Goal: Task Accomplishment & Management: Complete application form

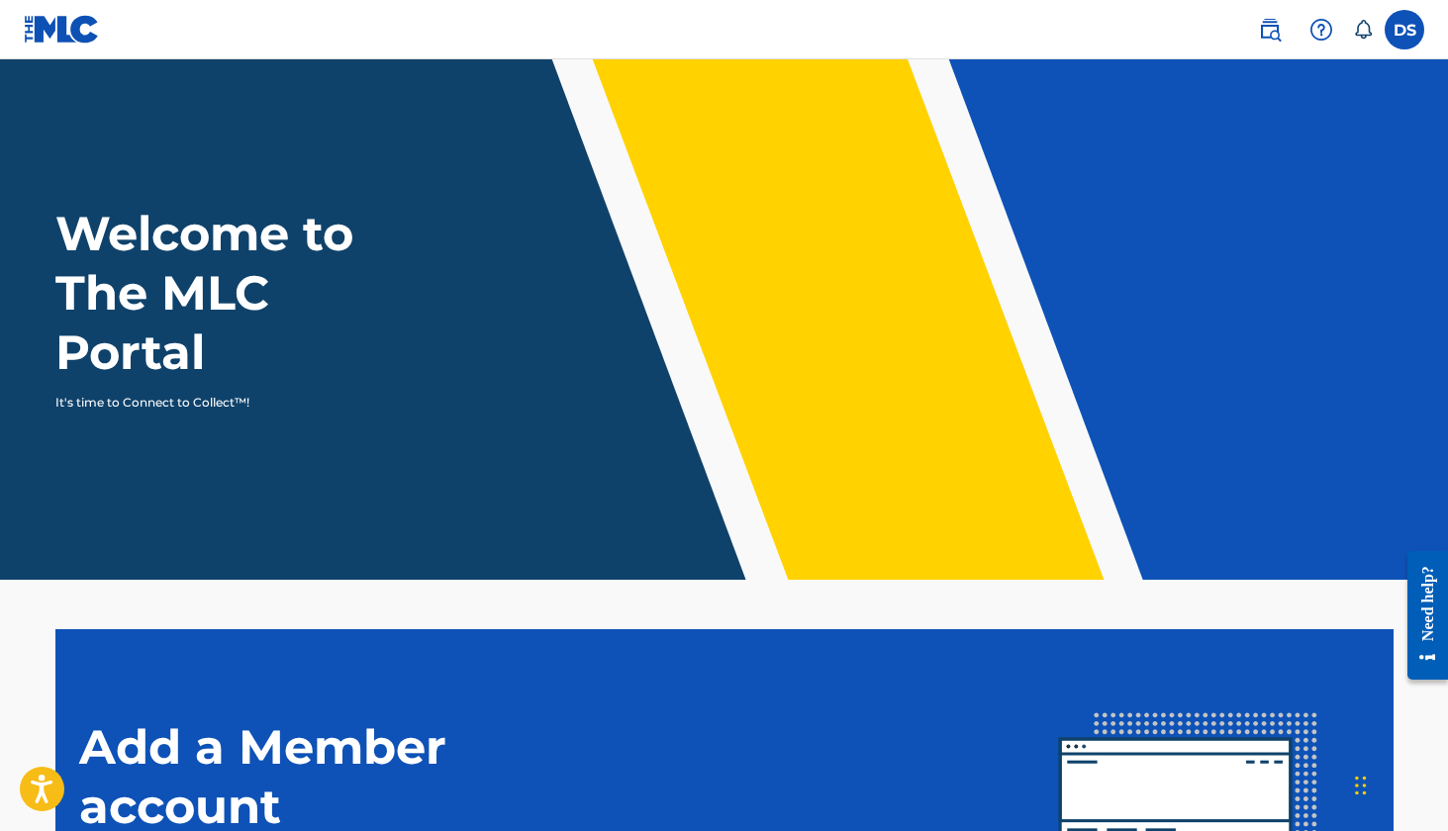
click at [1386, 38] on label at bounding box center [1405, 30] width 40 height 40
click at [1404, 30] on input "DS Delvion Savage [EMAIL_ADDRESS][DOMAIN_NAME] Notification Preferences Profile…" at bounding box center [1404, 30] width 0 height 0
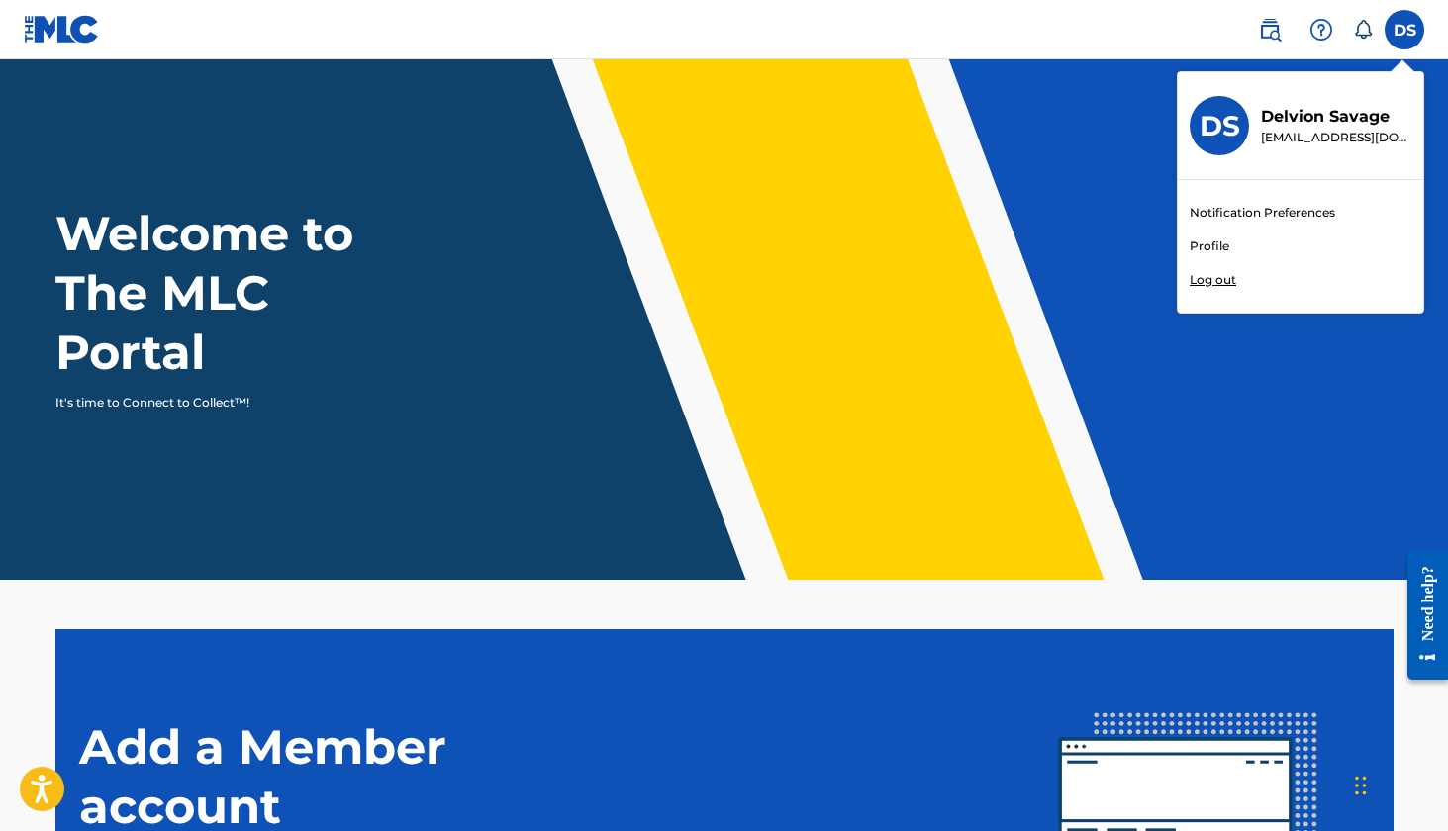
click at [1217, 241] on link "Profile" at bounding box center [1210, 247] width 40 height 18
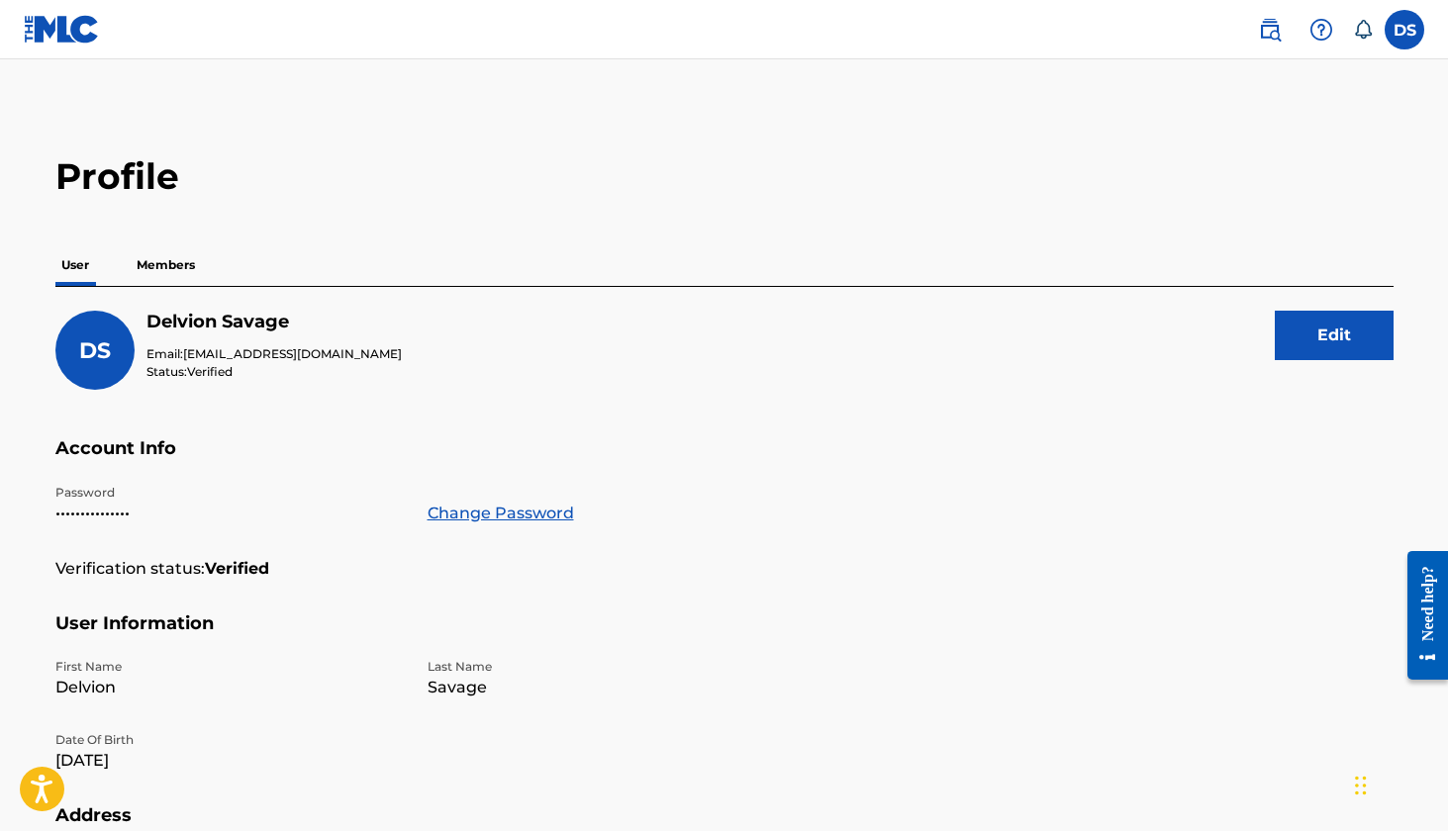
click at [169, 263] on p "Members" at bounding box center [166, 265] width 70 height 42
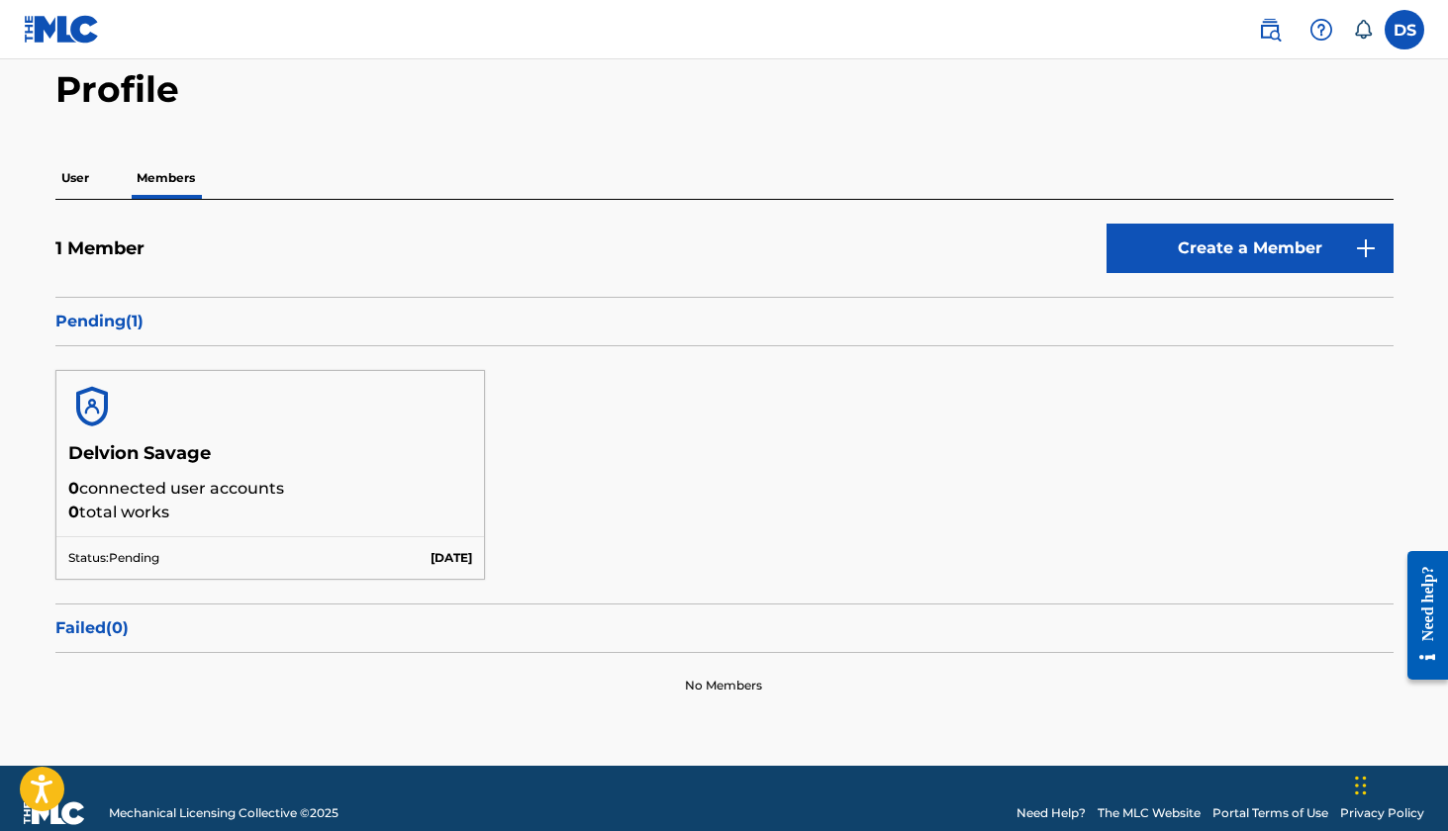
scroll to position [84, 0]
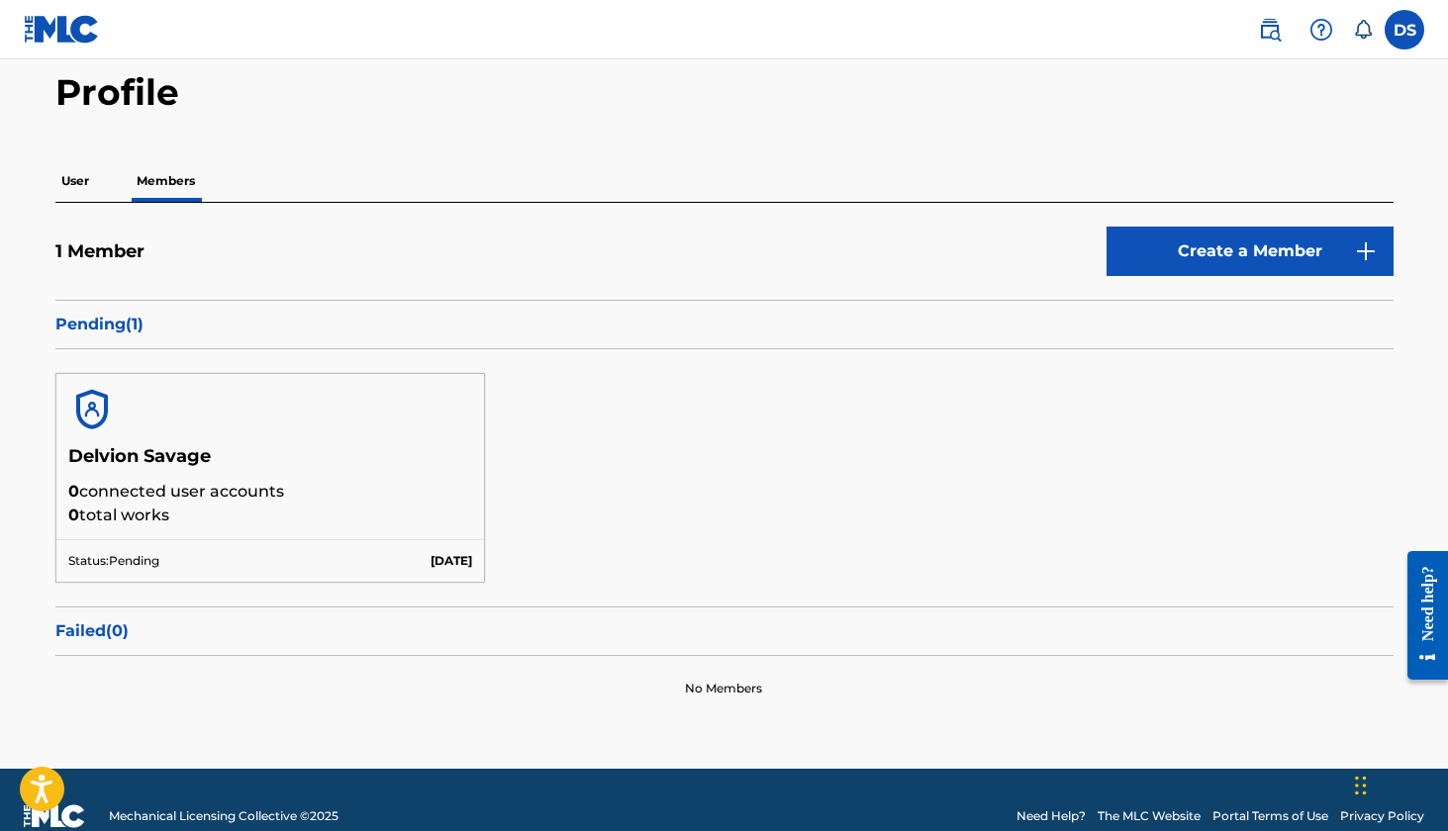
click at [1216, 240] on link "Create a Member" at bounding box center [1249, 251] width 287 height 49
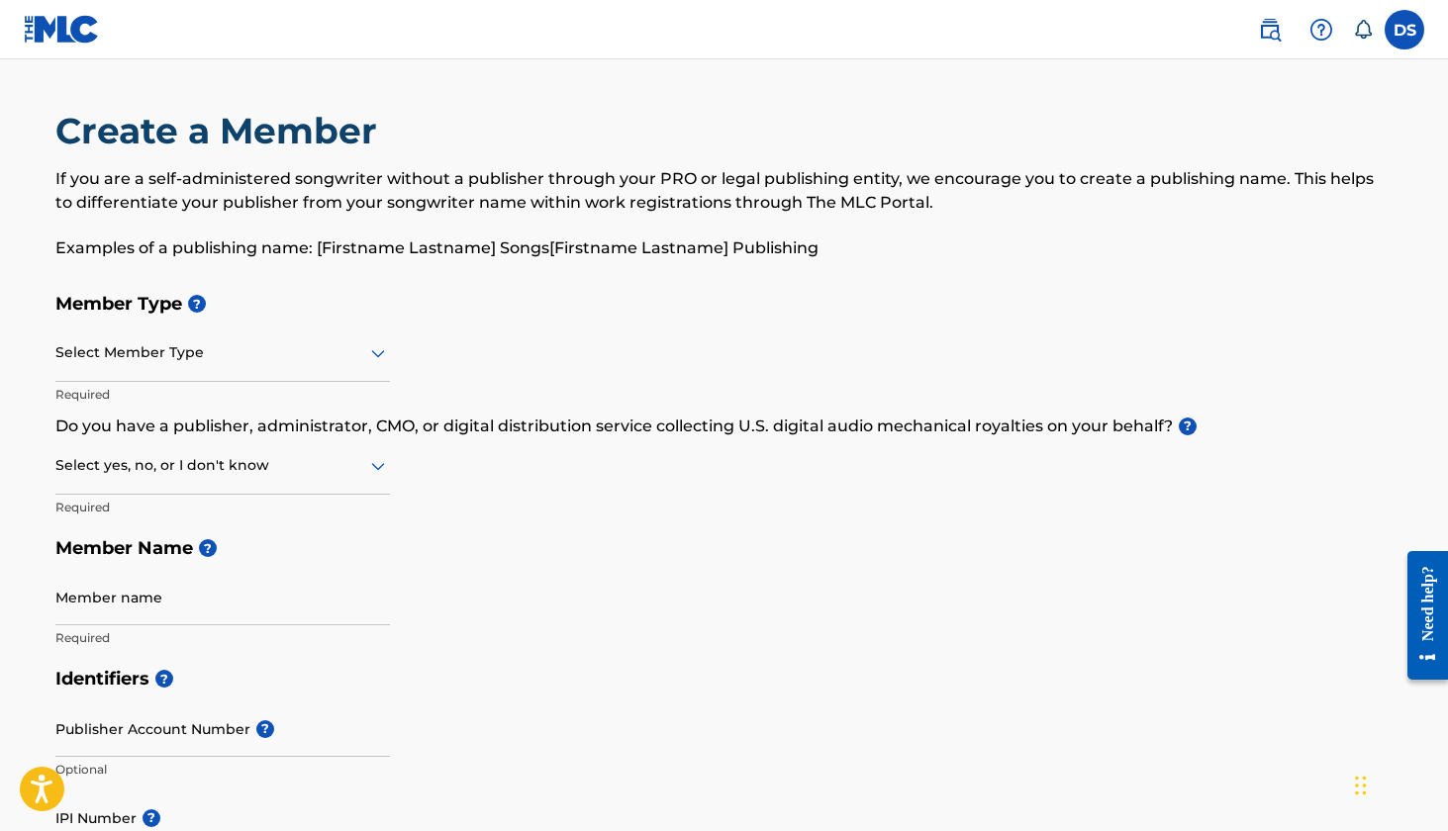
click at [242, 350] on div at bounding box center [222, 352] width 335 height 25
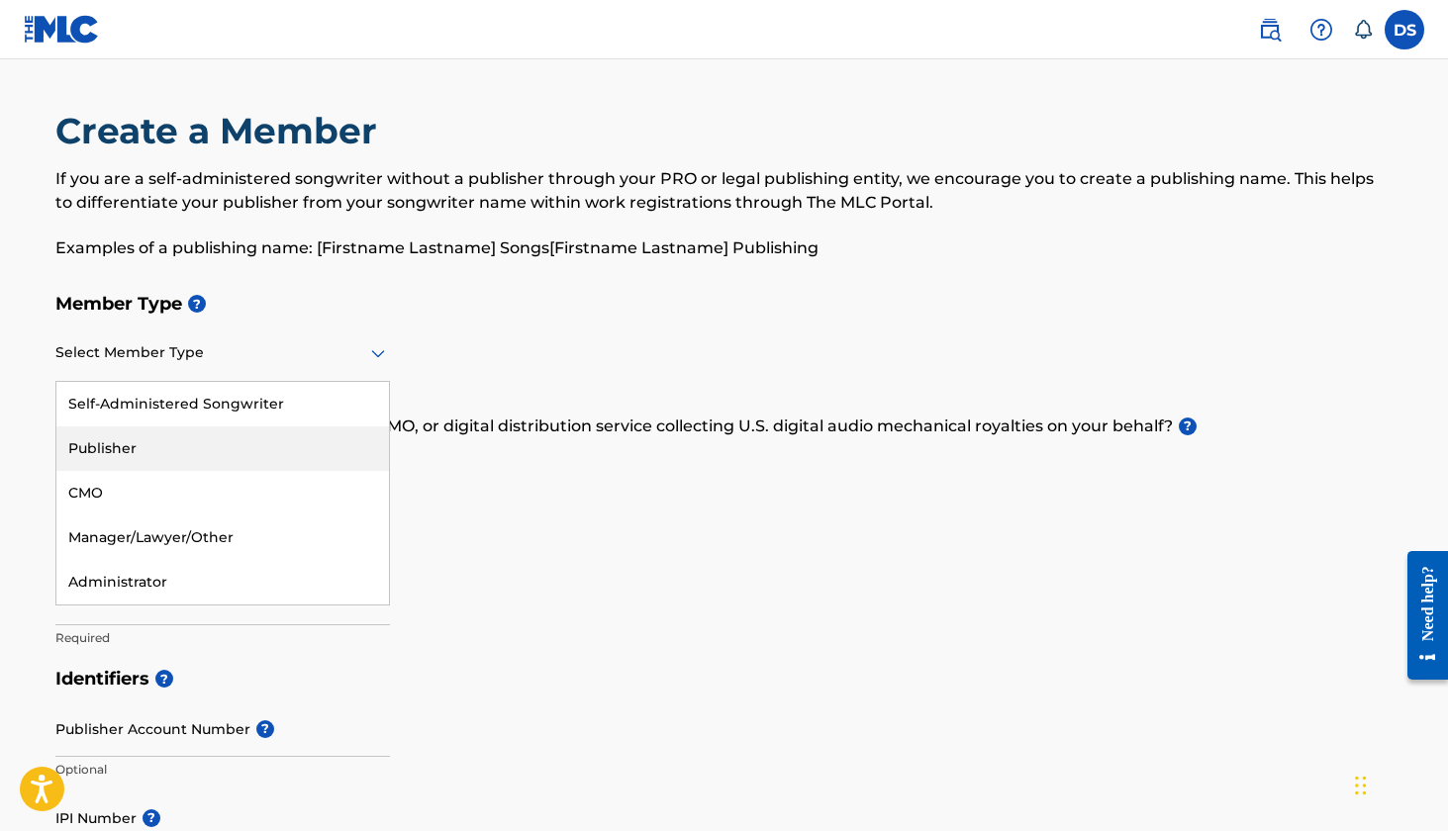
click at [231, 439] on div "Publisher" at bounding box center [222, 449] width 333 height 45
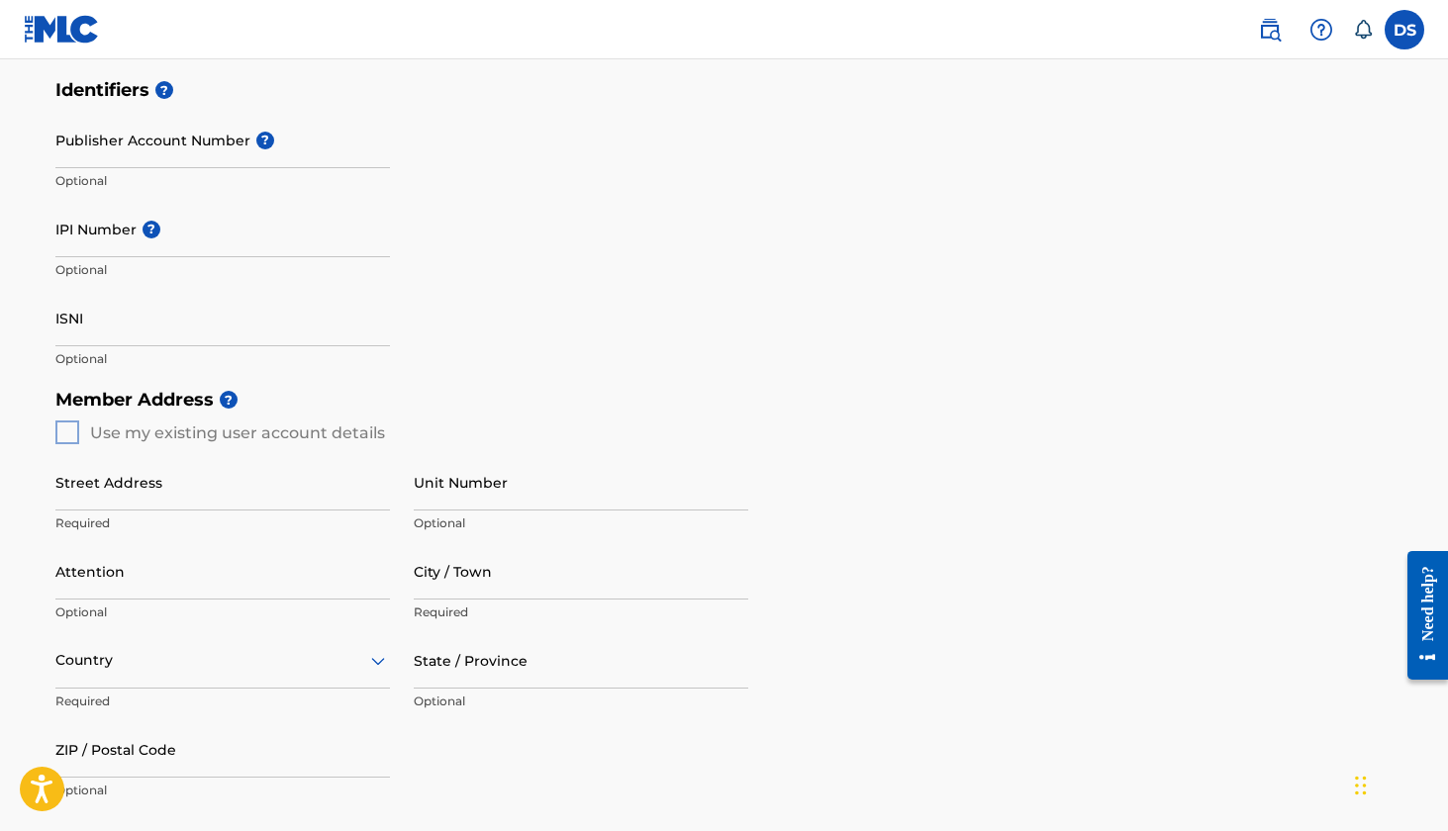
scroll to position [478, 0]
type input "[PERSON_NAME]"
click at [67, 430] on div "Member Address ? Use my existing user account details Street Address Required U…" at bounding box center [724, 603] width 1338 height 452
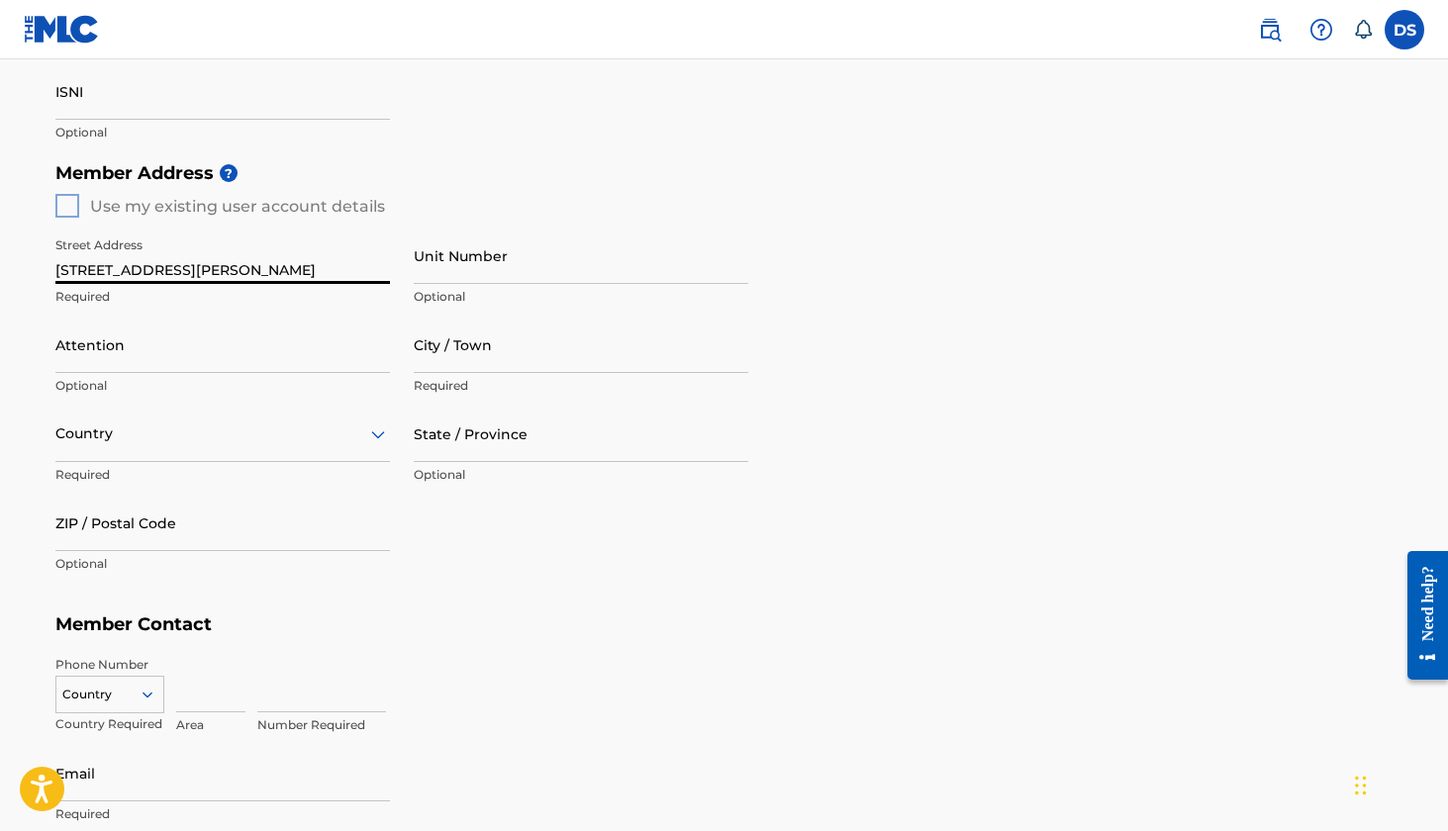
scroll to position [818, 0]
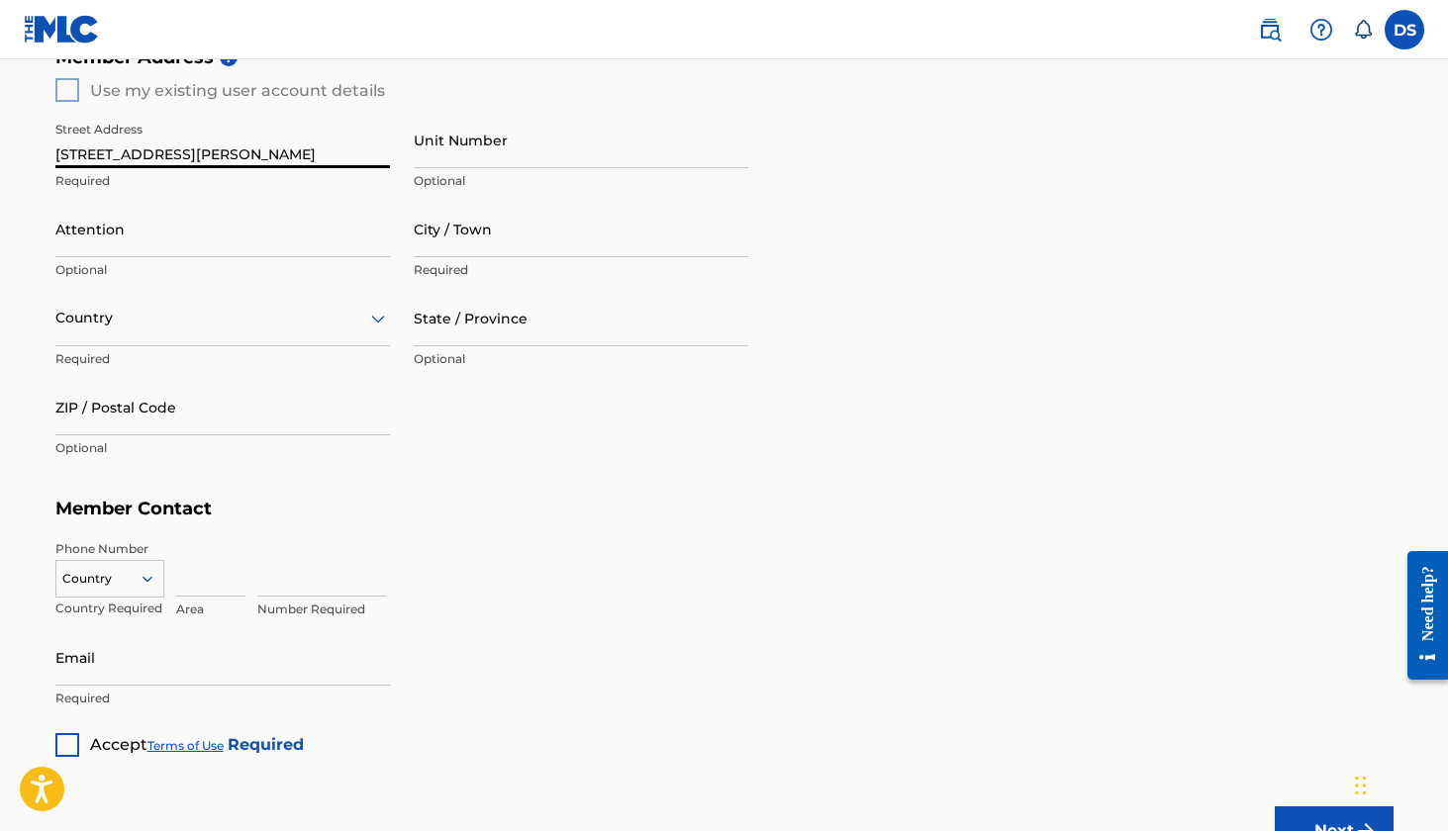
type input "292 kelly street"
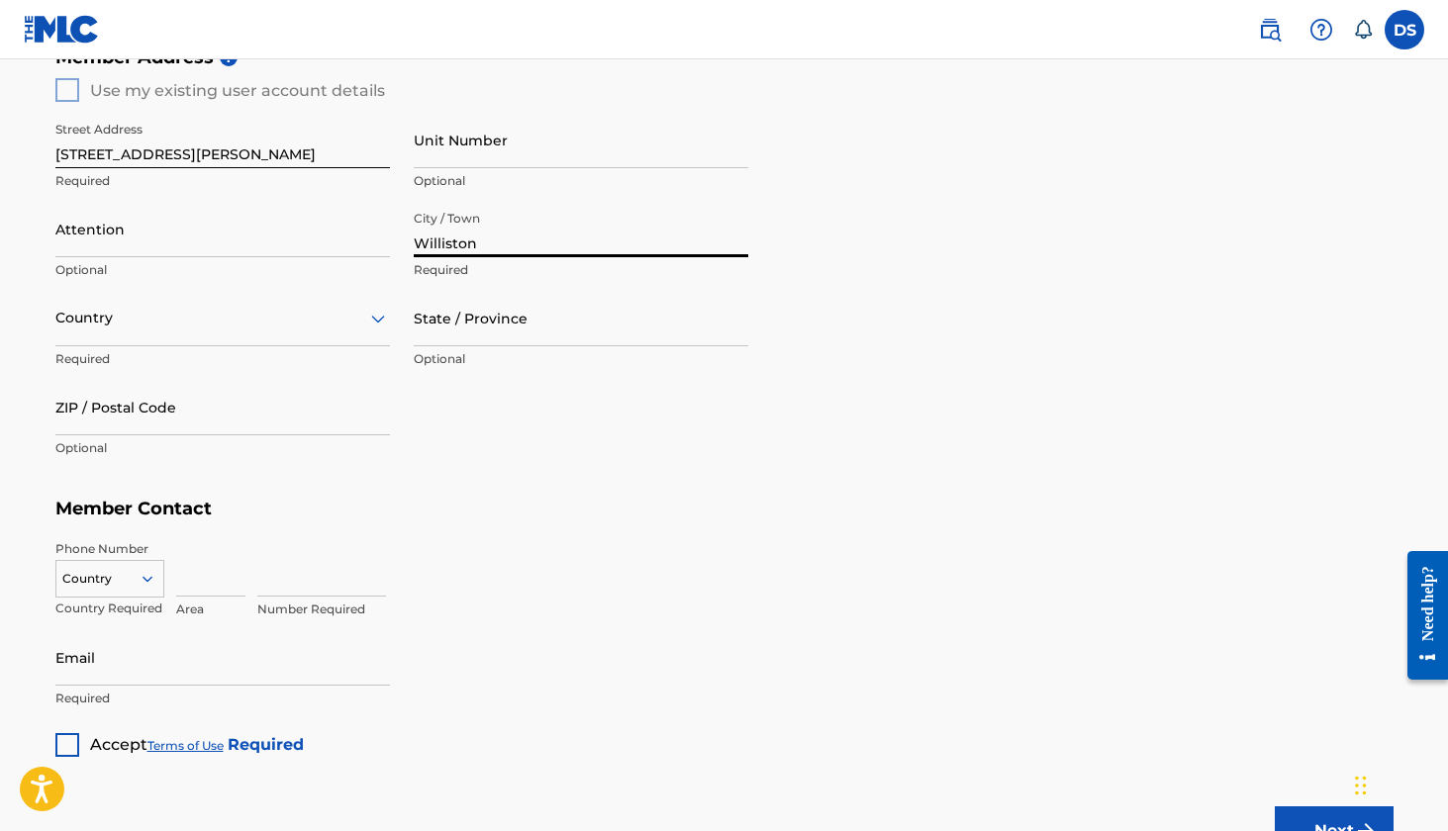
type input "Williston"
click at [335, 313] on div at bounding box center [222, 318] width 335 height 25
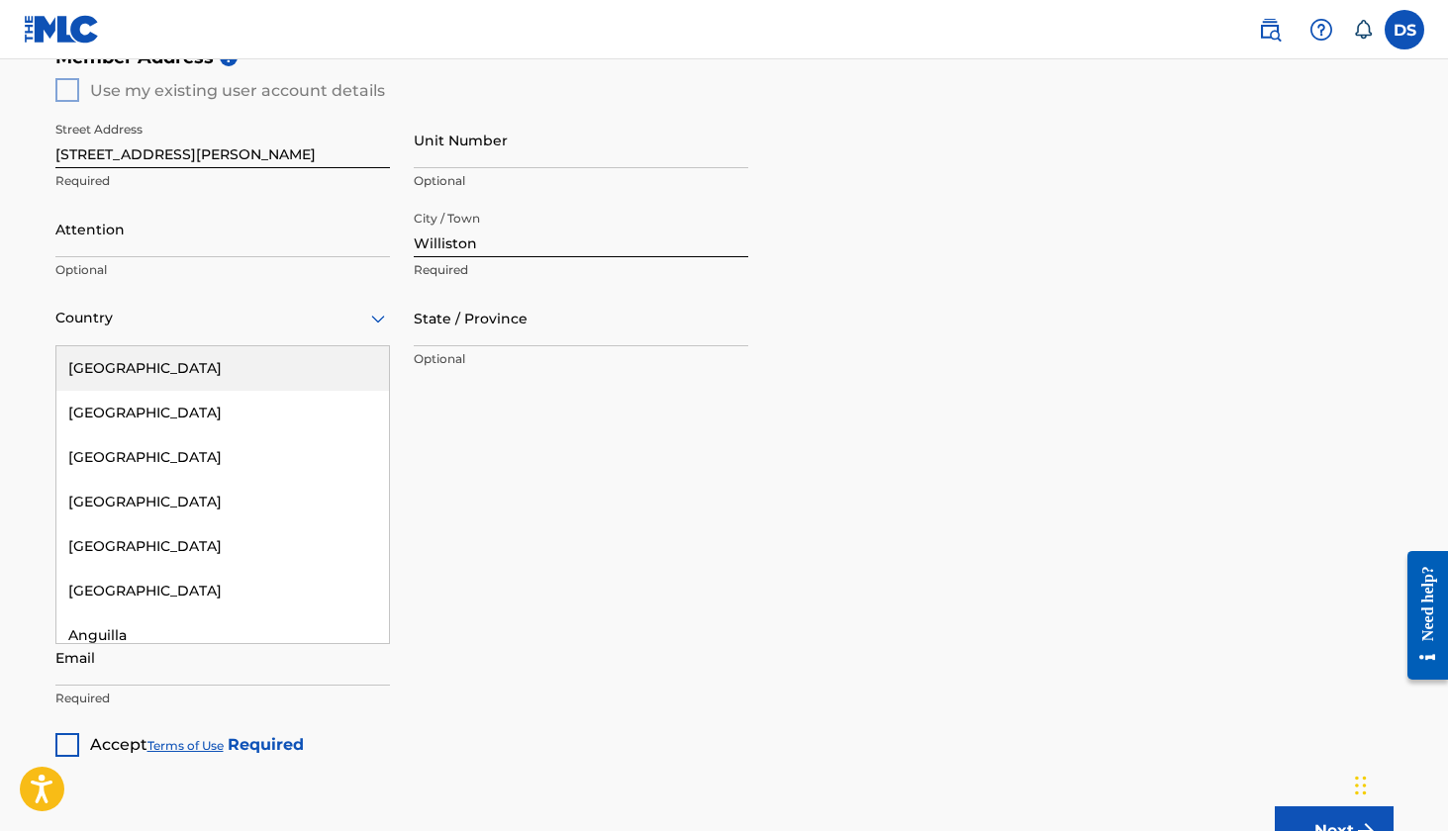
click at [234, 373] on div "[GEOGRAPHIC_DATA]" at bounding box center [222, 368] width 333 height 45
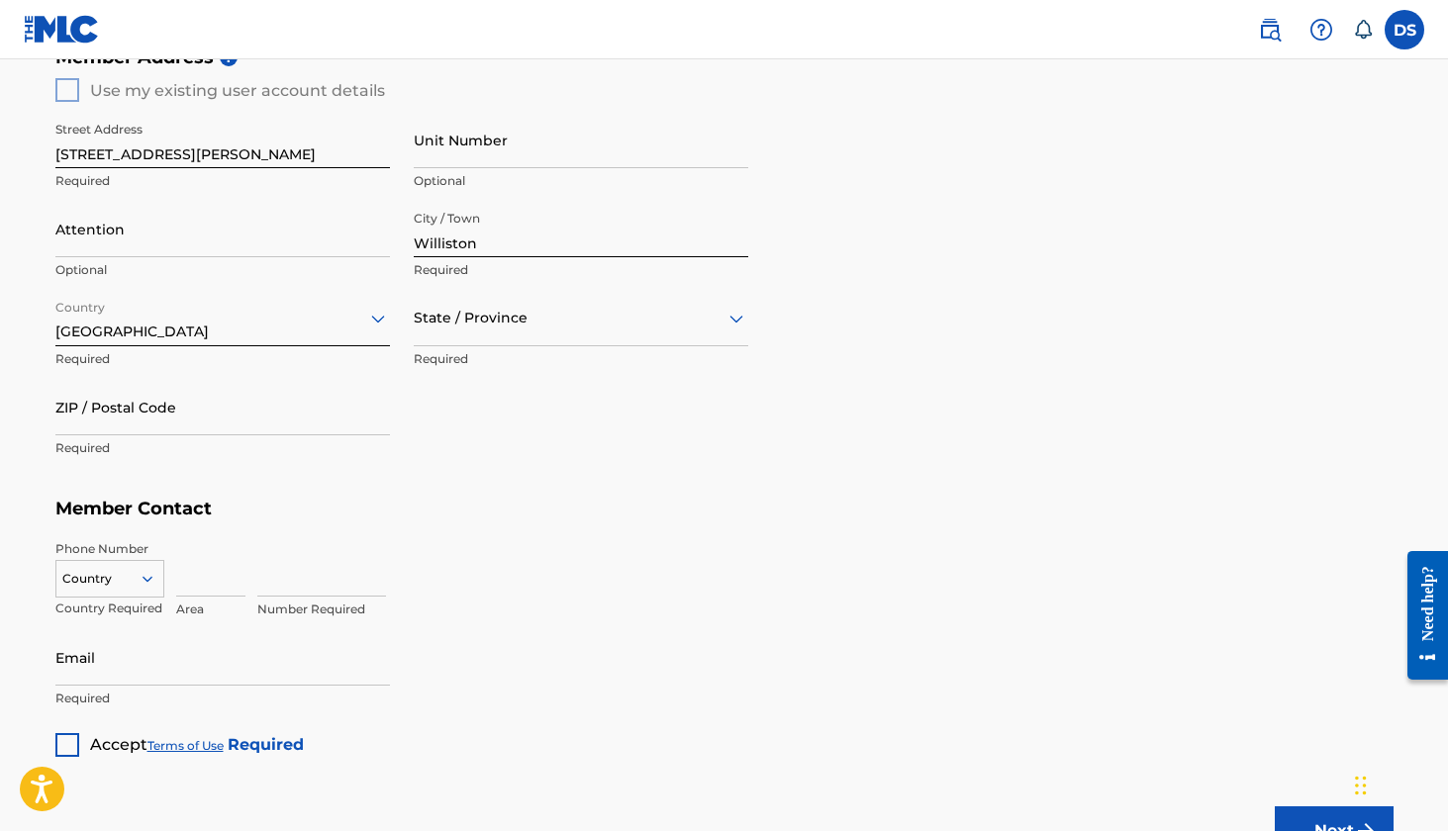
click at [421, 332] on div "State / Province" at bounding box center [581, 318] width 335 height 56
click at [541, 478] on div "[US_STATE]" at bounding box center [581, 469] width 333 height 45
type input "29853"
click at [207, 567] on input at bounding box center [210, 568] width 69 height 56
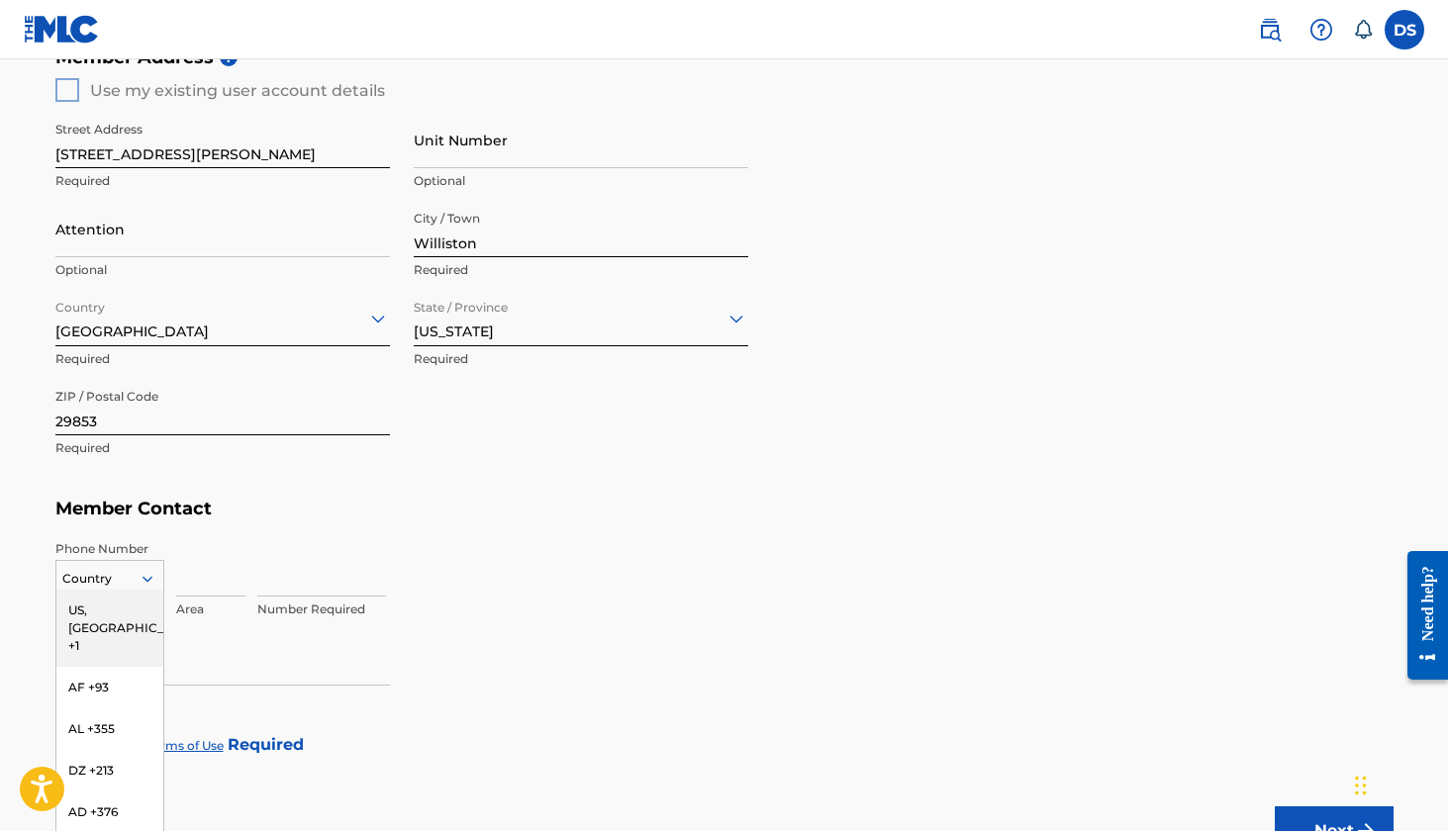
scroll to position [872, 0]
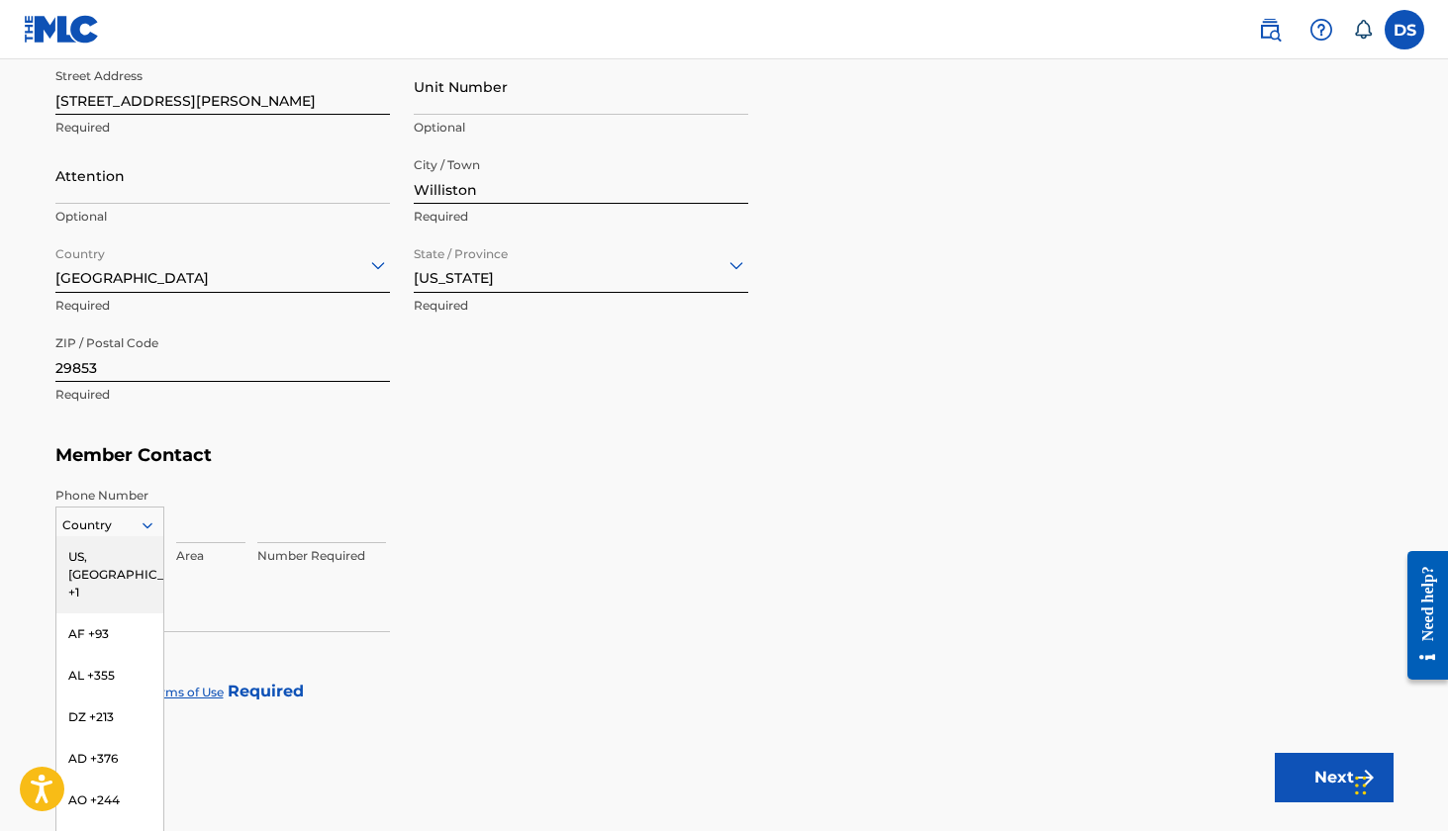
click at [142, 536] on div "US, CA +1, 1 of 216. 216 results available. Use Up and Down to choose options, …" at bounding box center [109, 522] width 109 height 30
click at [142, 559] on div "US, CA +1" at bounding box center [109, 574] width 107 height 77
click at [220, 530] on input at bounding box center [210, 515] width 69 height 56
type input "954"
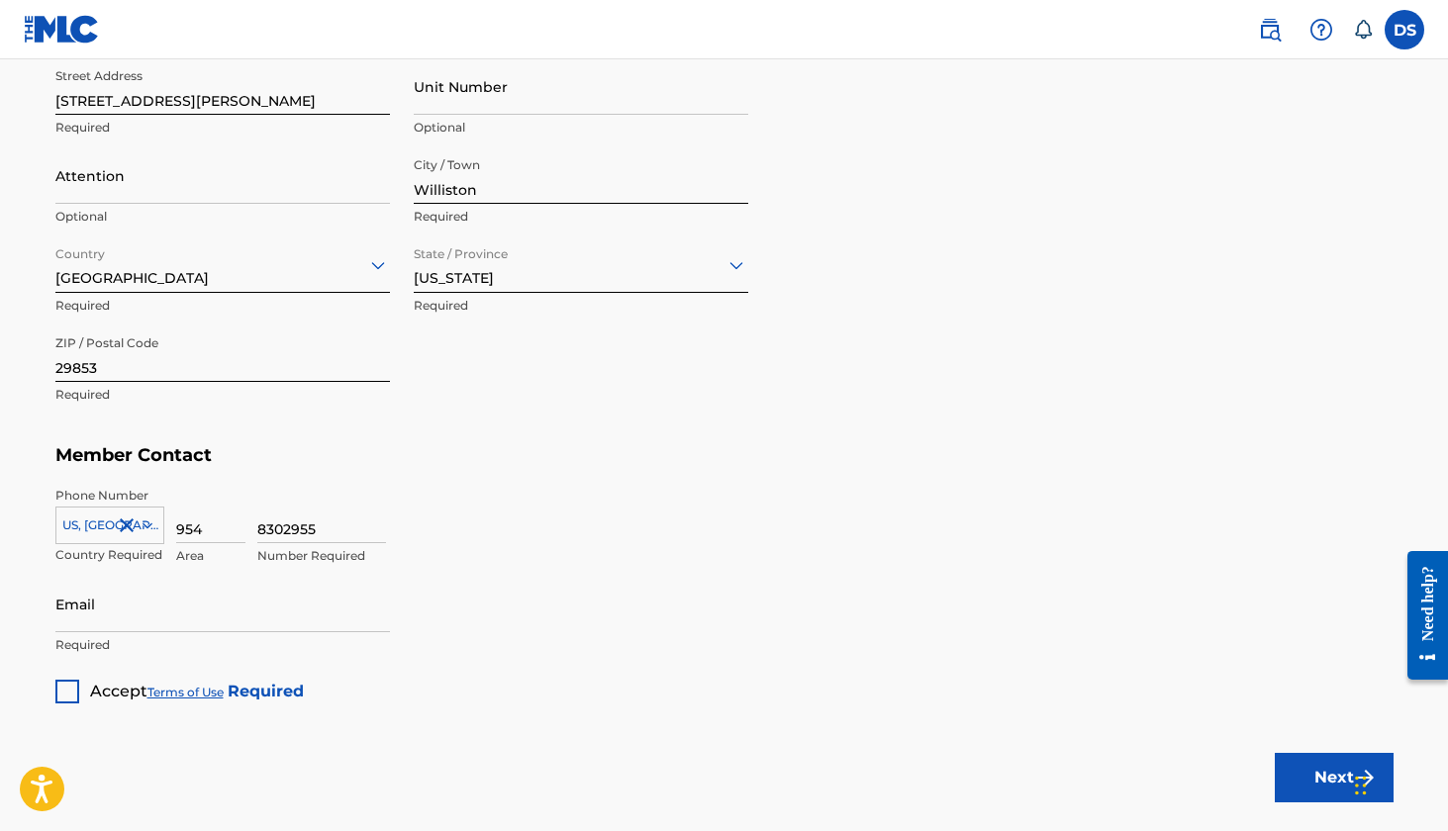
type input "8302955"
type input "[EMAIL_ADDRESS][DOMAIN_NAME]"
click at [67, 687] on div at bounding box center [67, 692] width 24 height 24
click at [1290, 789] on button "Next" at bounding box center [1334, 777] width 119 height 49
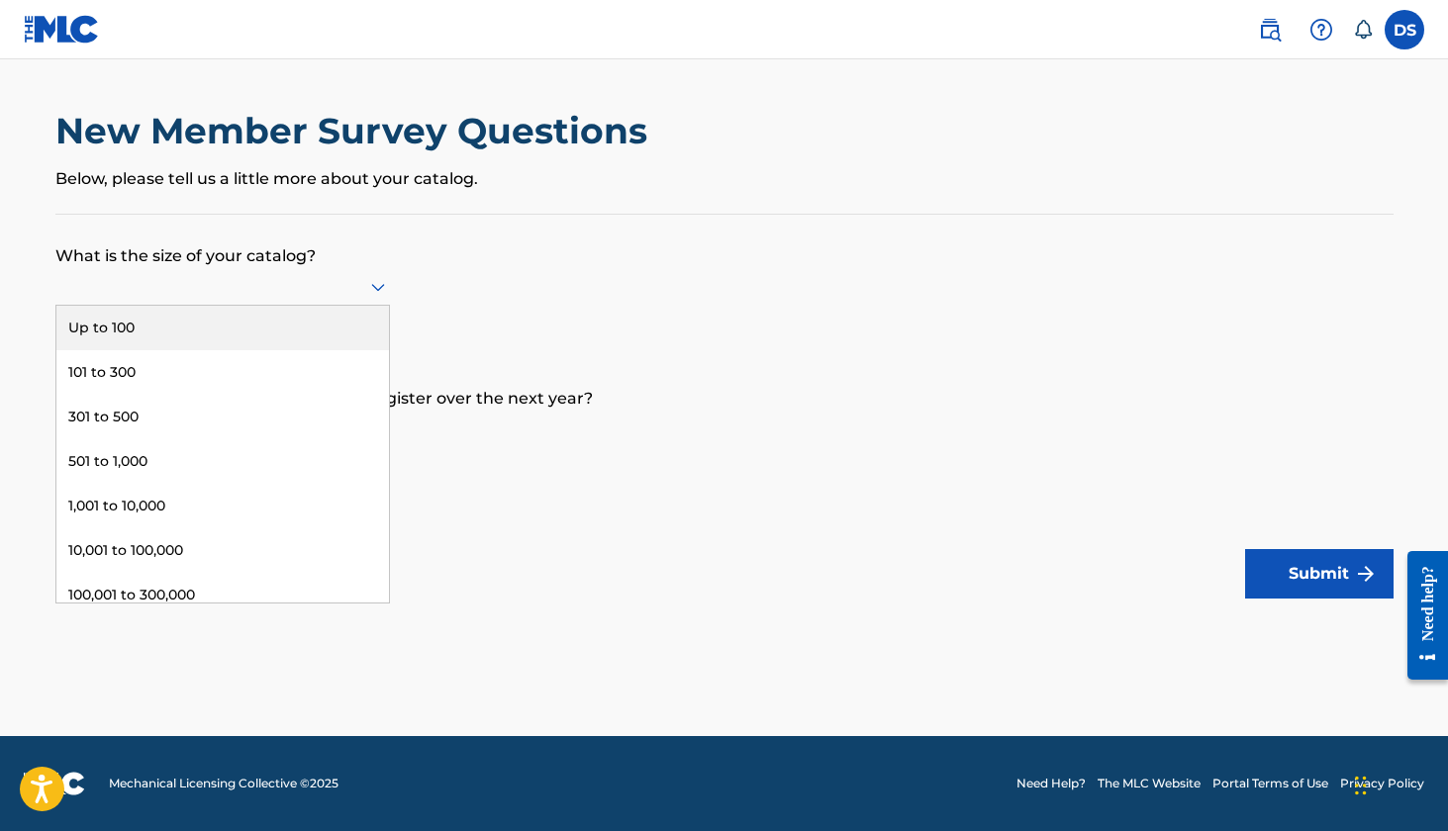
click at [300, 306] on div at bounding box center [222, 287] width 335 height 38
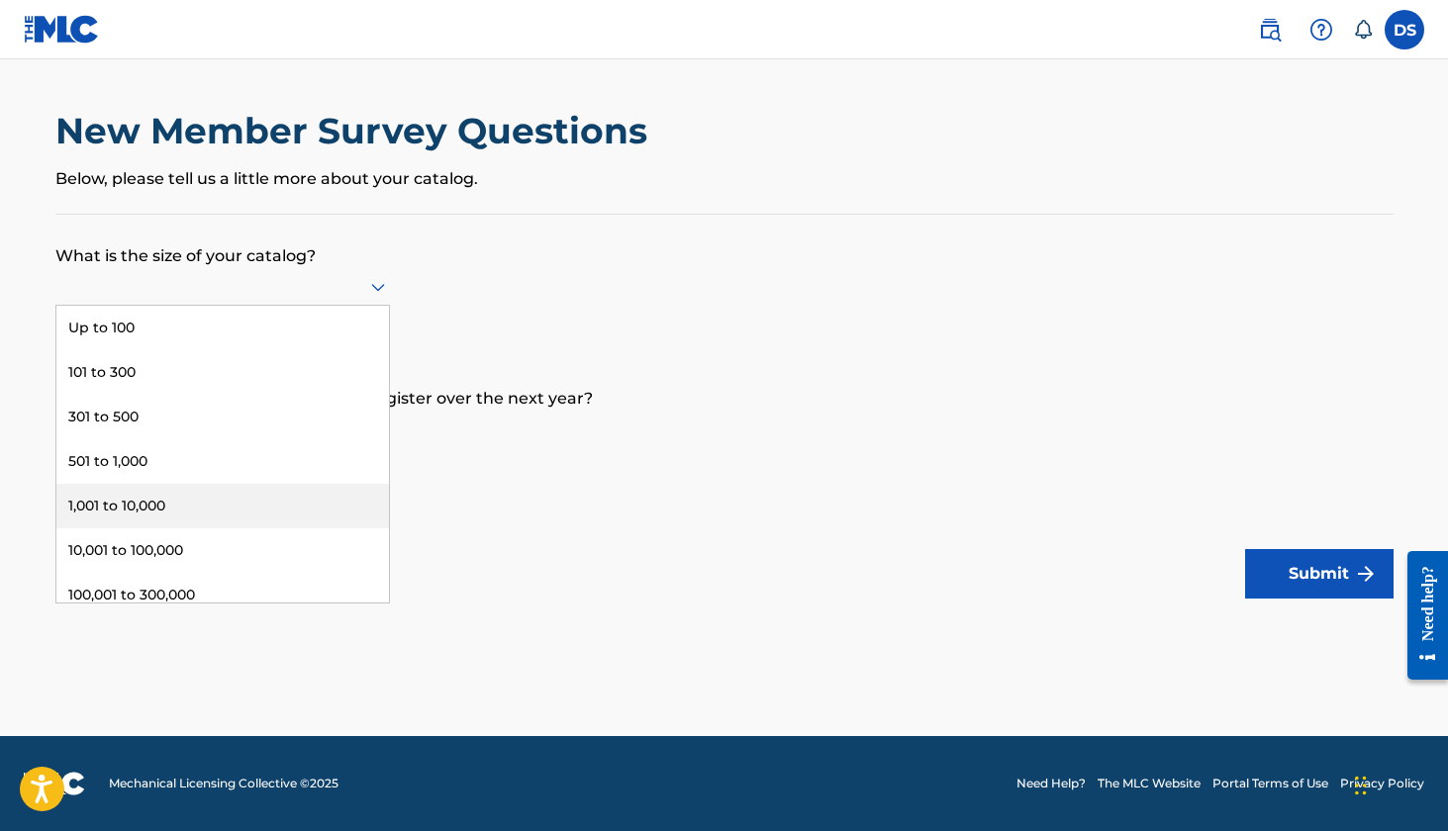
click at [167, 522] on div "1,001 to 10,000" at bounding box center [222, 506] width 333 height 45
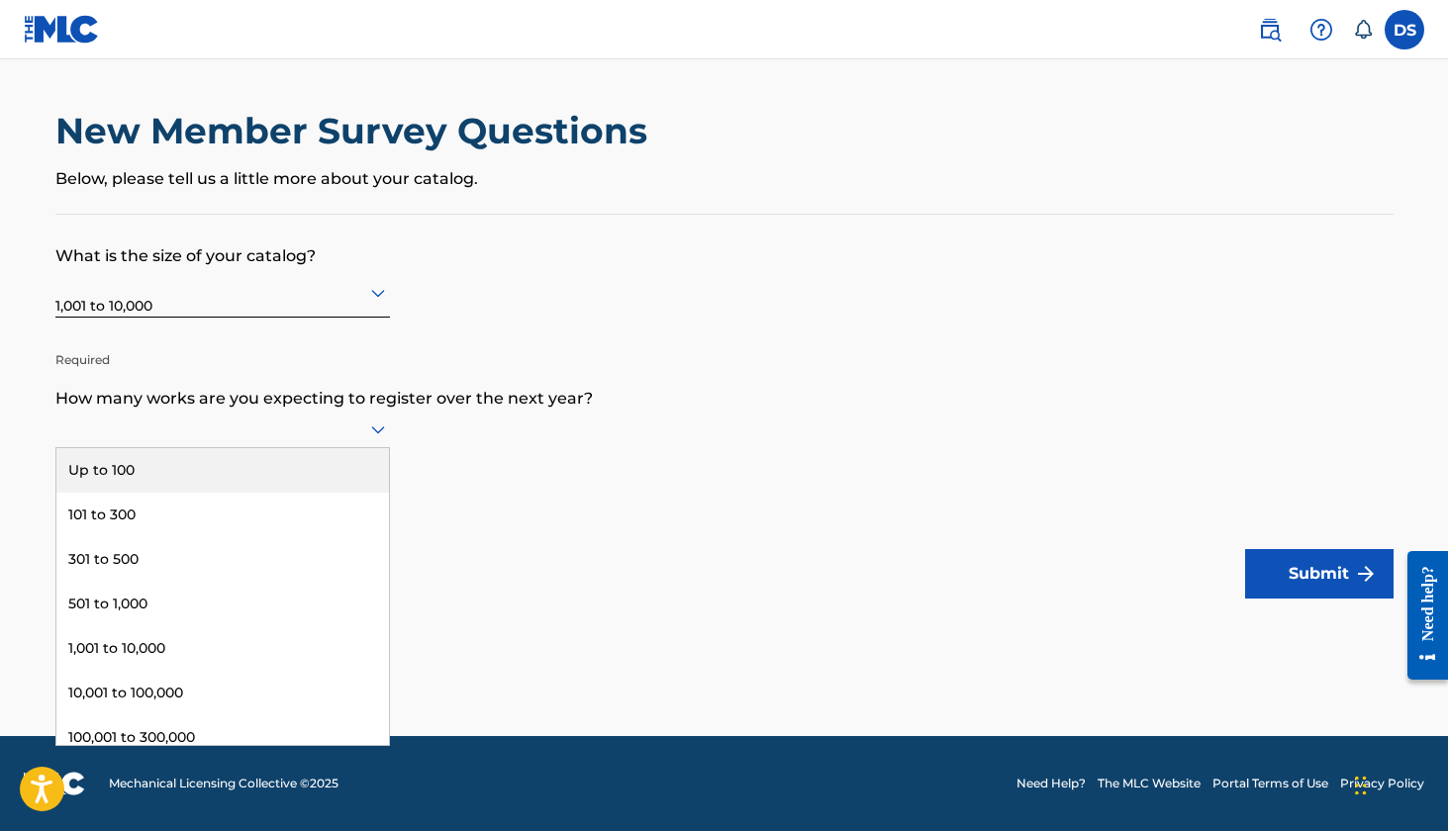
click at [208, 441] on div at bounding box center [222, 429] width 335 height 25
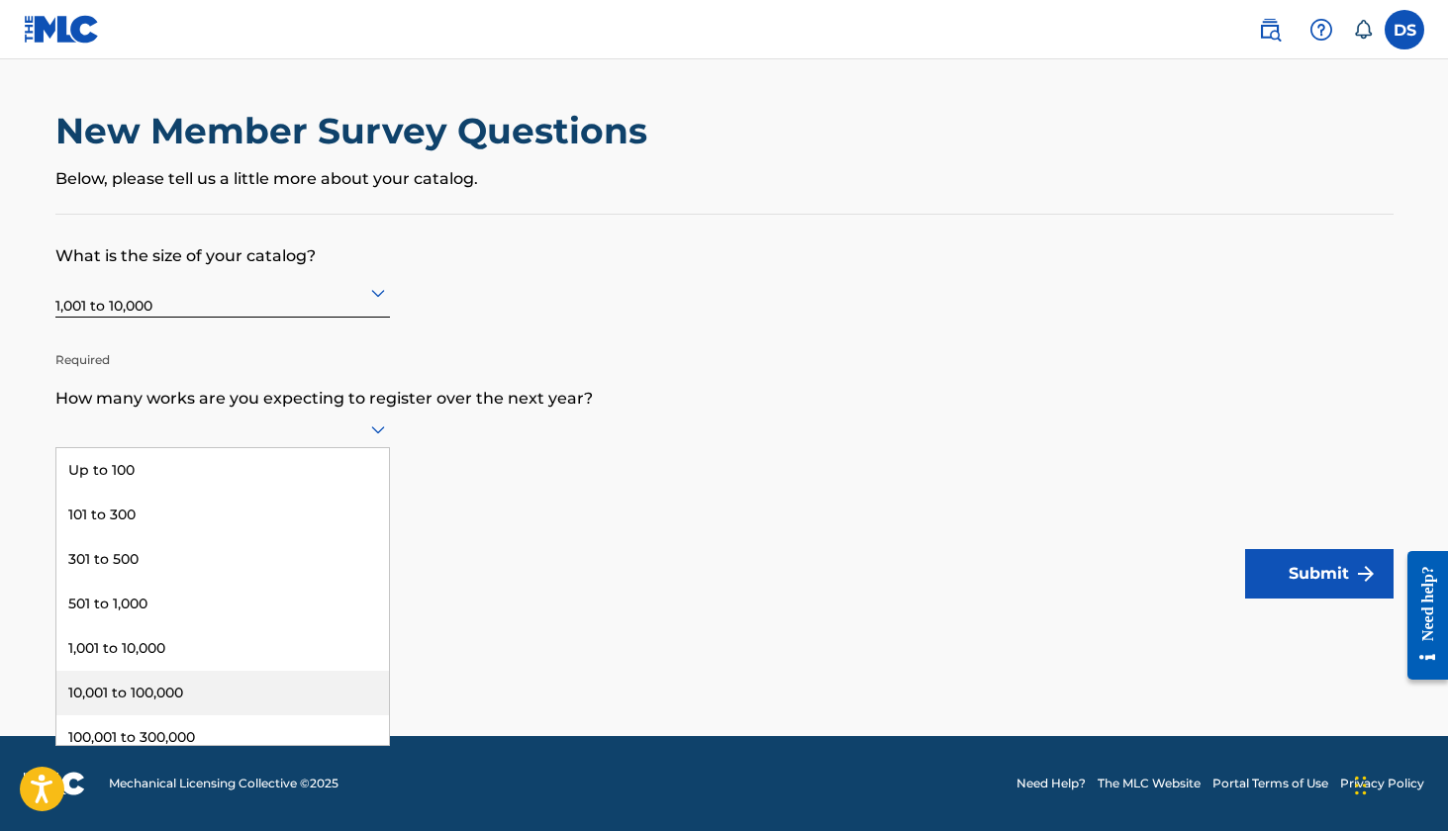
scroll to position [23, 0]
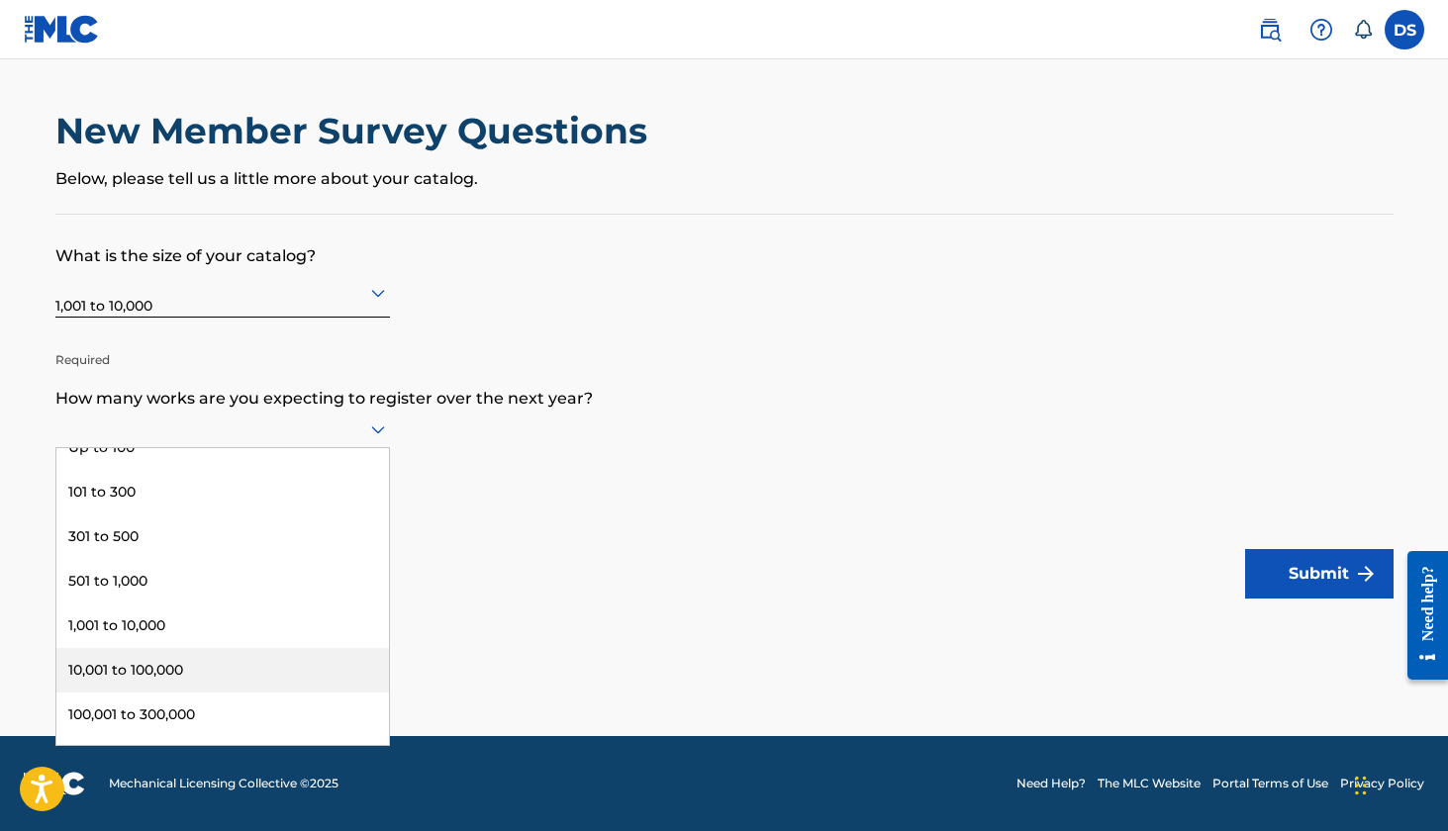
click at [188, 693] on div "10,001 to 100,000" at bounding box center [222, 670] width 333 height 45
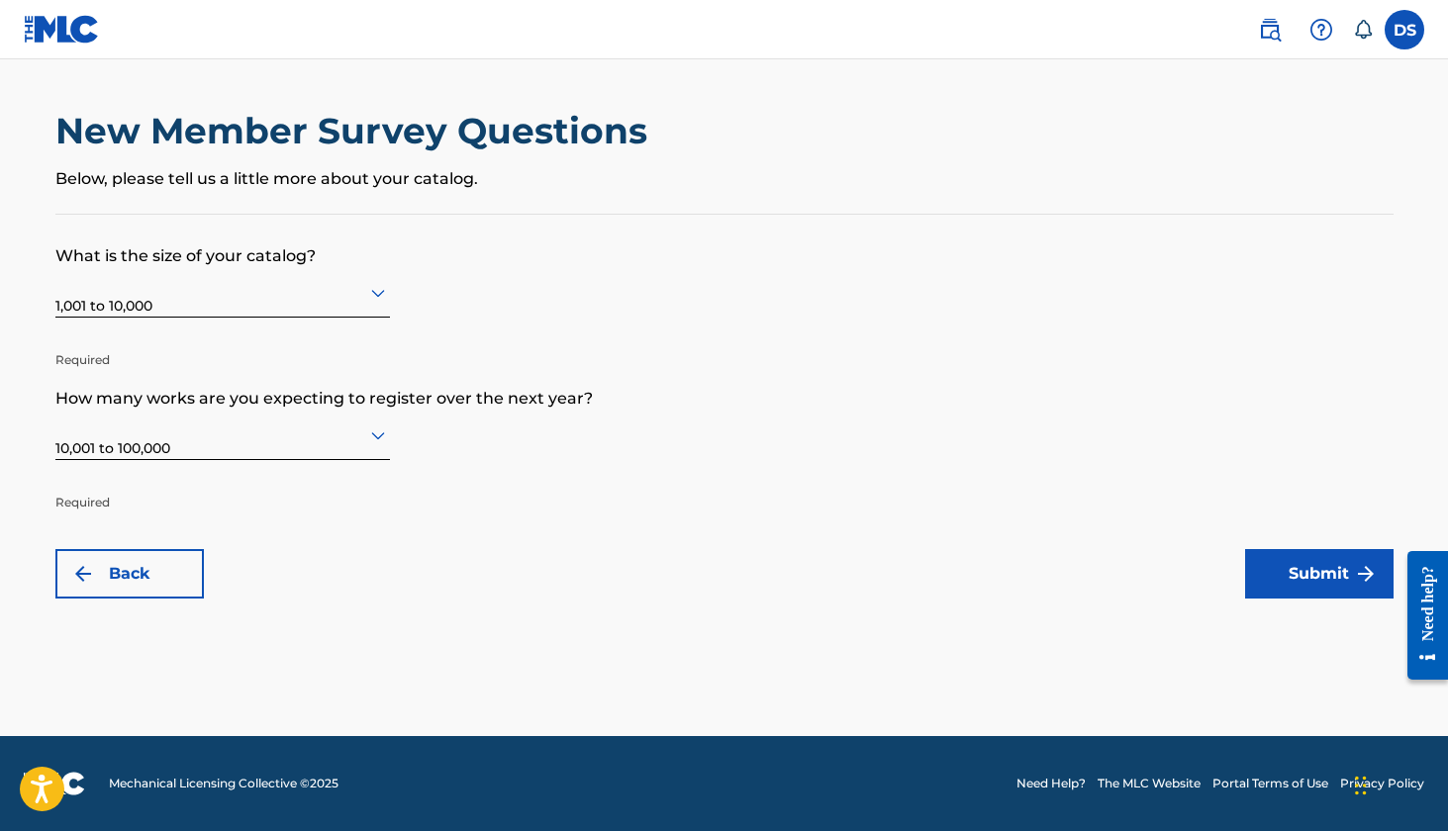
click at [378, 451] on div "10,001 to 100,000" at bounding box center [222, 435] width 335 height 48
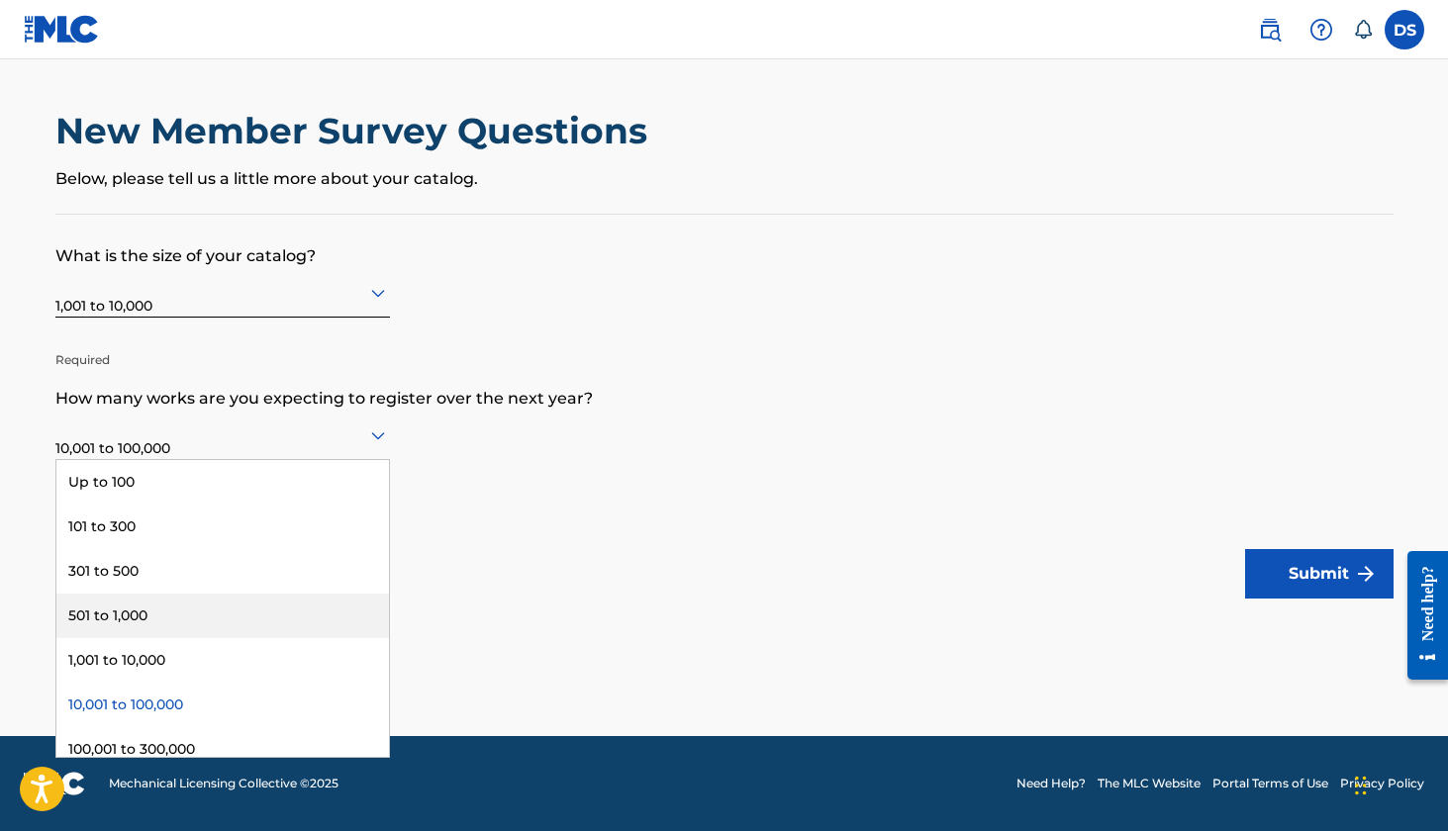
click at [303, 632] on div "501 to 1,000" at bounding box center [222, 616] width 333 height 45
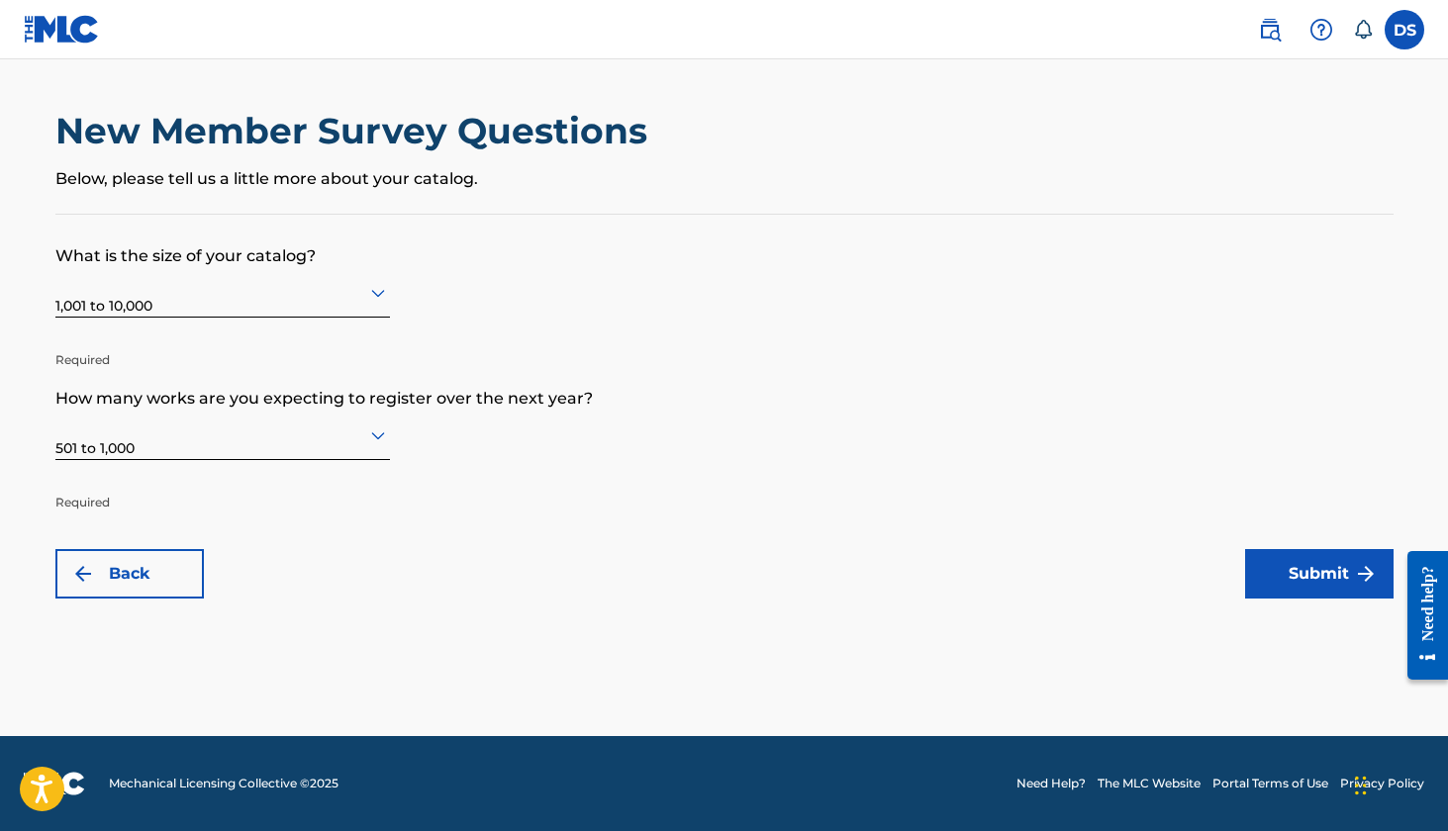
click at [1261, 569] on button "Submit" at bounding box center [1319, 573] width 148 height 49
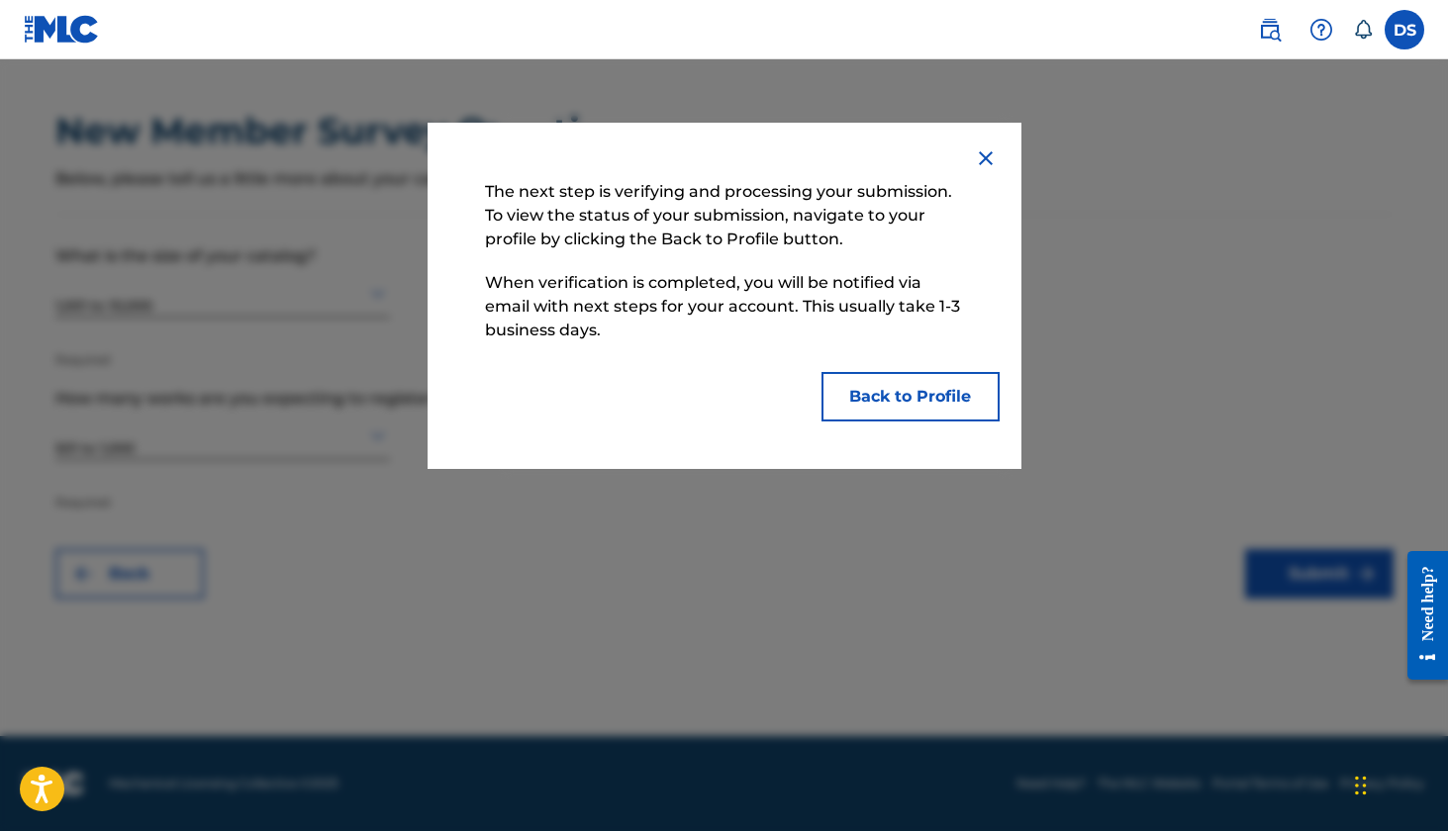
click at [944, 411] on button "Back to Profile" at bounding box center [910, 396] width 178 height 49
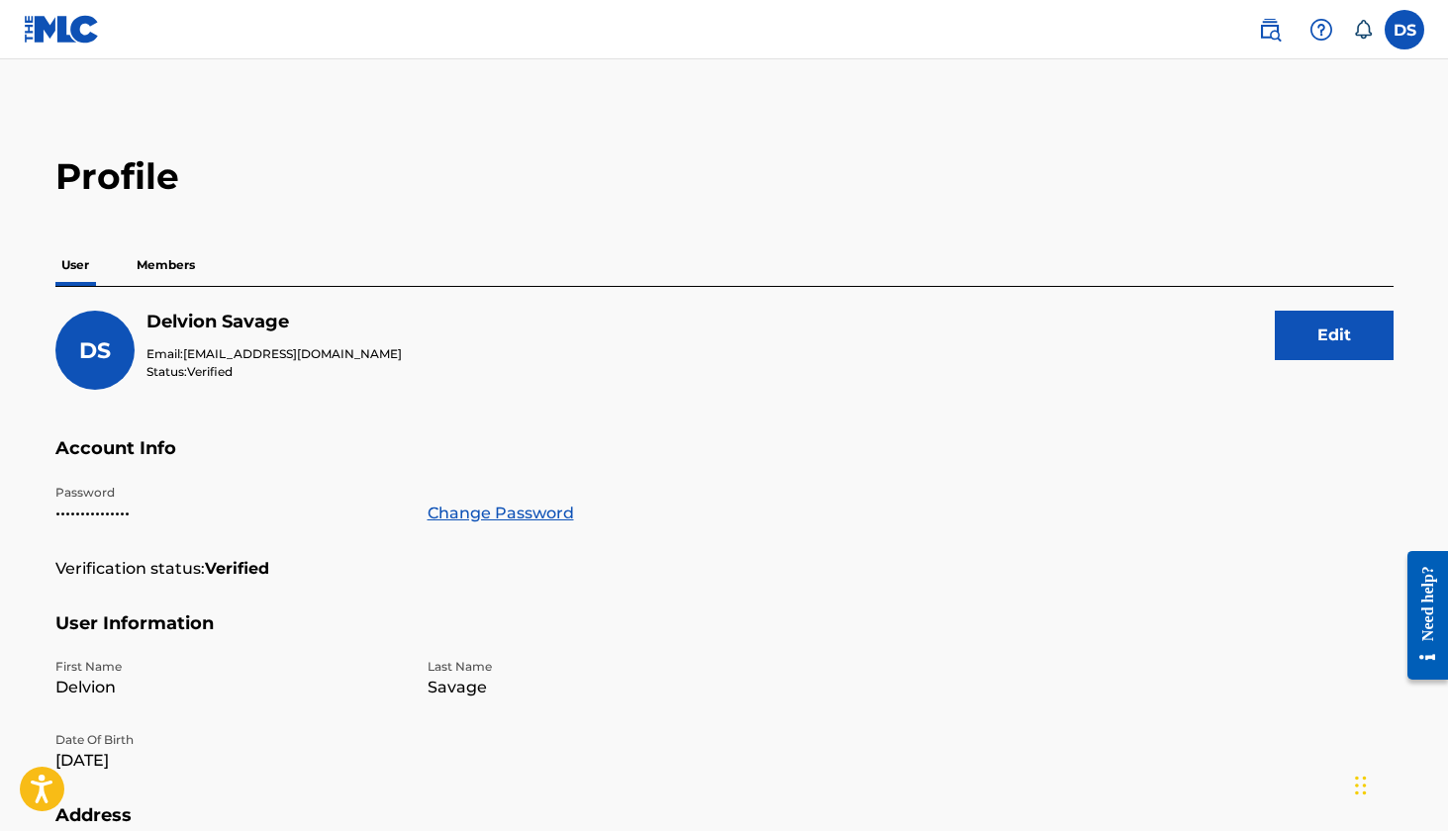
click at [156, 264] on p "Members" at bounding box center [166, 265] width 70 height 42
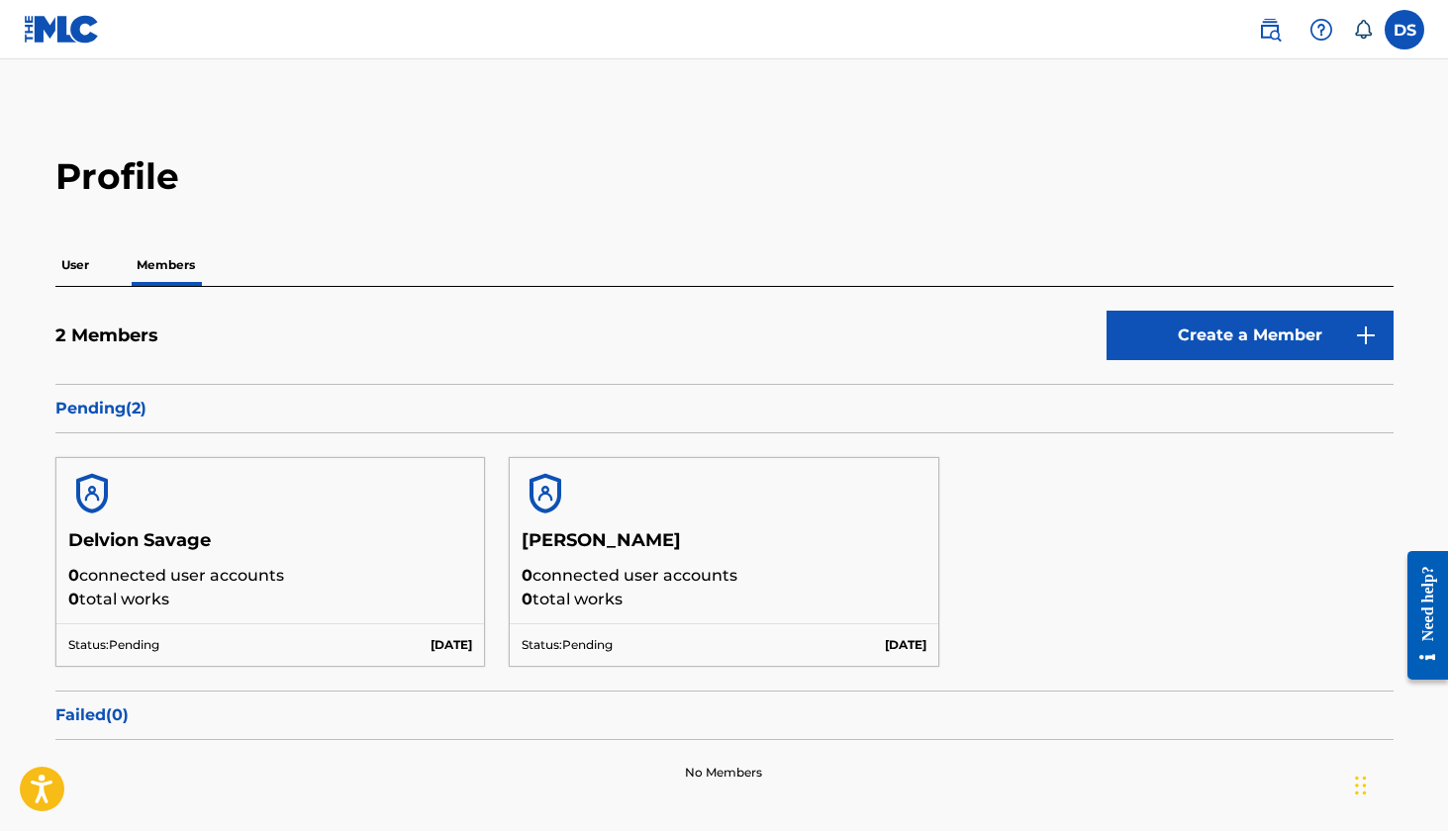
click at [85, 269] on p "User" at bounding box center [75, 265] width 40 height 42
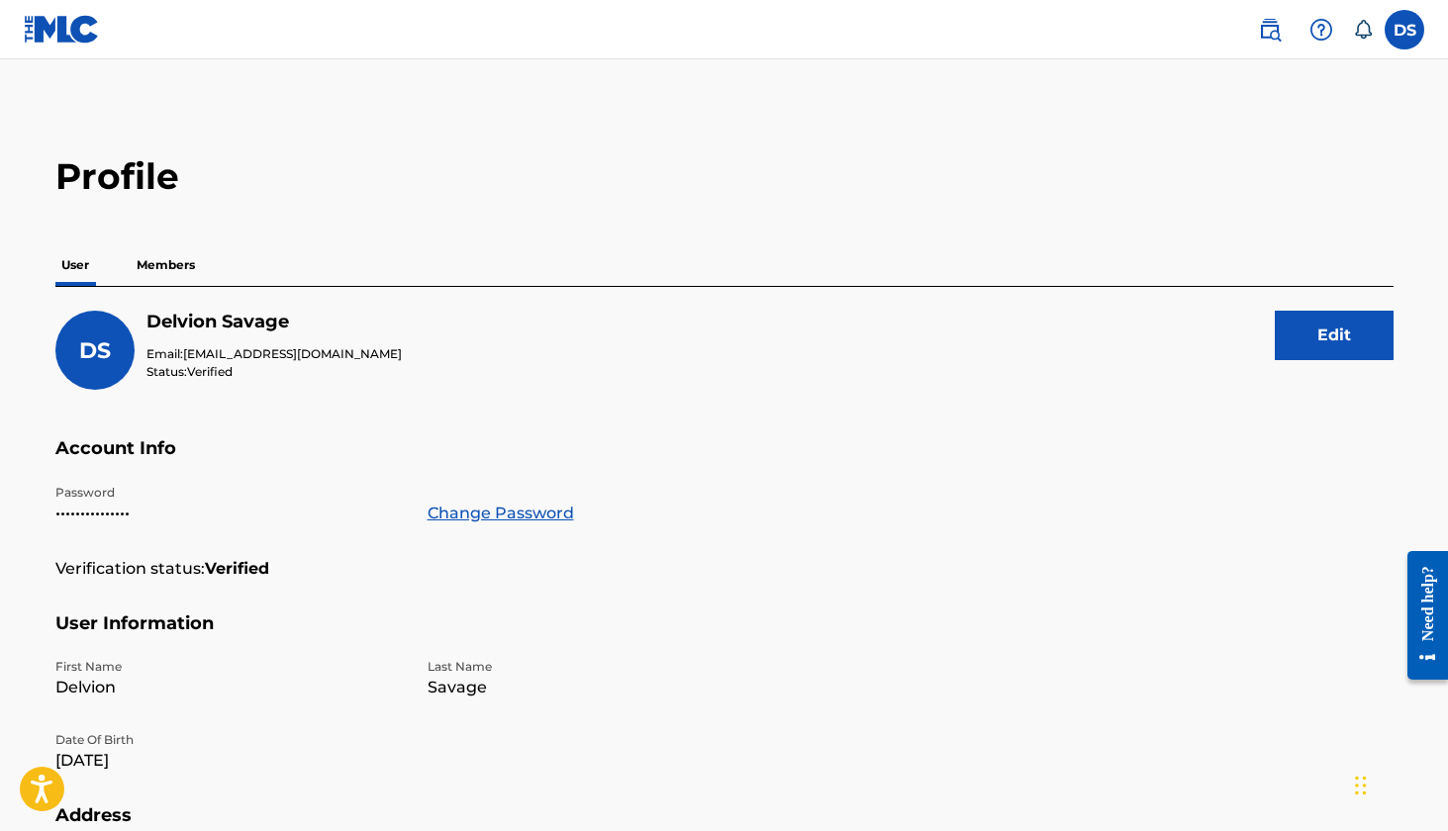
click at [68, 37] on img at bounding box center [62, 29] width 76 height 29
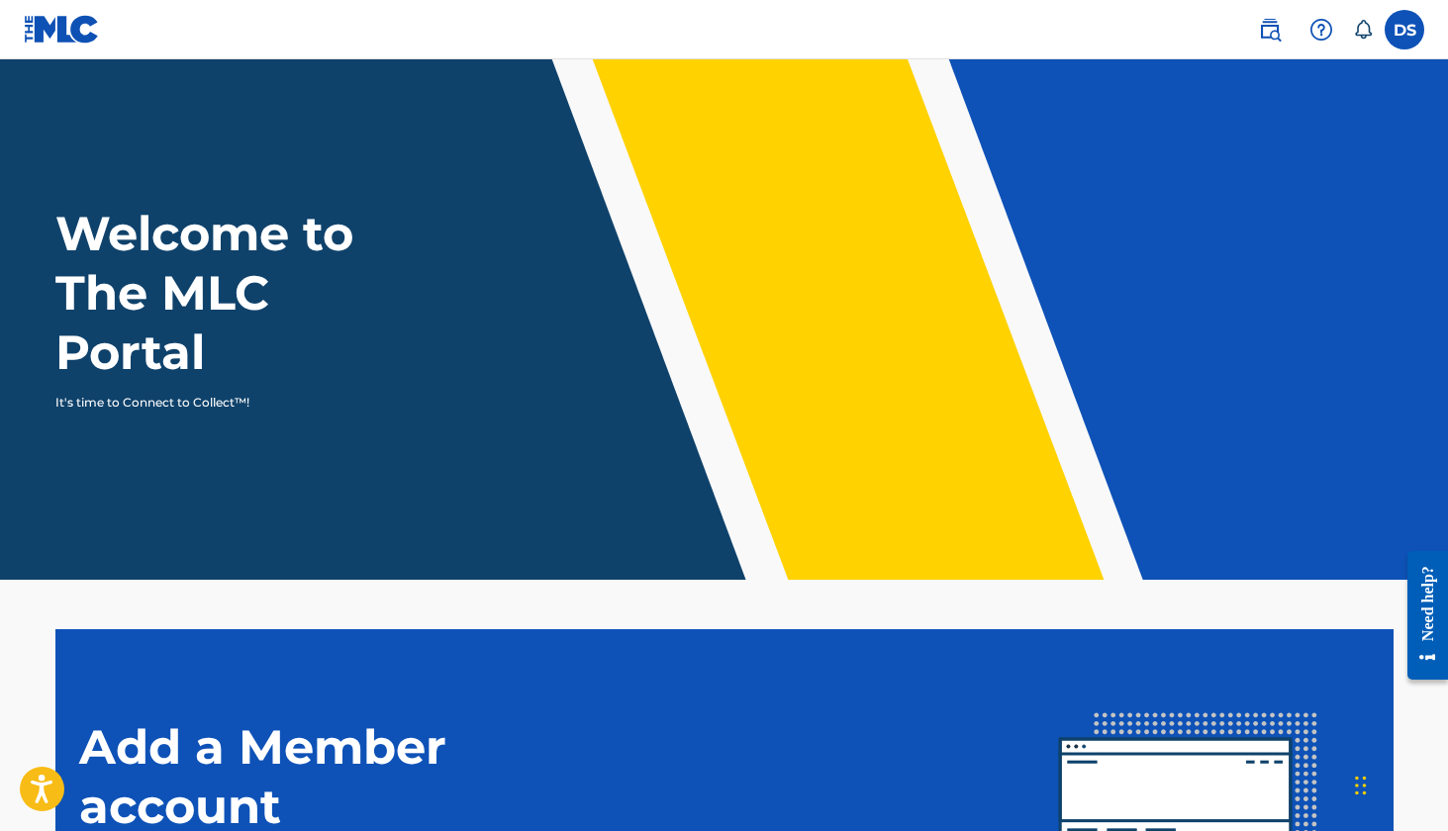
click at [1267, 38] on img at bounding box center [1270, 30] width 24 height 24
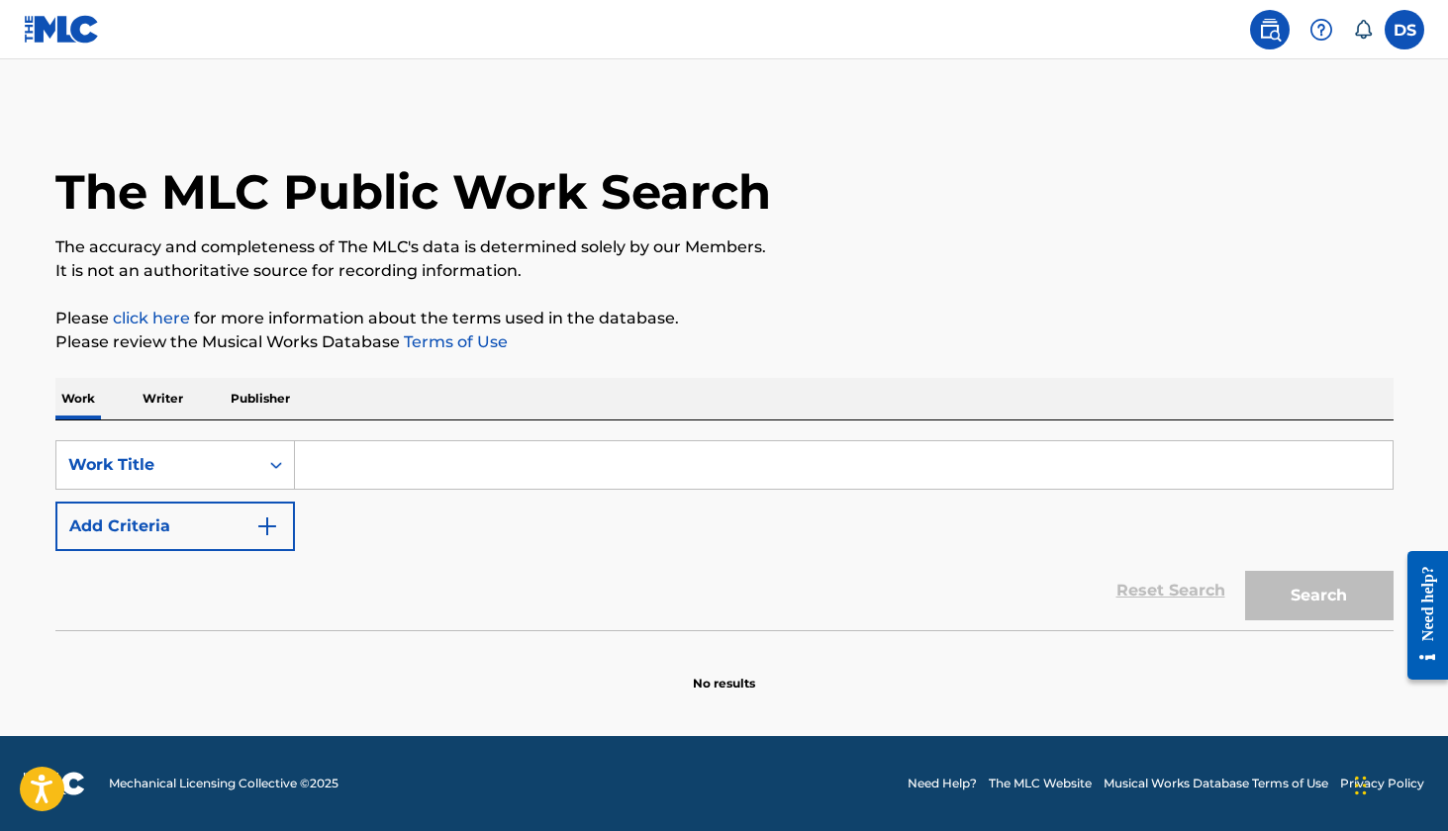
click at [171, 395] on p "Writer" at bounding box center [163, 399] width 52 height 42
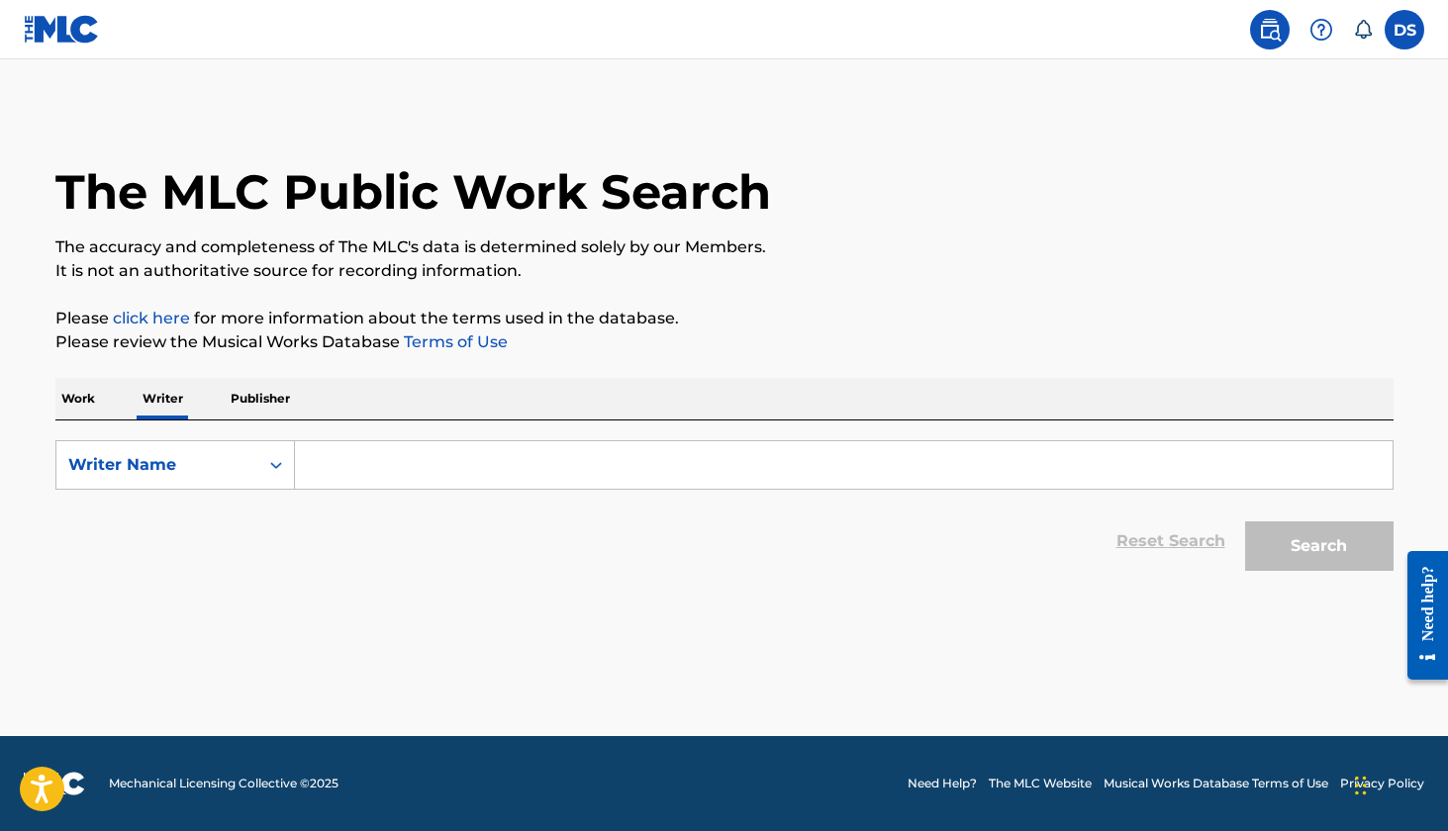
click at [258, 402] on p "Publisher" at bounding box center [260, 399] width 71 height 42
click at [340, 458] on input "Search Form" at bounding box center [844, 465] width 1098 height 48
click at [81, 385] on p "Work" at bounding box center [78, 399] width 46 height 42
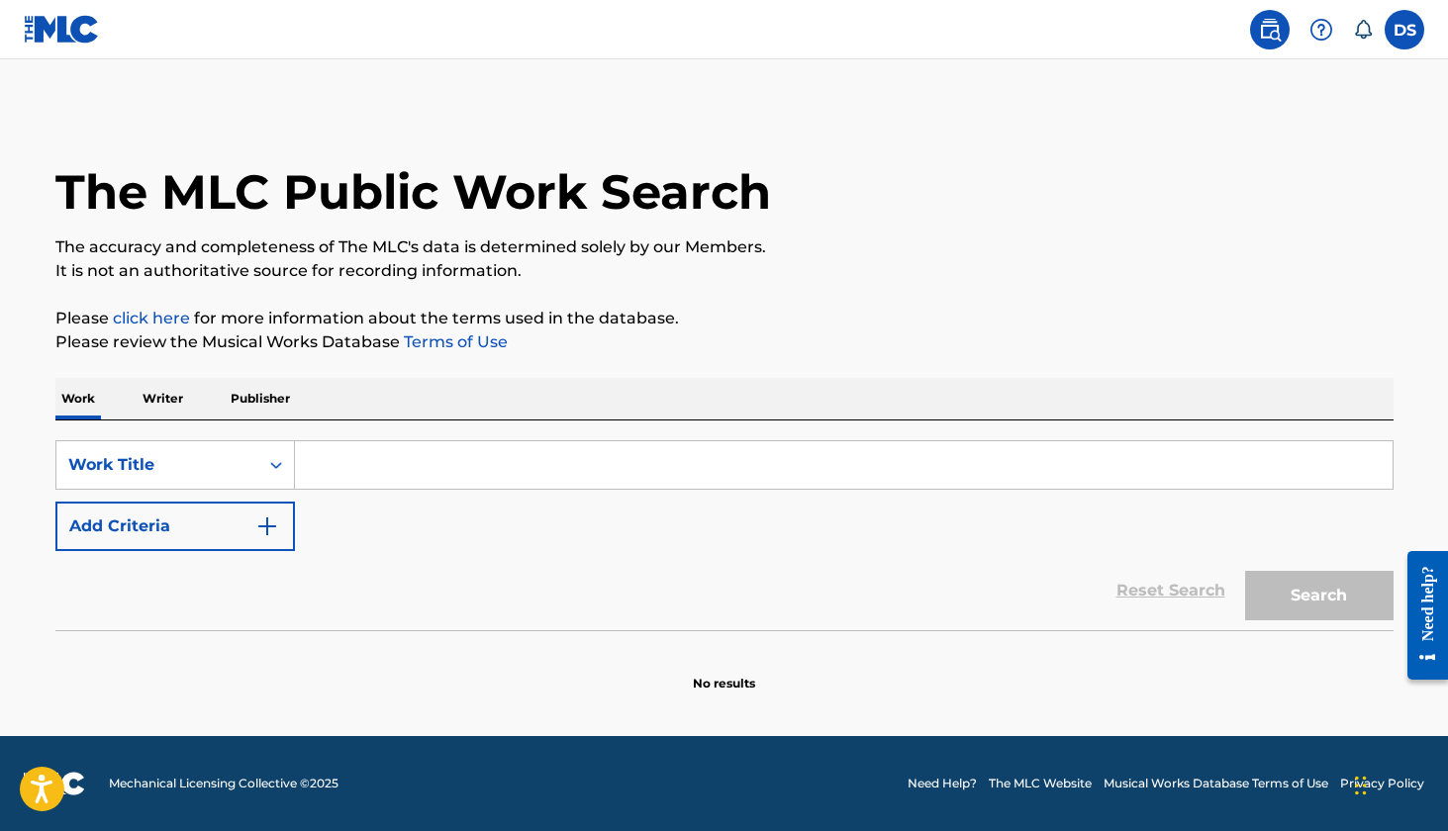
click at [360, 461] on input "Search Form" at bounding box center [844, 465] width 1098 height 48
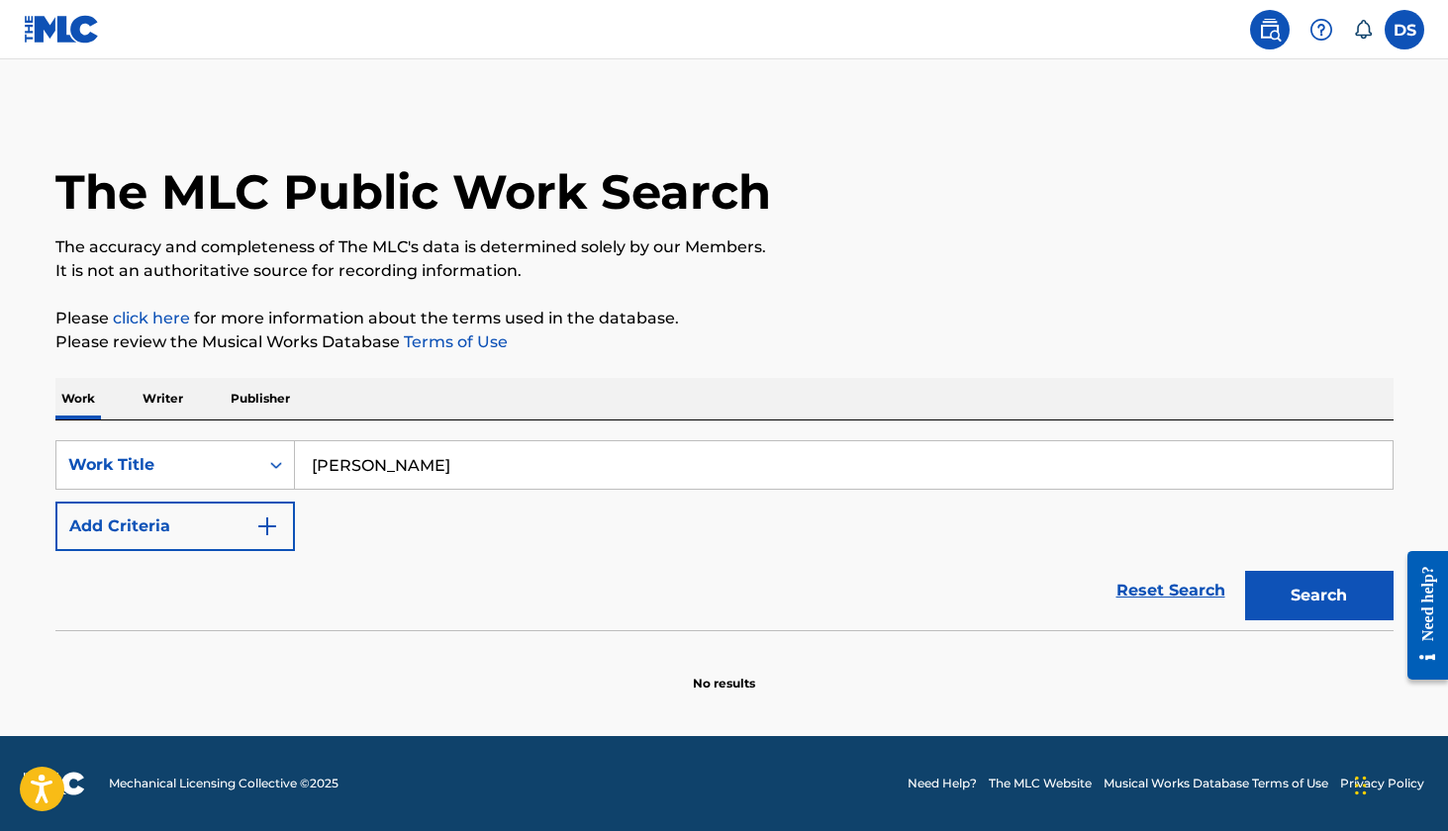
type input "Ricardo Grind"
click at [1318, 596] on button "Search" at bounding box center [1319, 595] width 148 height 49
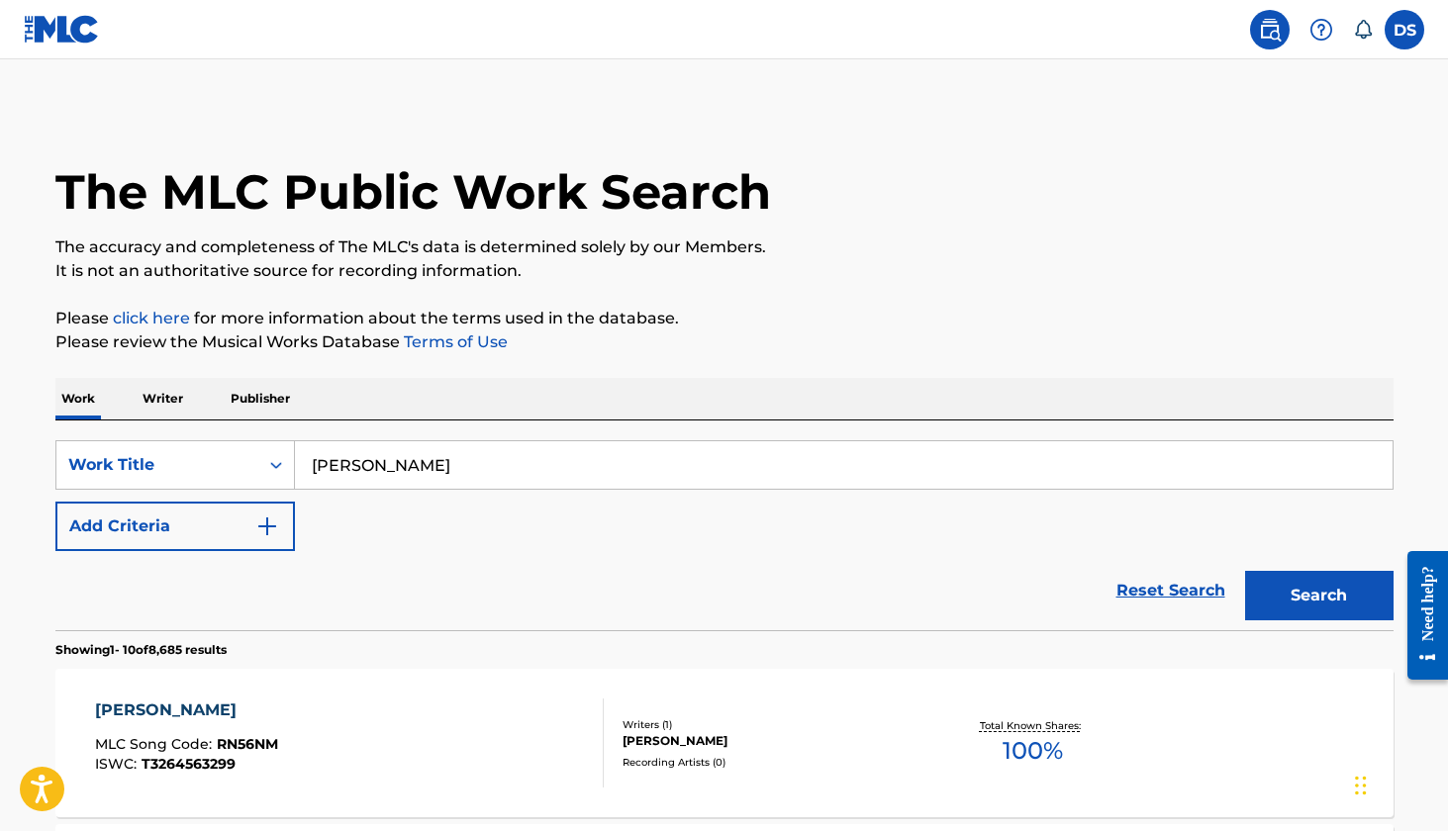
click at [457, 470] on input "Ricardo Grind" at bounding box center [844, 465] width 1098 height 48
type input "B"
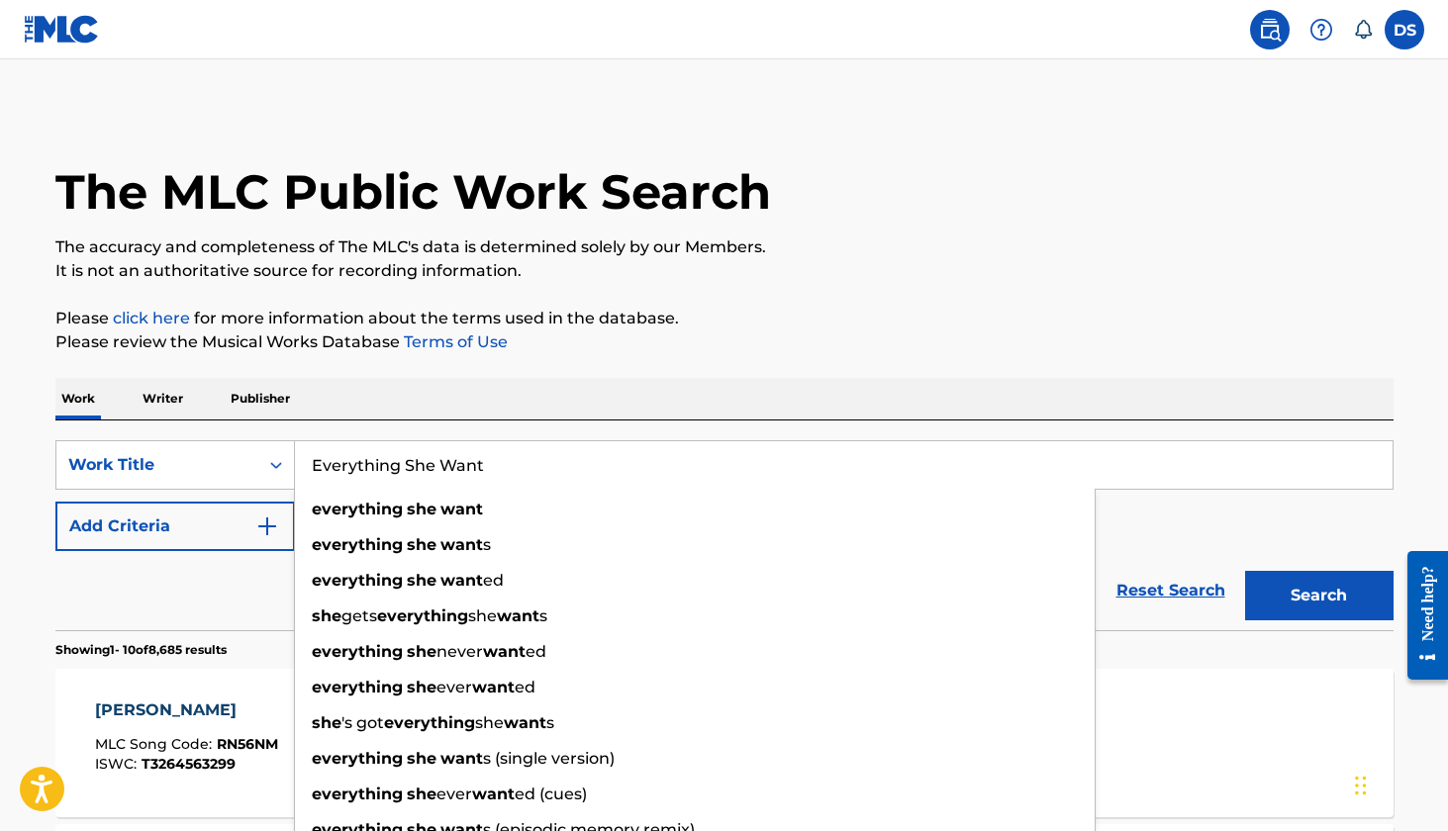
type input "Everything She Want"
click at [1318, 596] on button "Search" at bounding box center [1319, 595] width 148 height 49
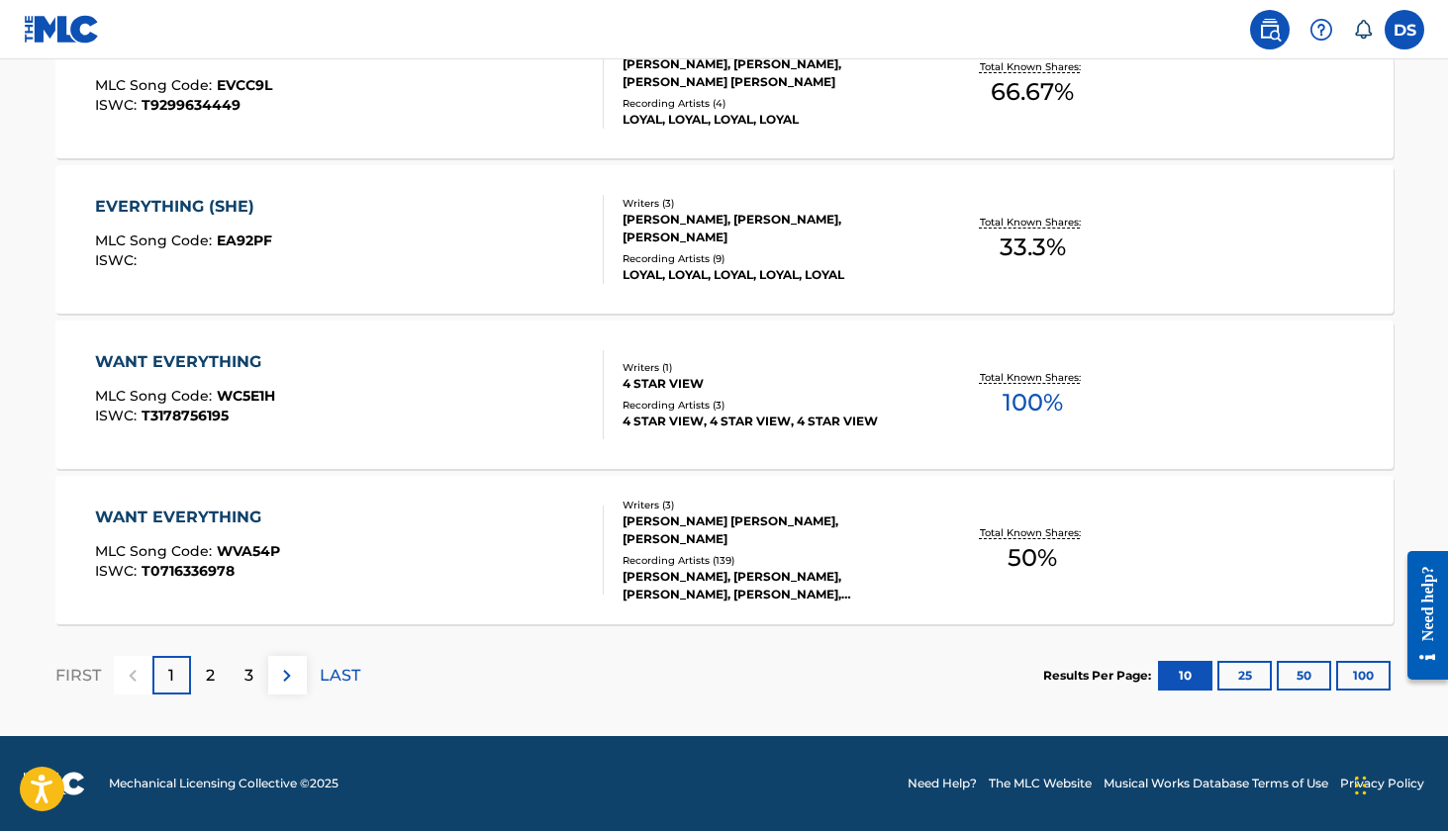
scroll to position [1591, 0]
click at [1227, 677] on button "25" at bounding box center [1244, 676] width 54 height 30
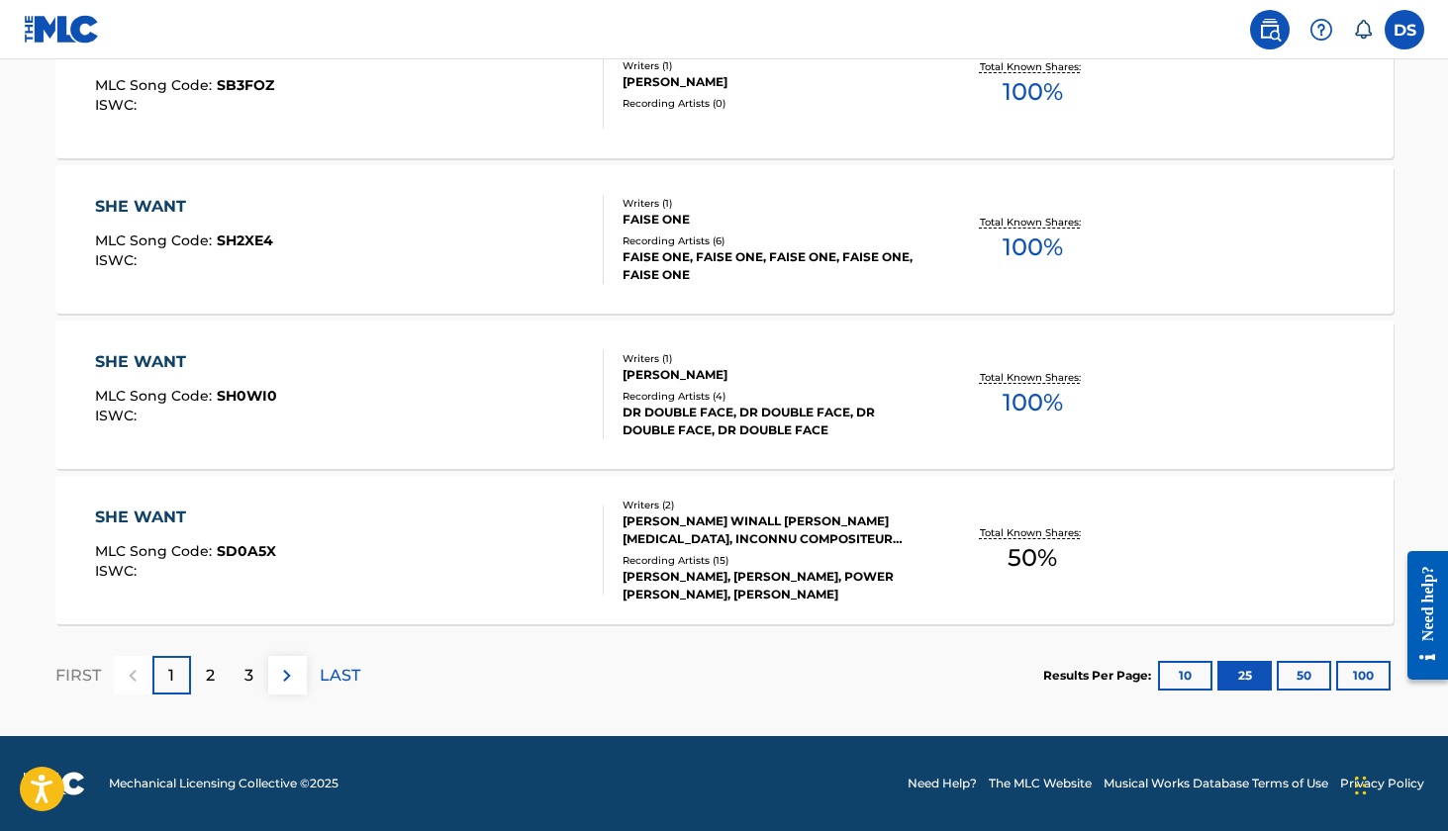
scroll to position [3922, 0]
click at [1301, 673] on button "50" at bounding box center [1304, 676] width 54 height 30
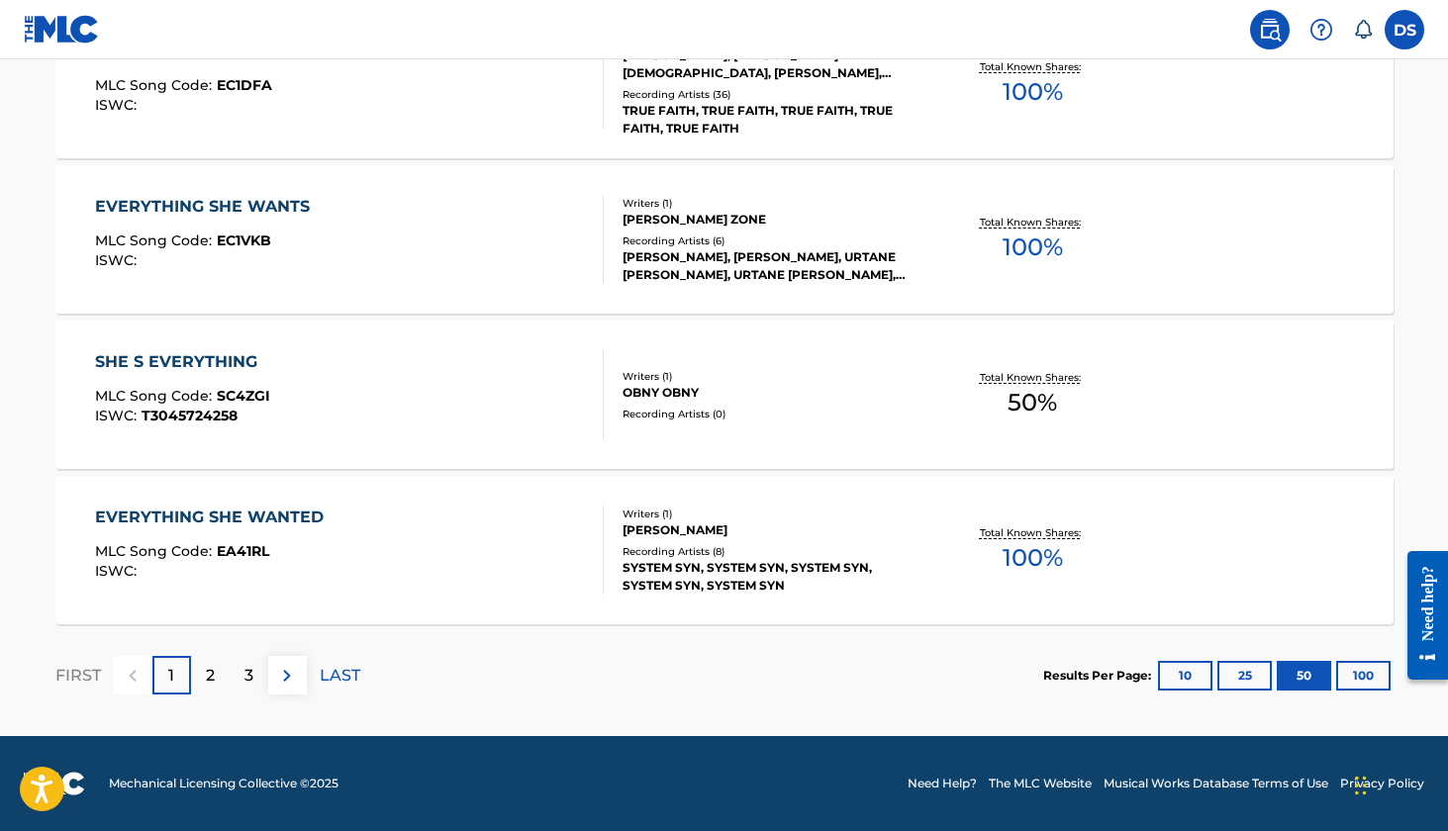
scroll to position [7807, 0]
click at [1367, 678] on button "100" at bounding box center [1363, 676] width 54 height 30
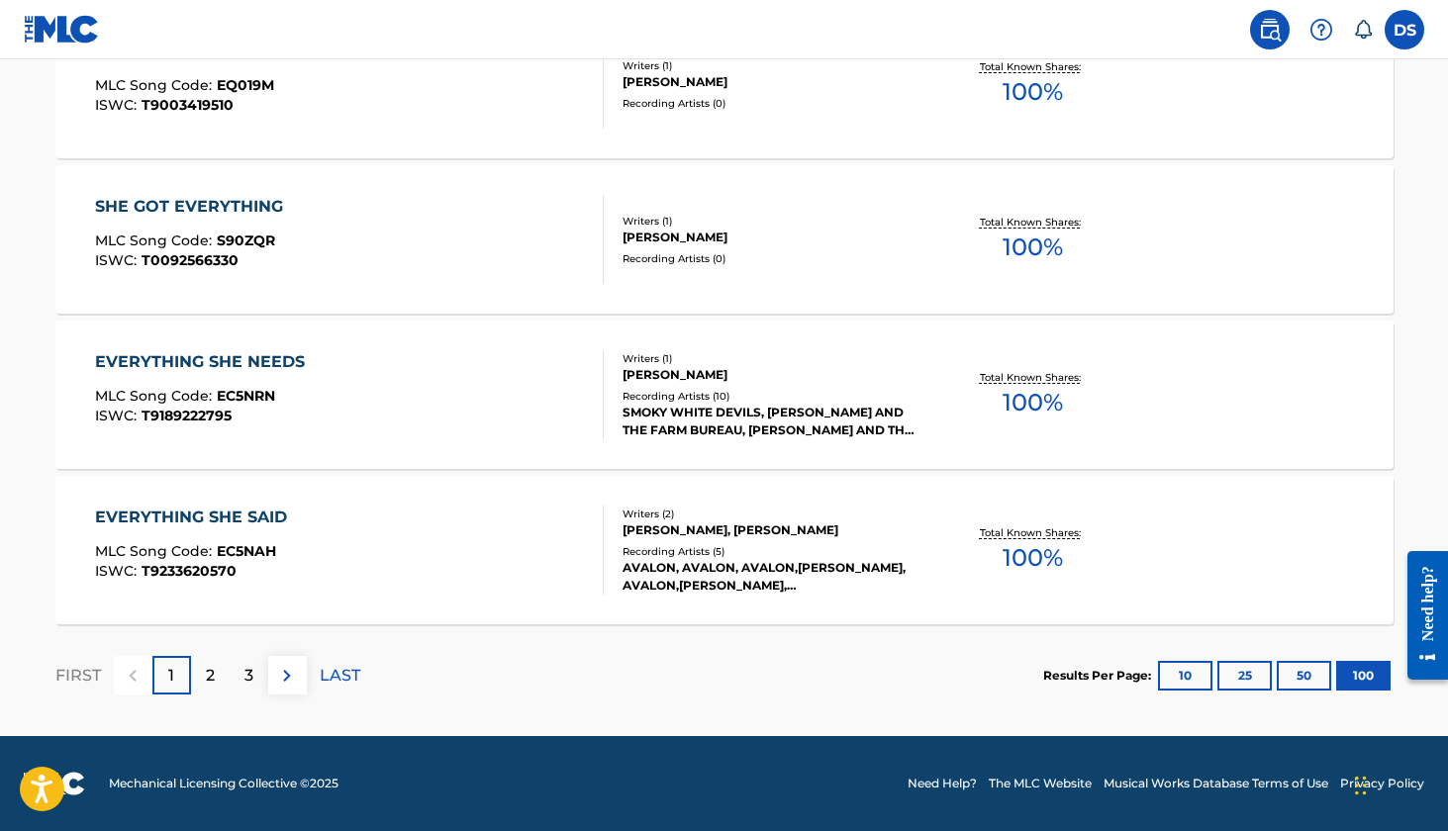
scroll to position [15576, 0]
click at [284, 677] on img at bounding box center [287, 676] width 24 height 24
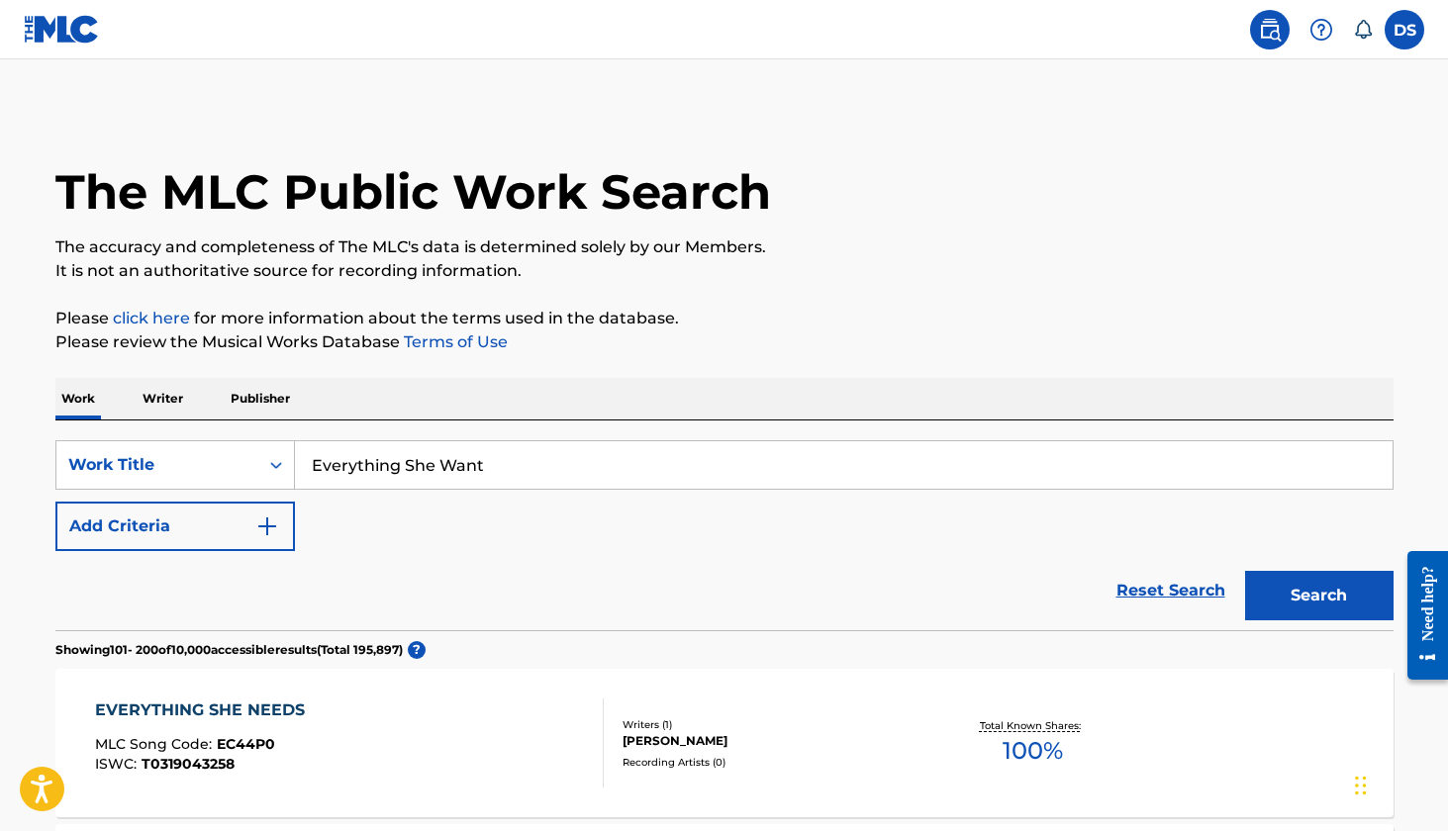
scroll to position [0, 0]
click at [166, 394] on p "Writer" at bounding box center [163, 399] width 52 height 42
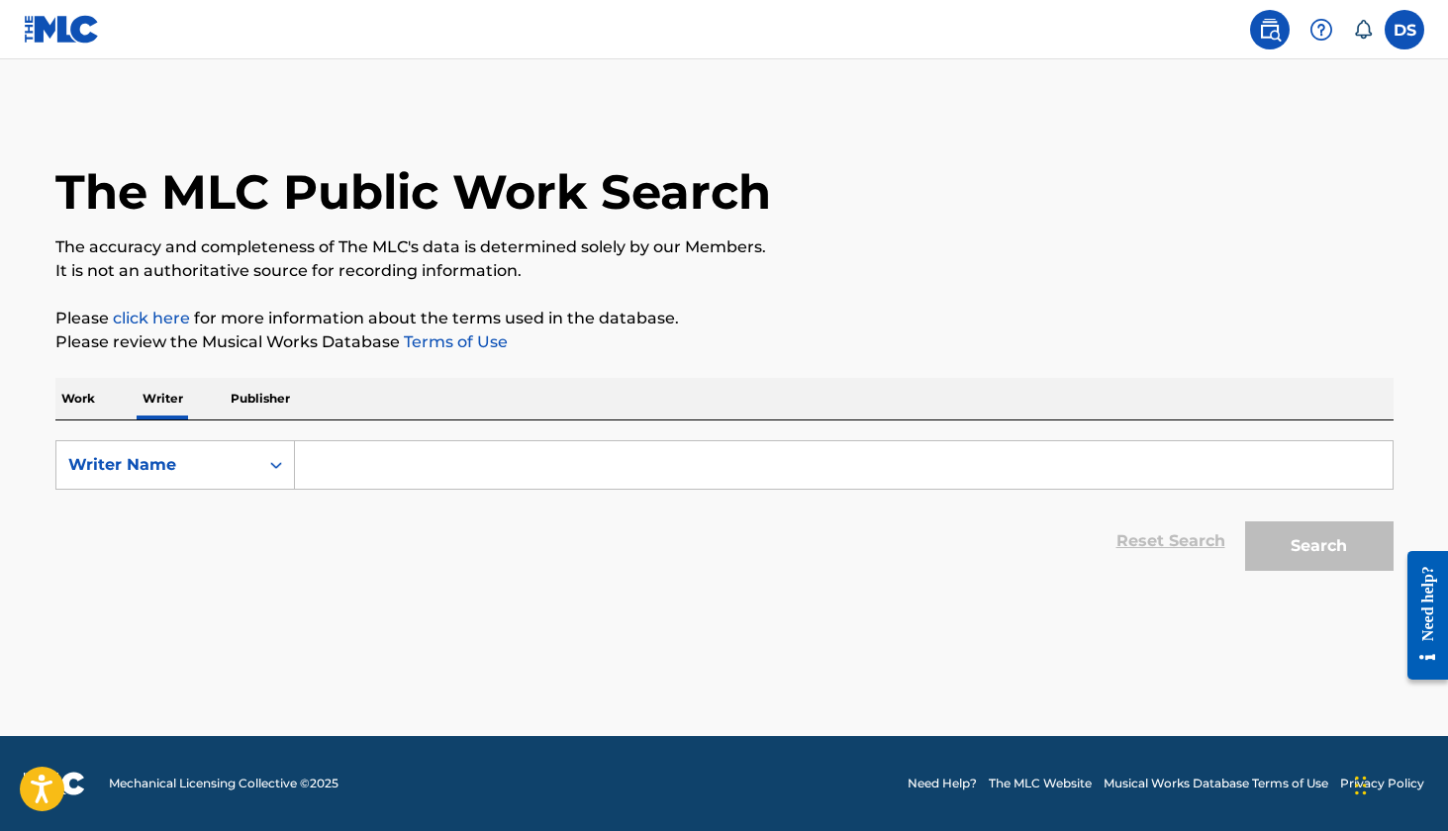
click at [361, 461] on input "Search Form" at bounding box center [844, 465] width 1098 height 48
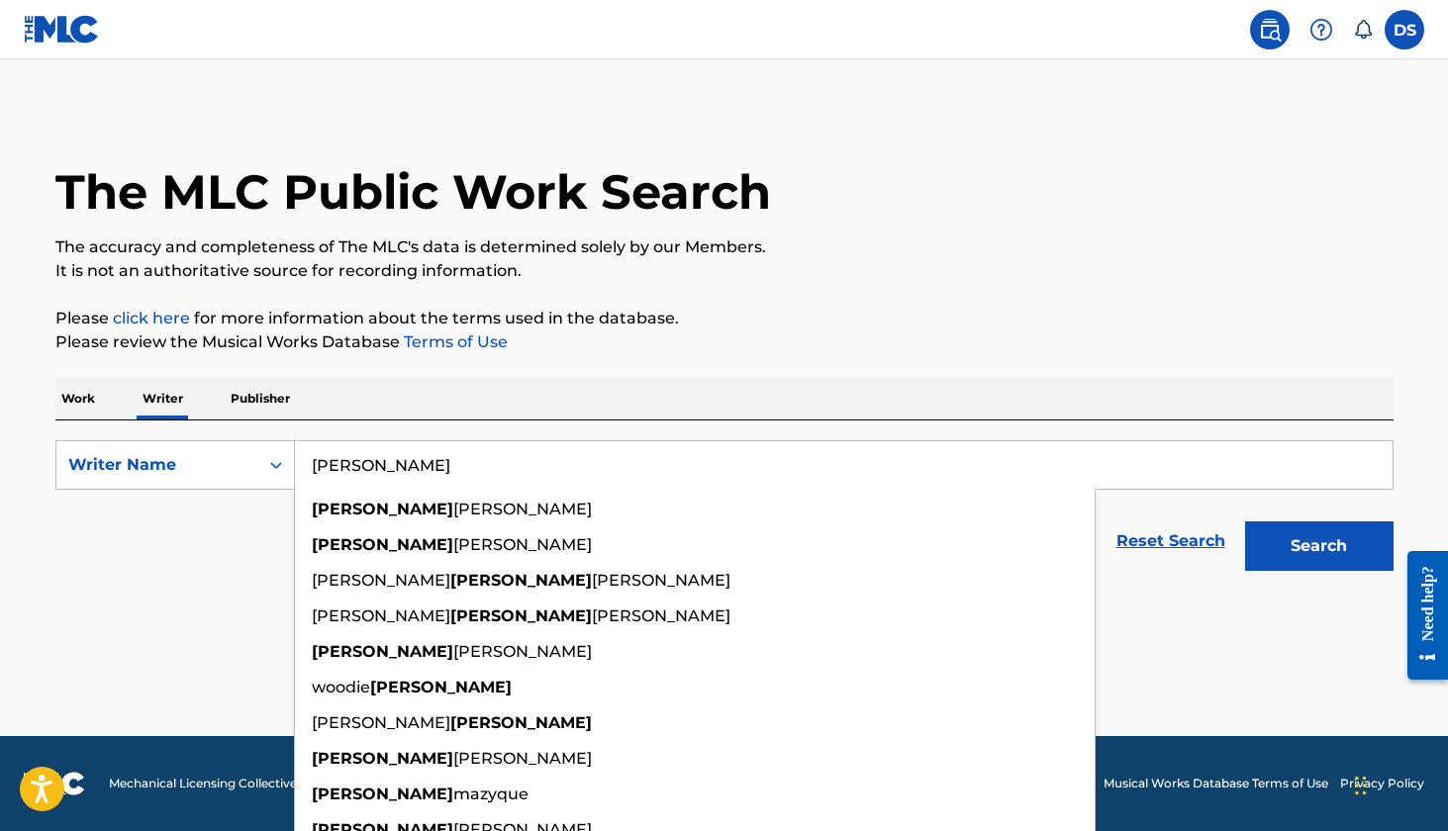
click at [1318, 546] on button "Search" at bounding box center [1319, 546] width 148 height 49
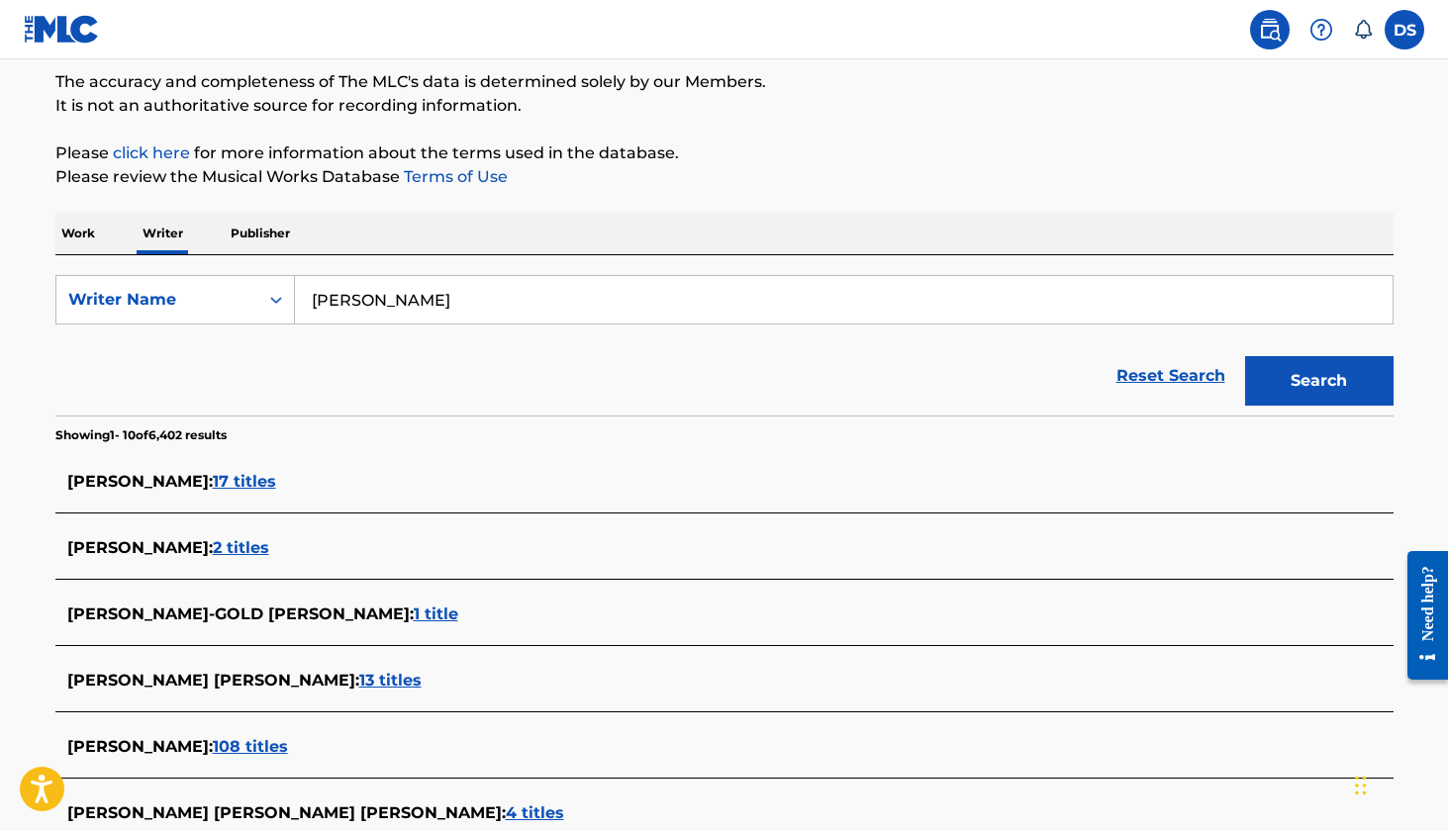
scroll to position [156, 0]
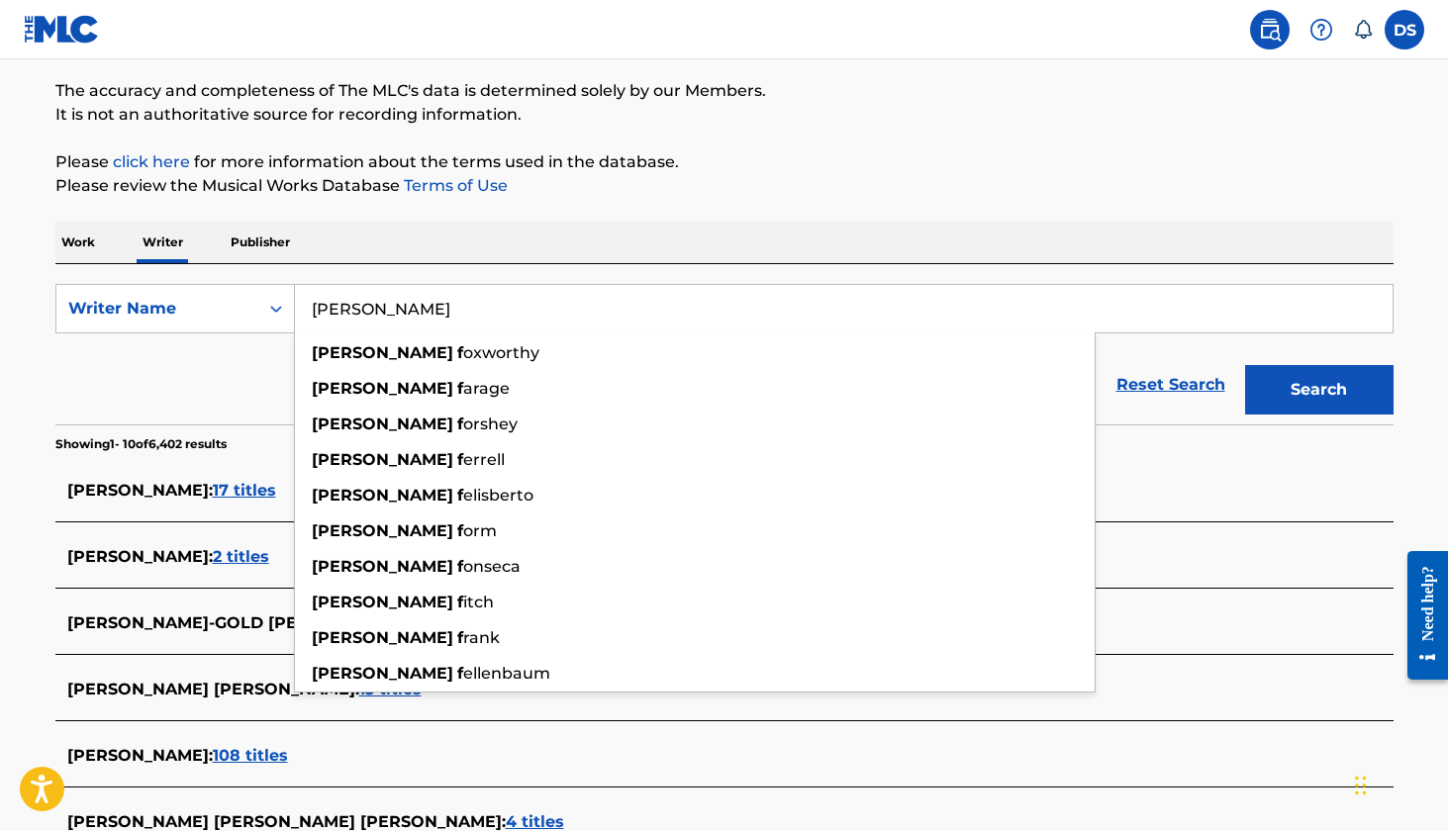
click at [1318, 390] on button "Search" at bounding box center [1319, 389] width 148 height 49
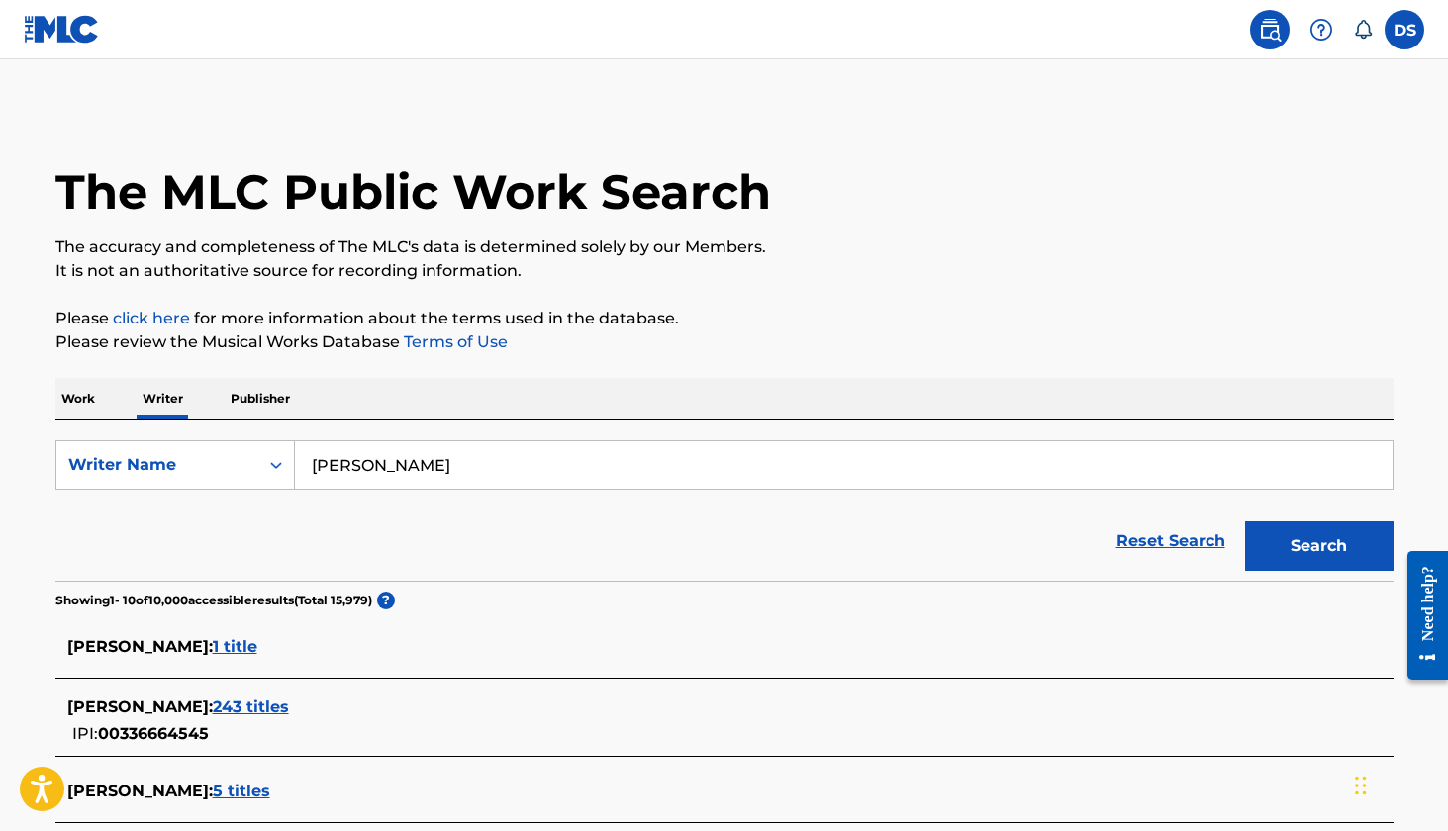
scroll to position [0, 0]
click at [424, 461] on input "Douglas F" at bounding box center [844, 465] width 1098 height 48
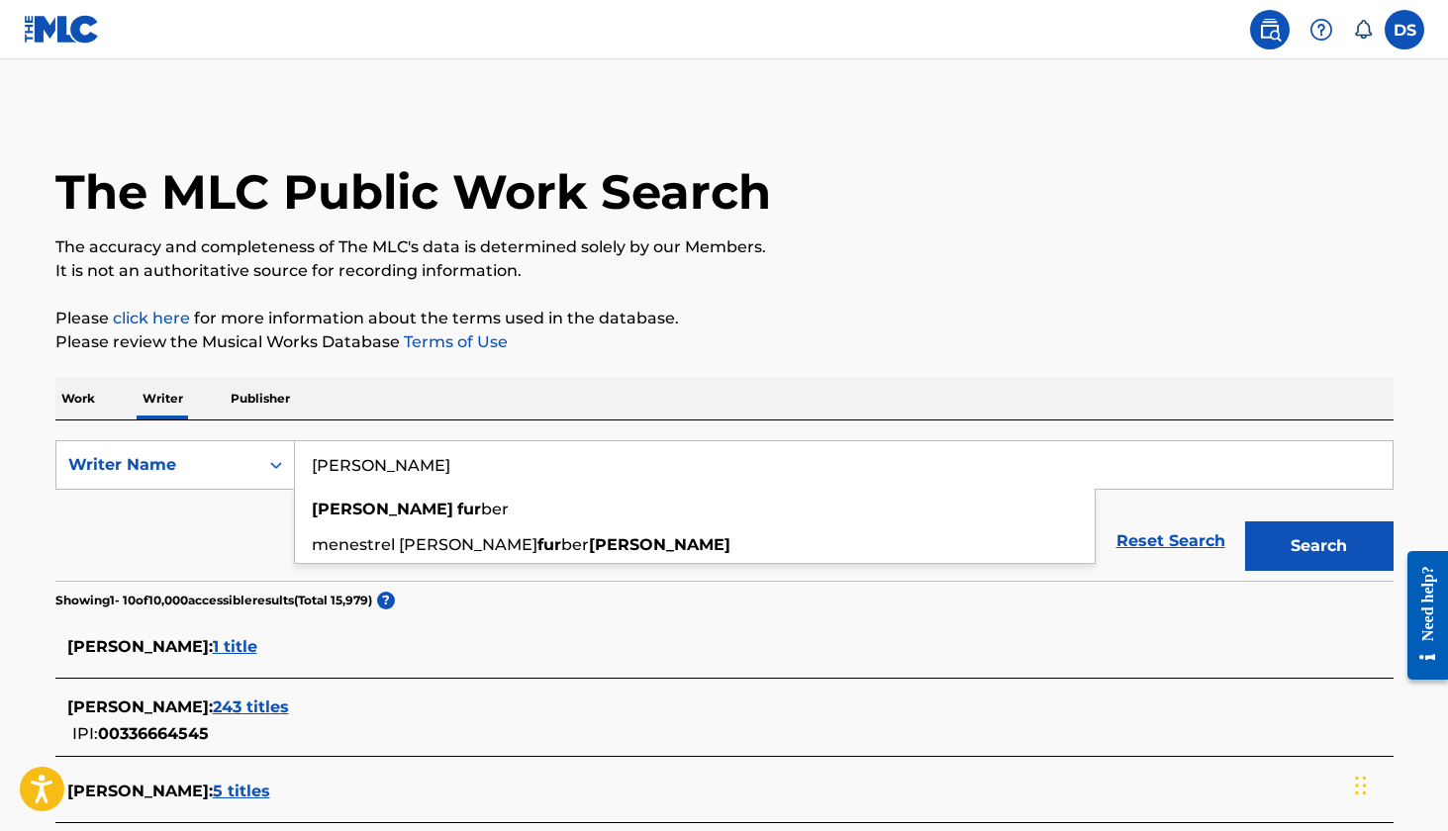
click at [1318, 546] on button "Search" at bounding box center [1319, 546] width 148 height 49
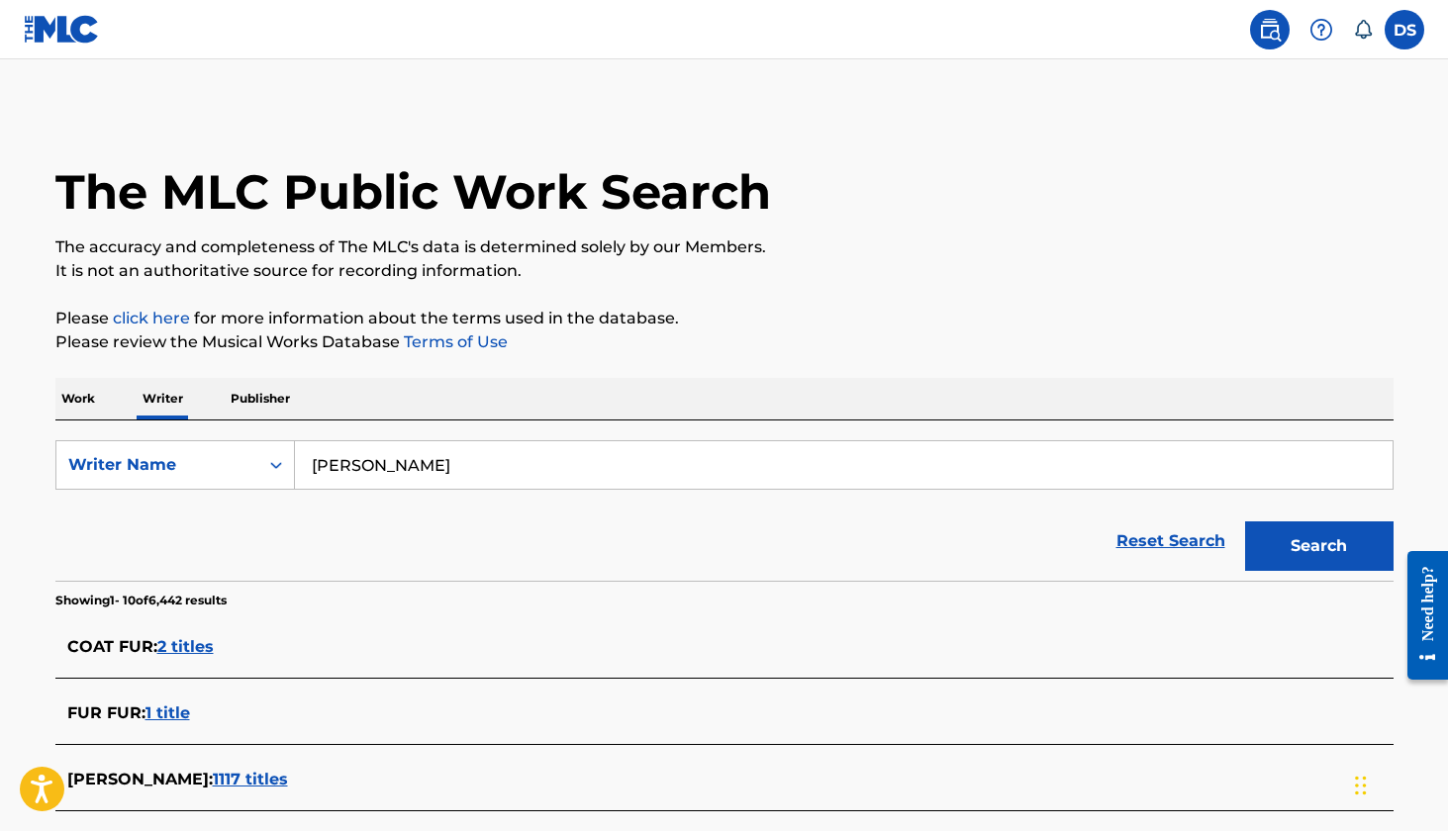
click at [443, 476] on input "Douglas Fur" at bounding box center [844, 465] width 1098 height 48
click at [443, 475] on input "Douglas Fur" at bounding box center [844, 465] width 1098 height 48
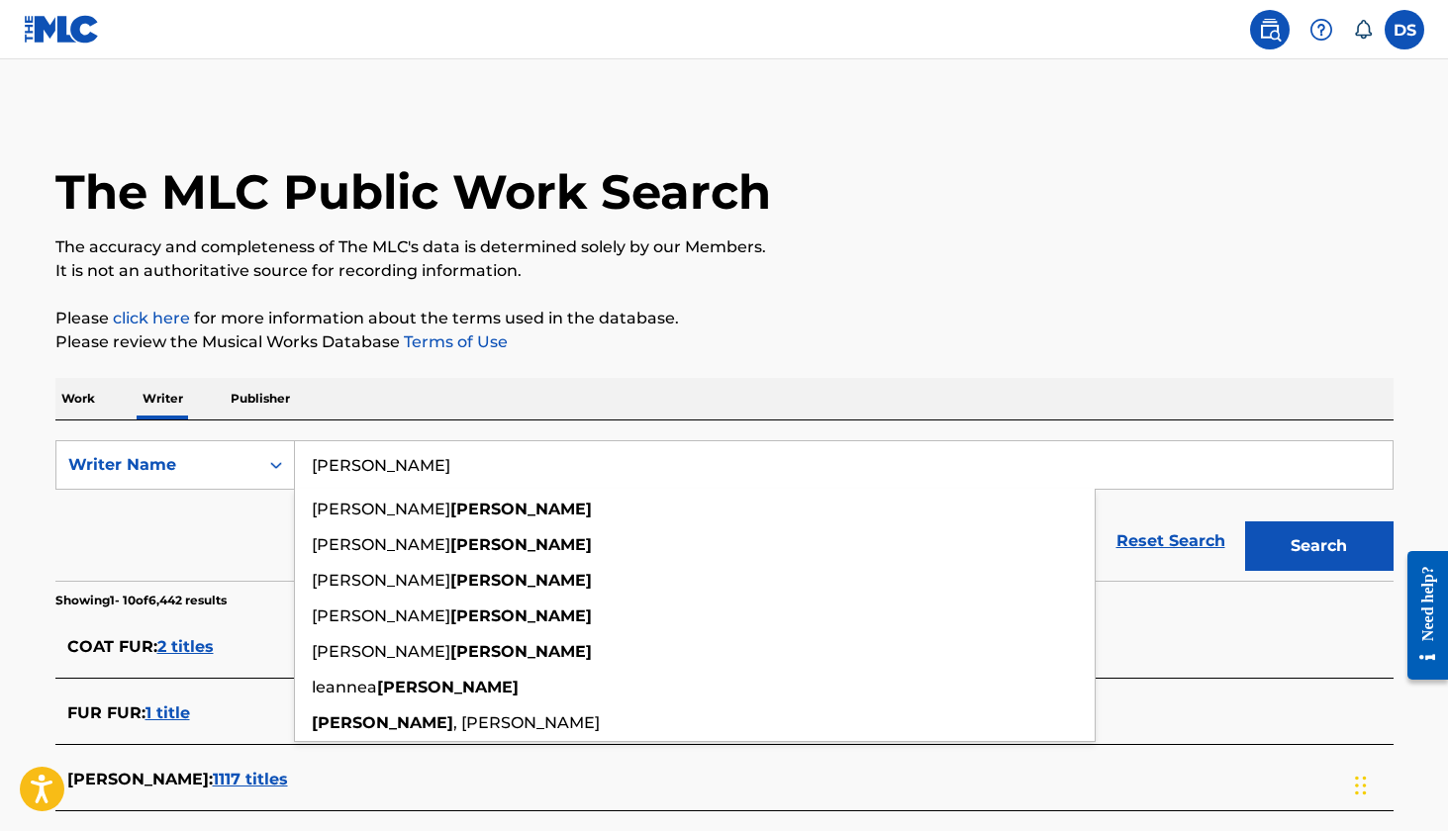
click at [1318, 546] on button "Search" at bounding box center [1319, 546] width 148 height 49
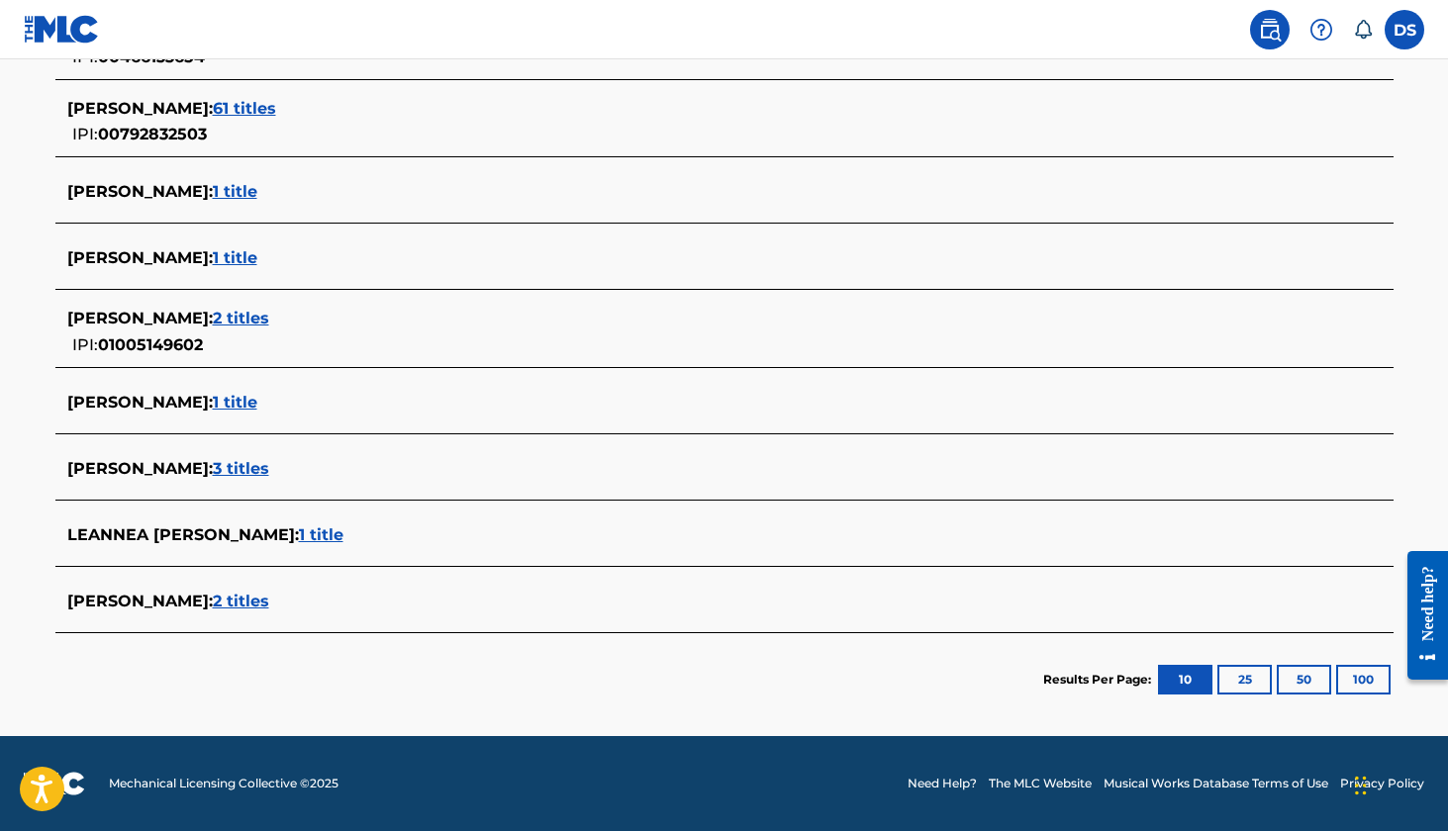
scroll to position [677, 0]
click at [1382, 687] on button "100" at bounding box center [1363, 680] width 54 height 30
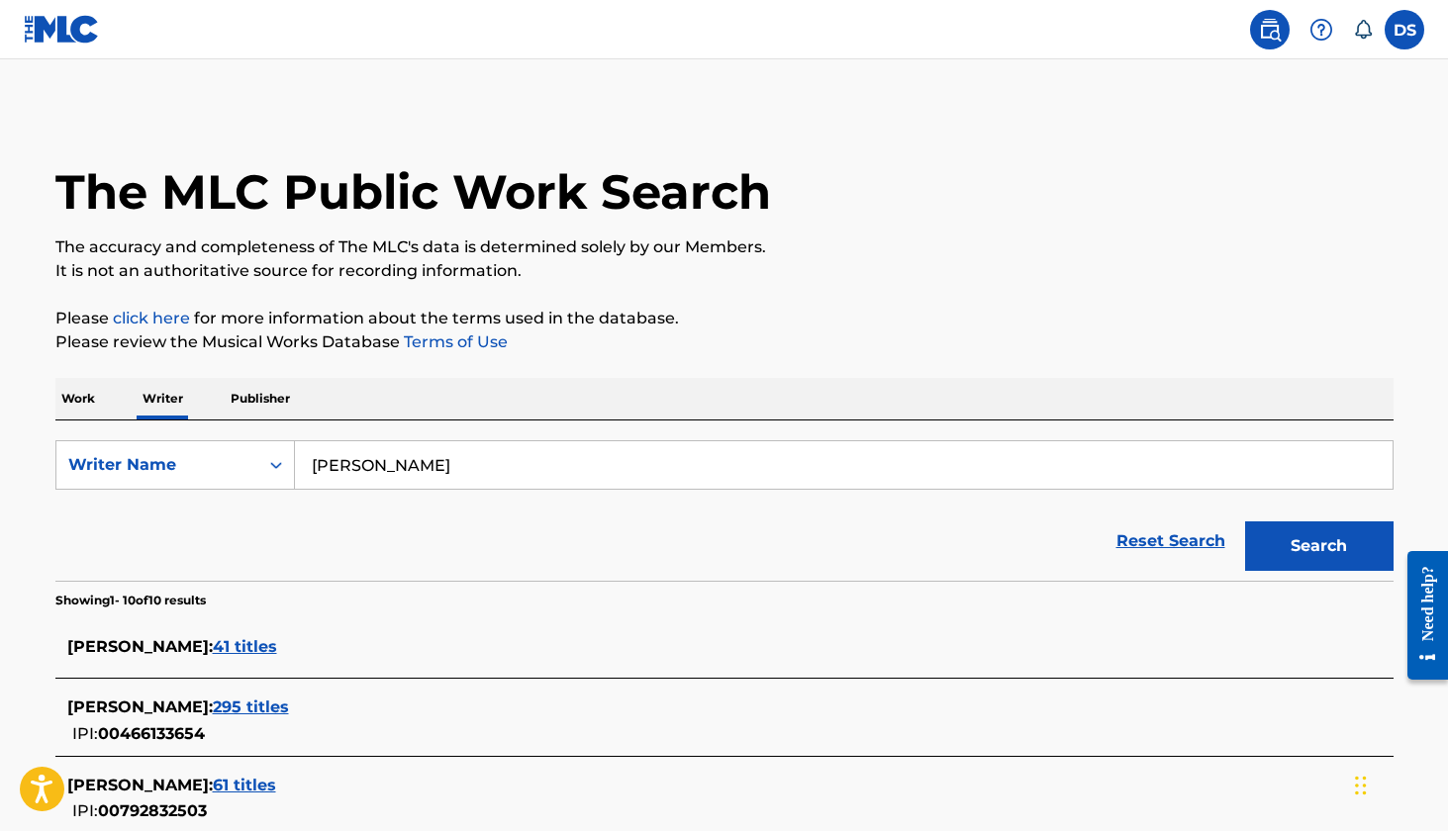
scroll to position [0, 0]
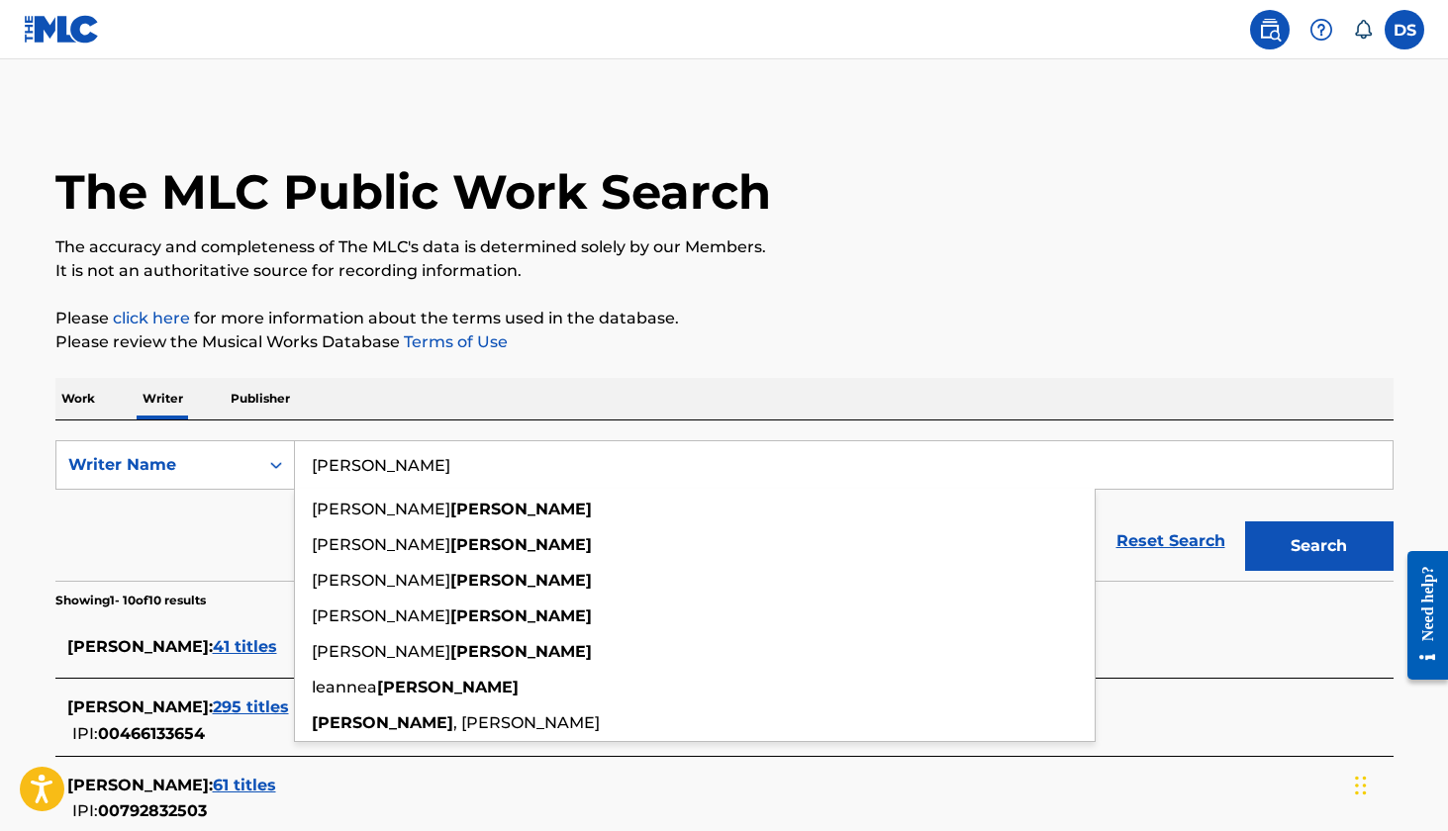
click at [388, 462] on input "Furtick" at bounding box center [844, 465] width 1098 height 48
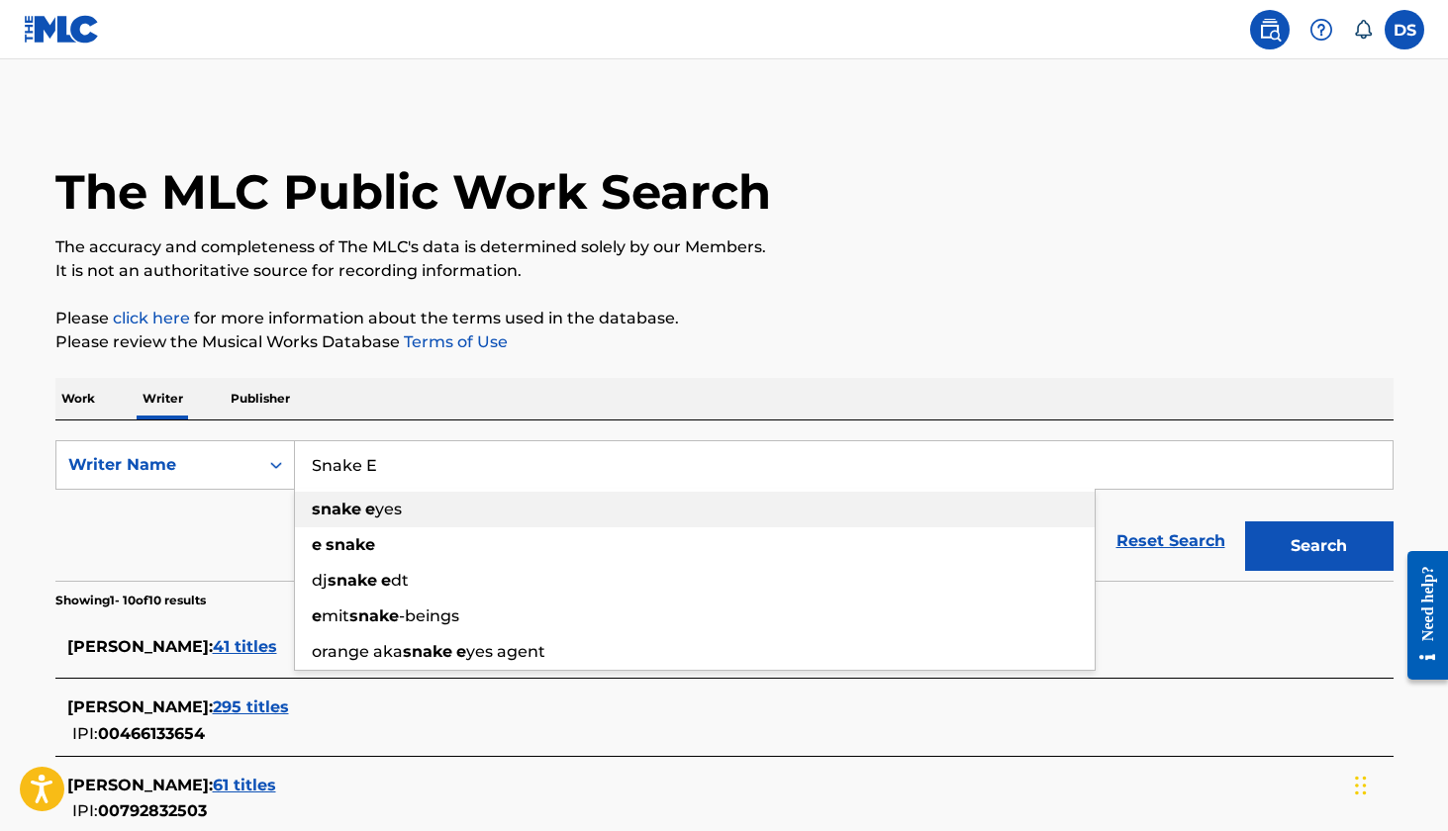
click at [333, 518] on strong "snake" at bounding box center [336, 509] width 49 height 19
type input "snake eyes"
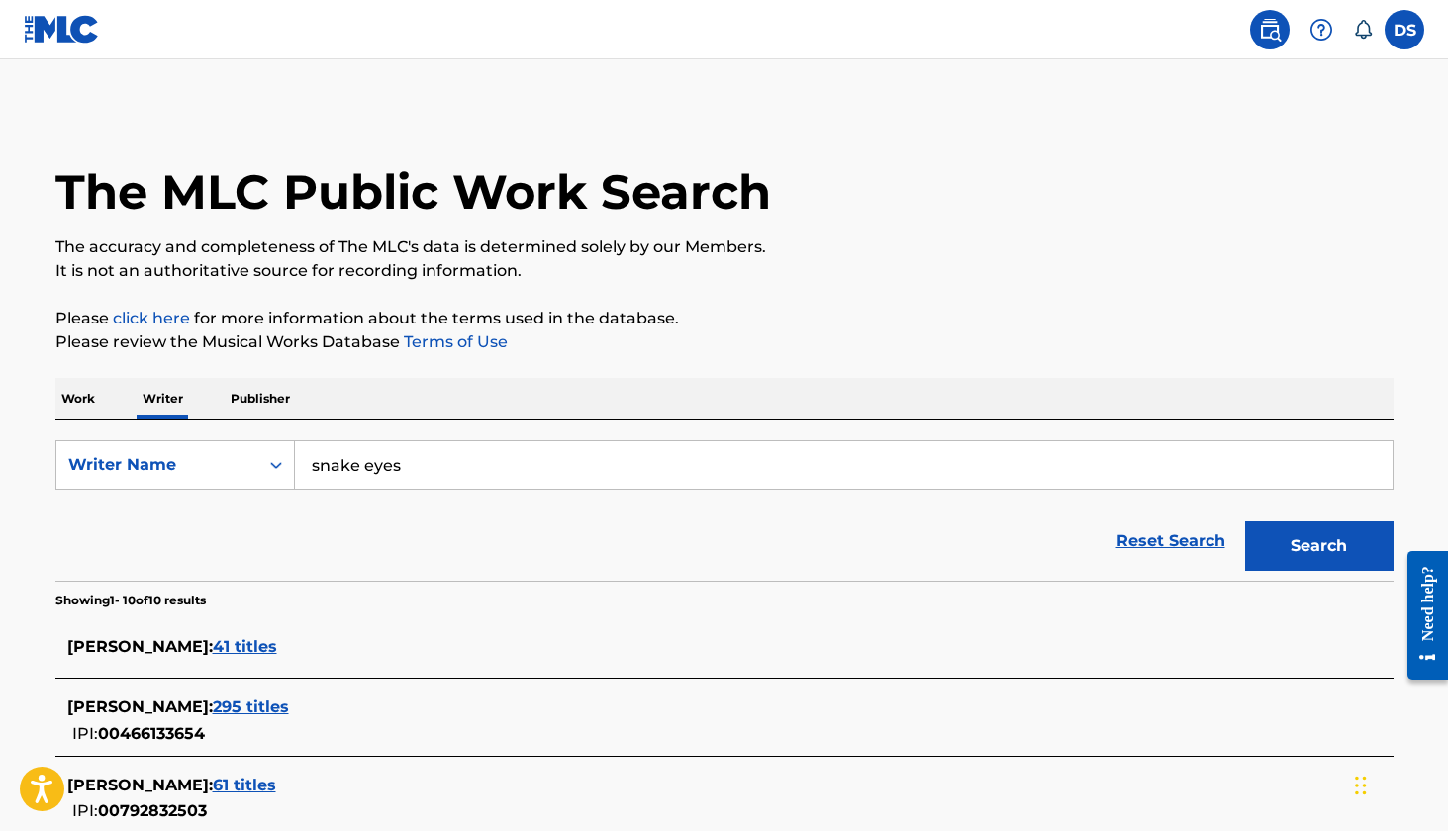
click at [1318, 546] on button "Search" at bounding box center [1319, 546] width 148 height 49
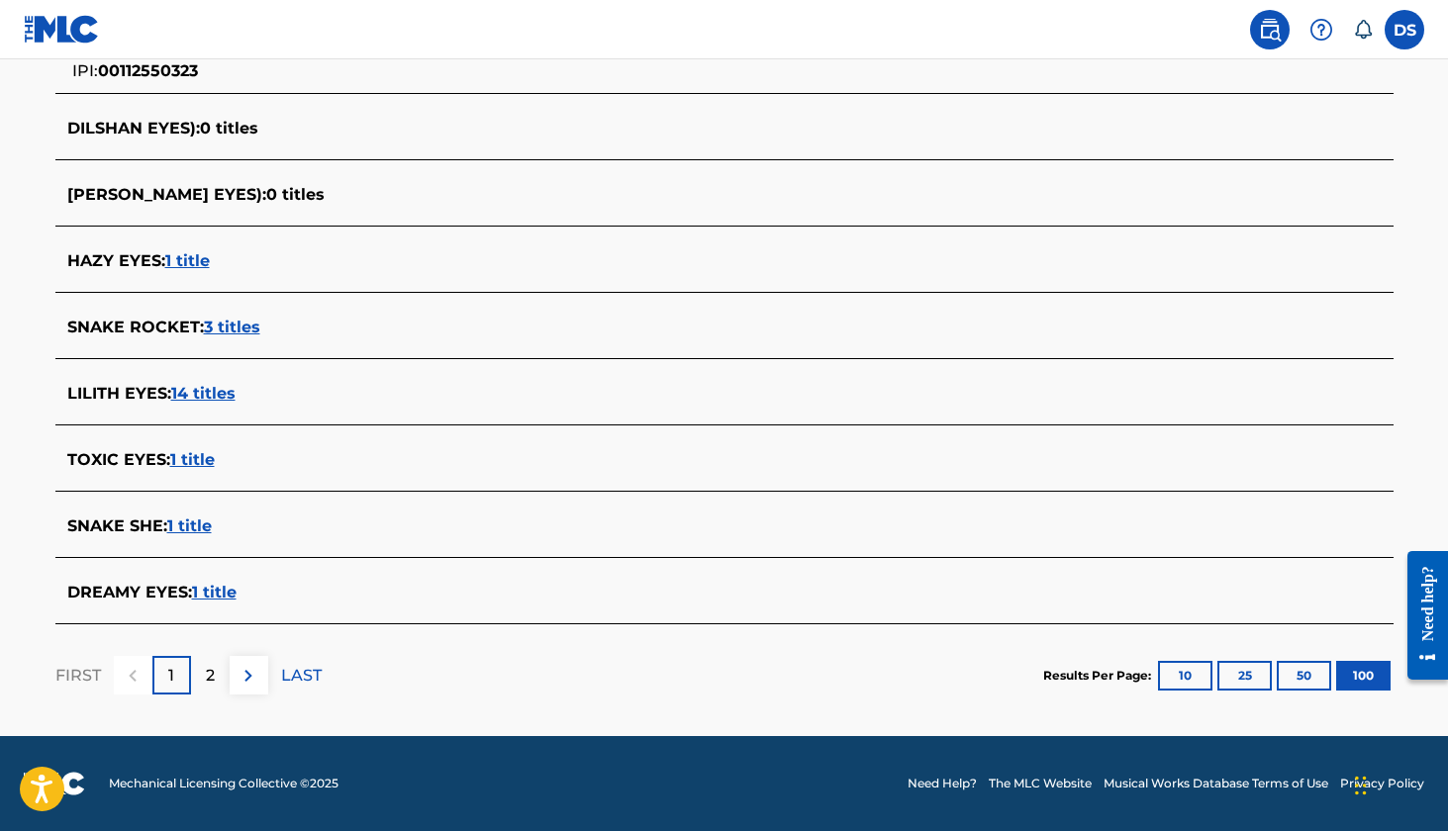
scroll to position [6870, 0]
click at [215, 673] on div "2" at bounding box center [210, 675] width 39 height 39
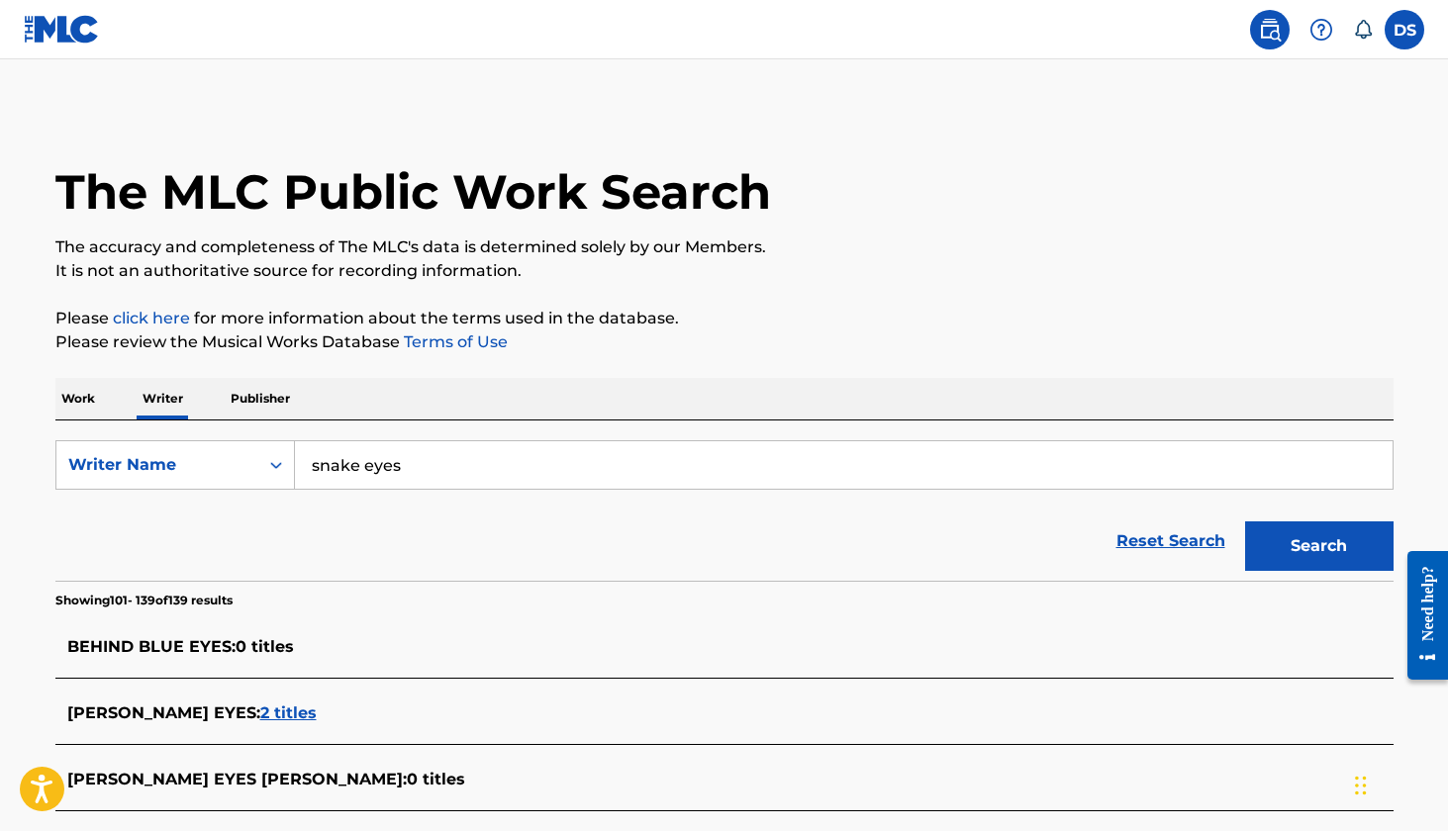
scroll to position [0, 0]
click at [1359, 31] on icon at bounding box center [1363, 30] width 20 height 20
click at [1406, 30] on label at bounding box center [1405, 30] width 40 height 40
click at [1404, 30] on input "DS Delvion Savage [EMAIL_ADDRESS][DOMAIN_NAME] Notification Preferences Profile…" at bounding box center [1404, 30] width 0 height 0
click at [1369, 30] on icon at bounding box center [1363, 29] width 17 height 19
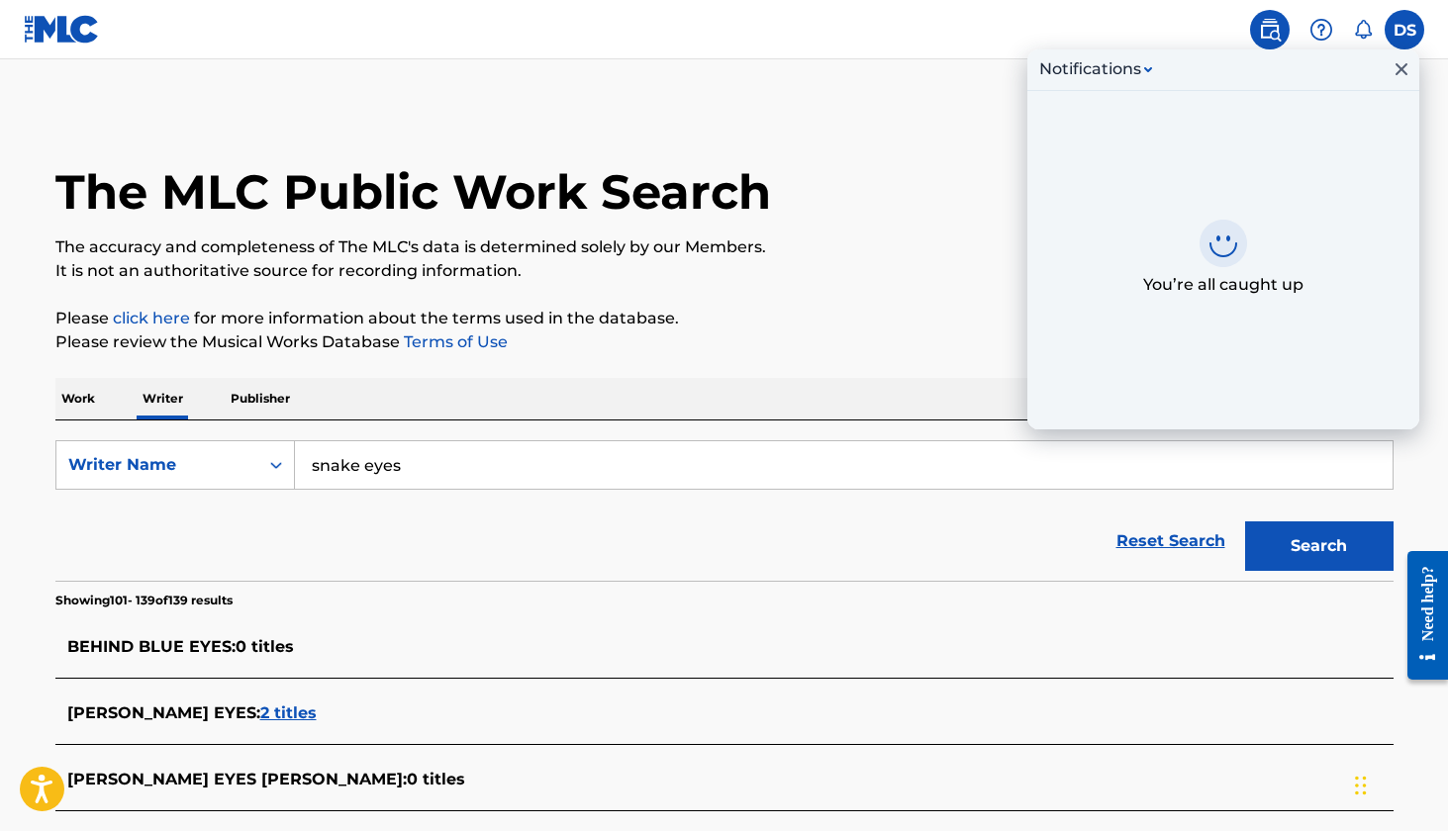
click at [1284, 42] on link at bounding box center [1270, 30] width 40 height 40
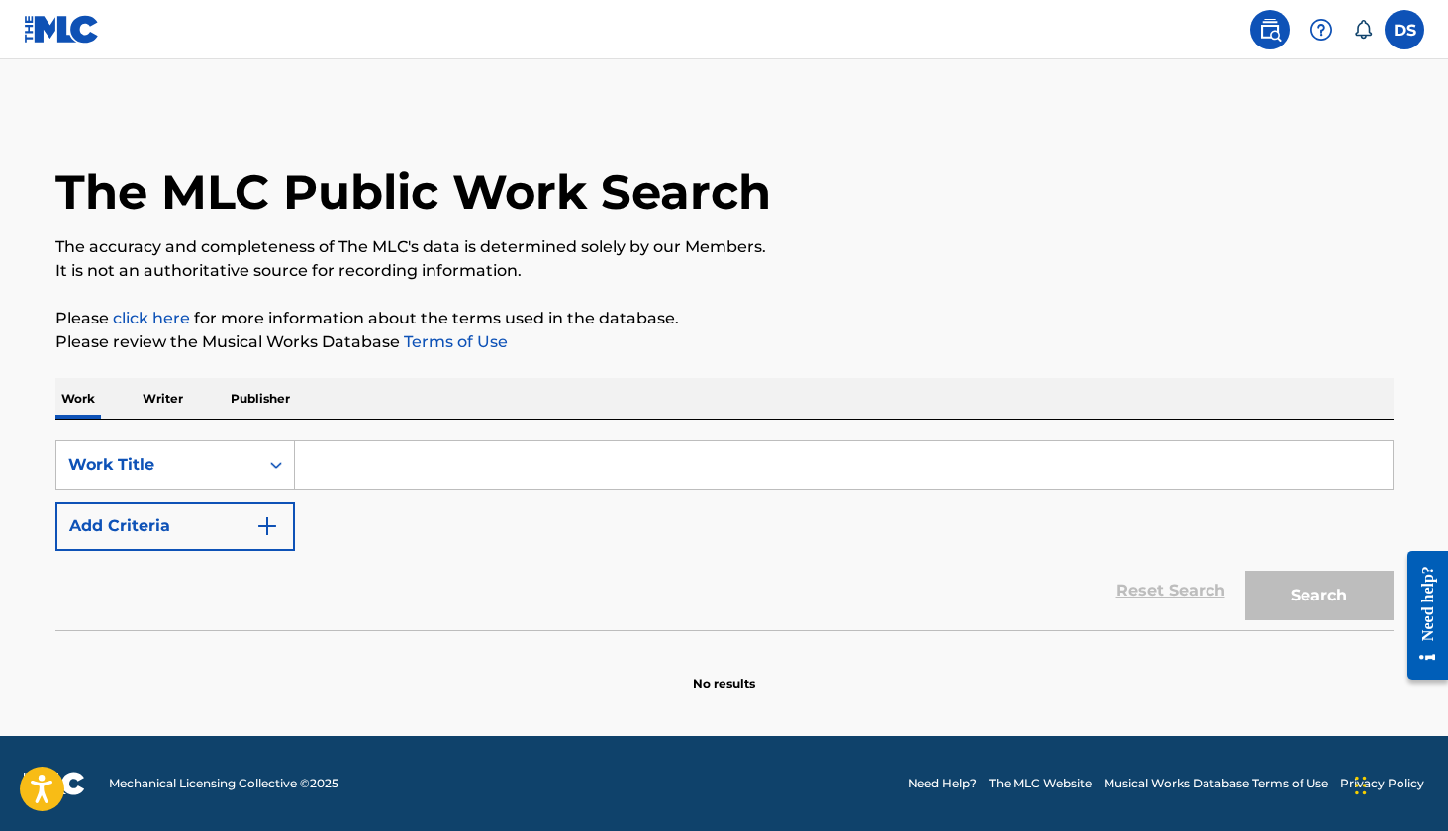
click at [1284, 42] on link at bounding box center [1270, 30] width 40 height 40
click at [170, 314] on link "click here" at bounding box center [151, 318] width 77 height 19
click at [1370, 37] on icon at bounding box center [1363, 30] width 20 height 20
click at [1406, 28] on label at bounding box center [1405, 30] width 40 height 40
click at [1404, 30] on input "DS Delvion Savage [EMAIL_ADDRESS][DOMAIN_NAME] Notification Preferences Profile…" at bounding box center [1404, 30] width 0 height 0
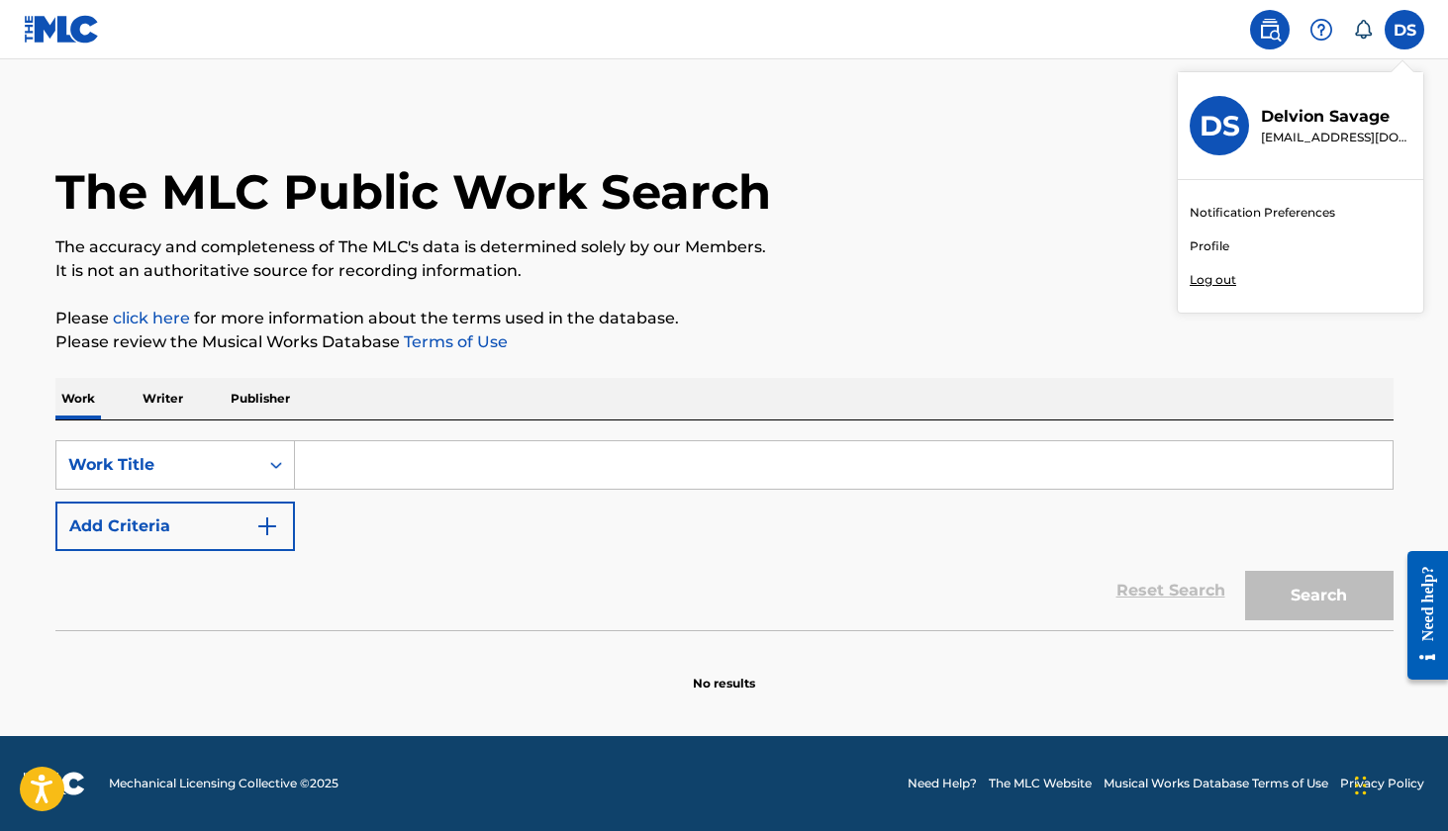
click at [1201, 245] on link "Profile" at bounding box center [1210, 247] width 40 height 18
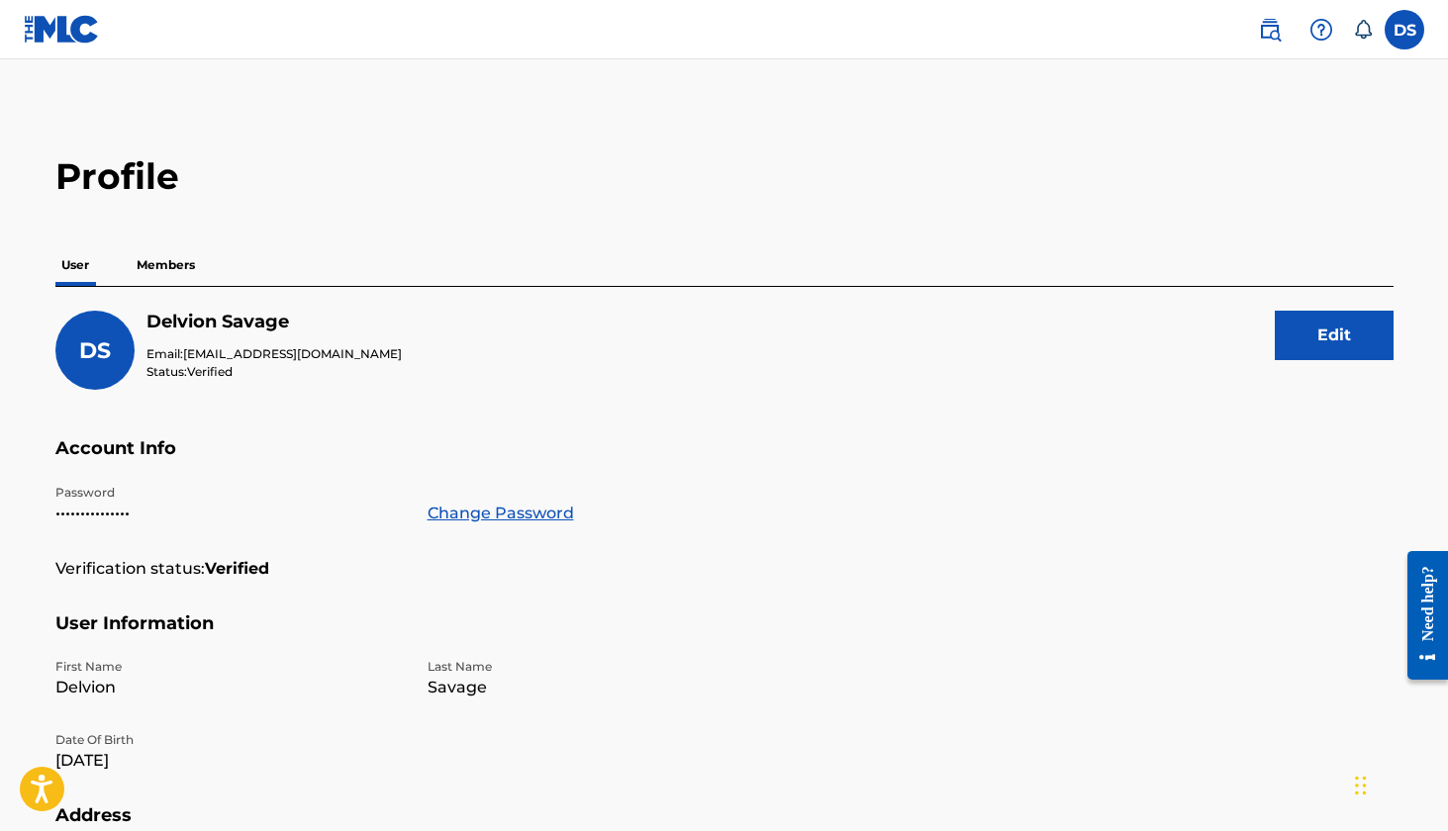
click at [185, 260] on p "Members" at bounding box center [166, 265] width 70 height 42
